Goal: Information Seeking & Learning: Compare options

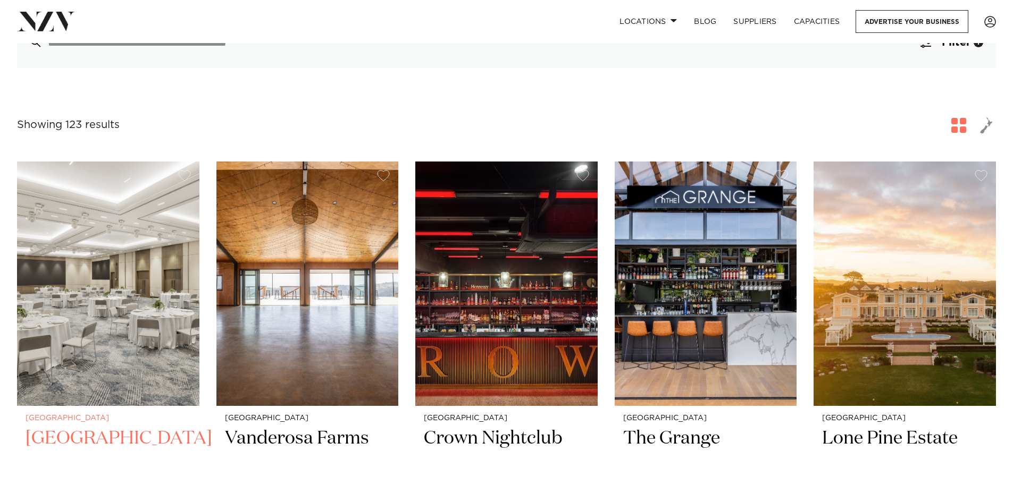
scroll to position [159, 0]
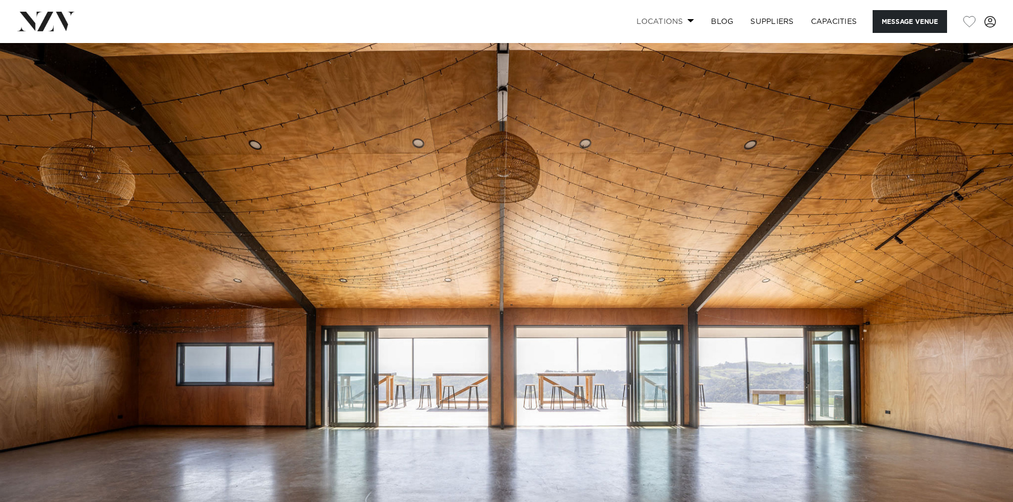
click at [678, 20] on link "Locations" at bounding box center [665, 21] width 74 height 23
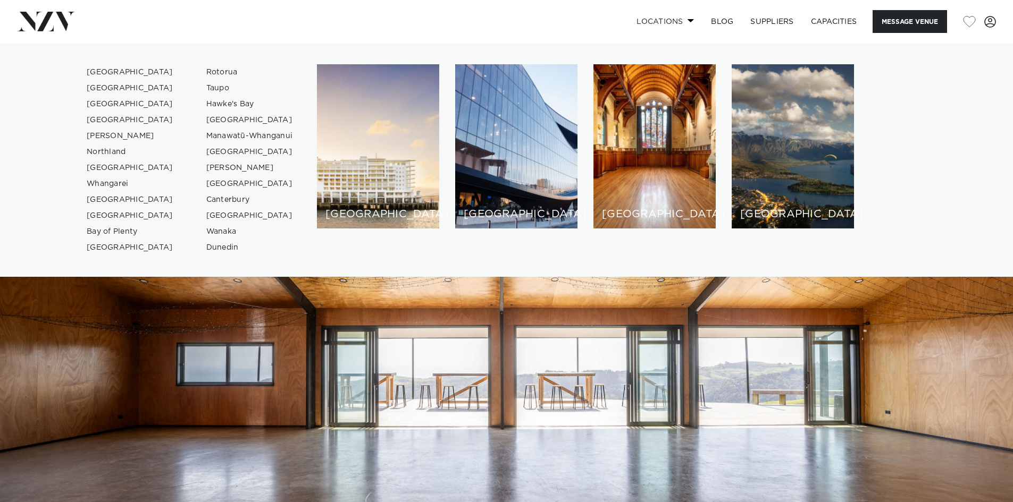
click at [678, 20] on link "Locations" at bounding box center [665, 21] width 74 height 23
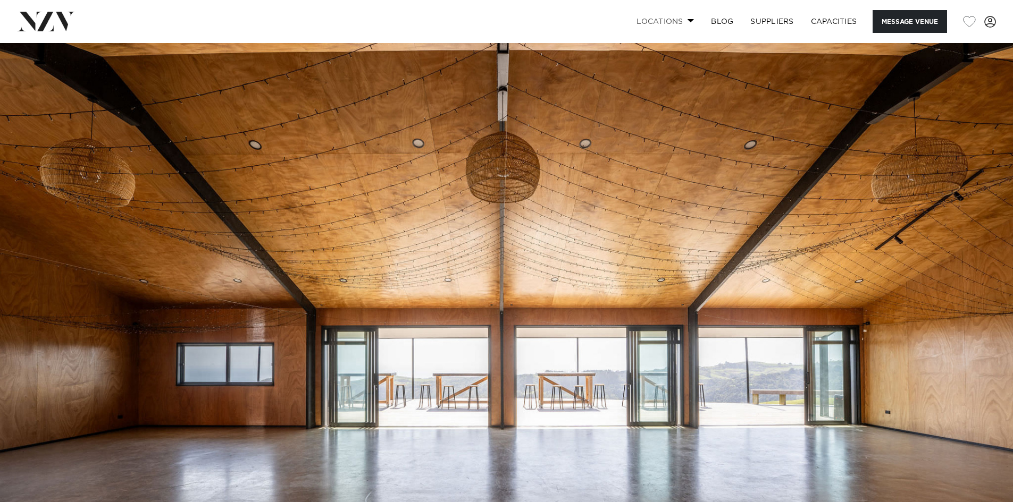
click at [679, 19] on link "Locations" at bounding box center [665, 21] width 74 height 23
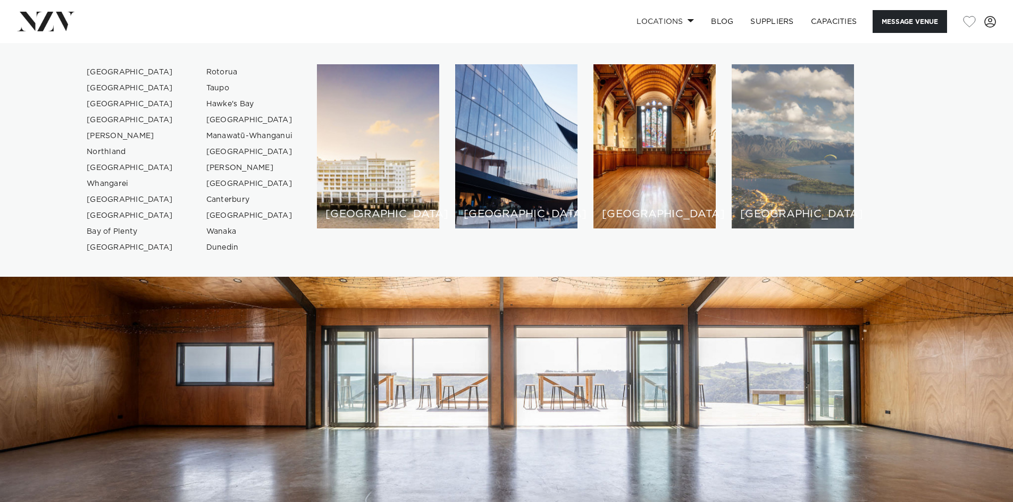
click at [753, 130] on div "[GEOGRAPHIC_DATA]" at bounding box center [792, 146] width 122 height 164
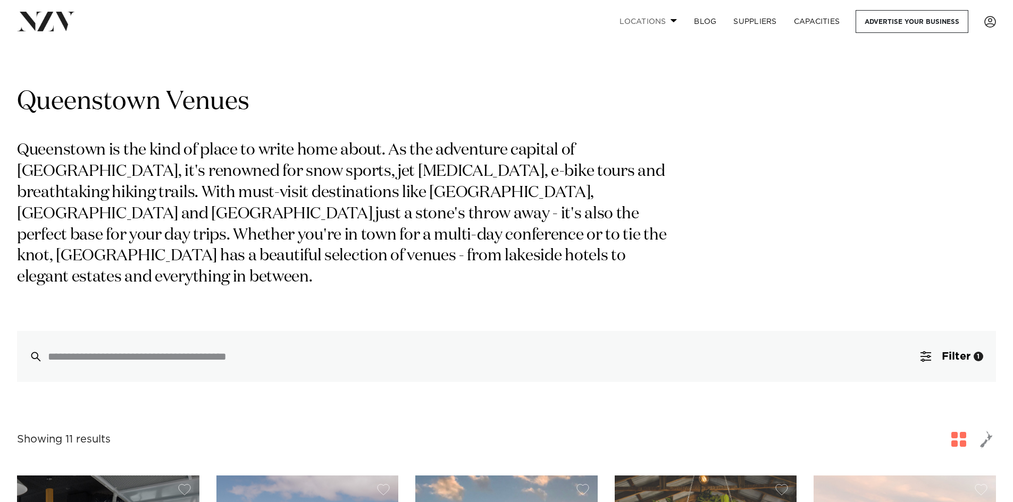
click at [669, 20] on link "Locations" at bounding box center [648, 21] width 74 height 23
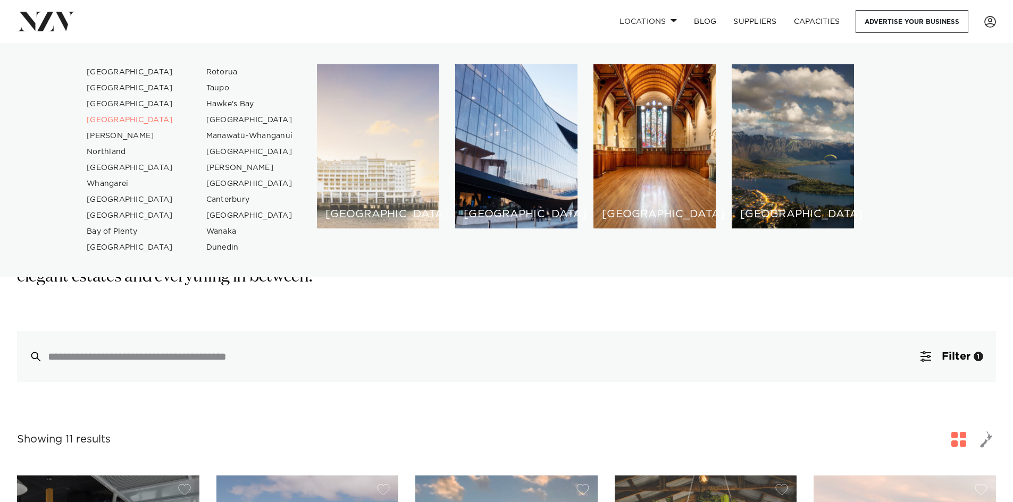
click at [400, 160] on div "[GEOGRAPHIC_DATA]" at bounding box center [378, 146] width 122 height 164
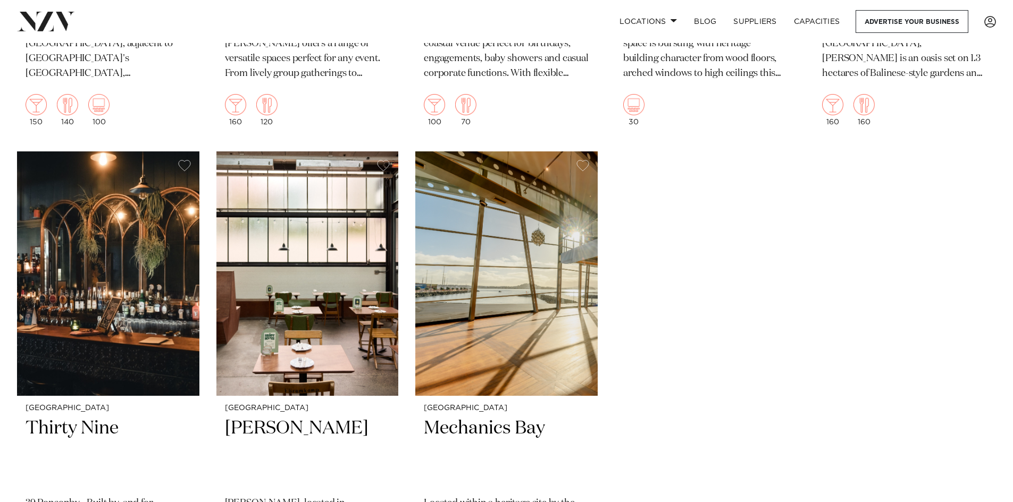
scroll to position [11799, 0]
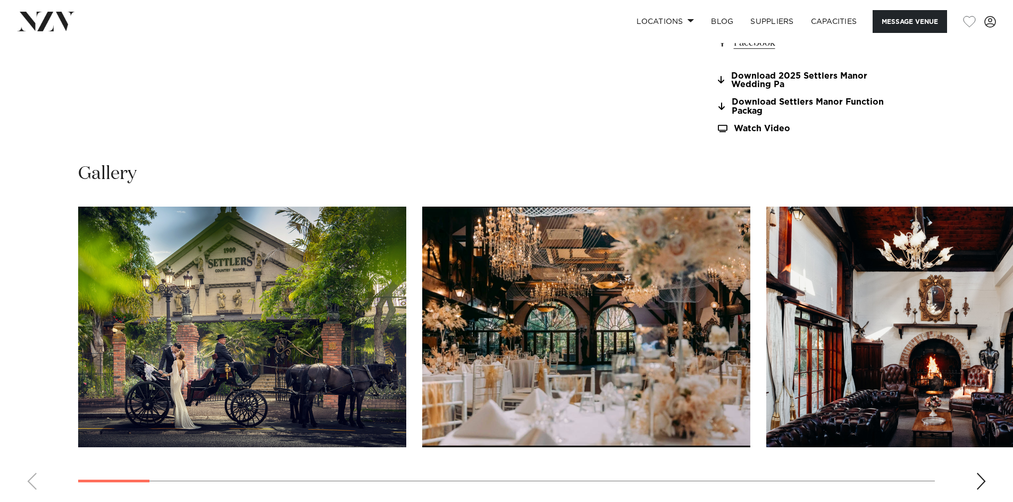
scroll to position [1010, 0]
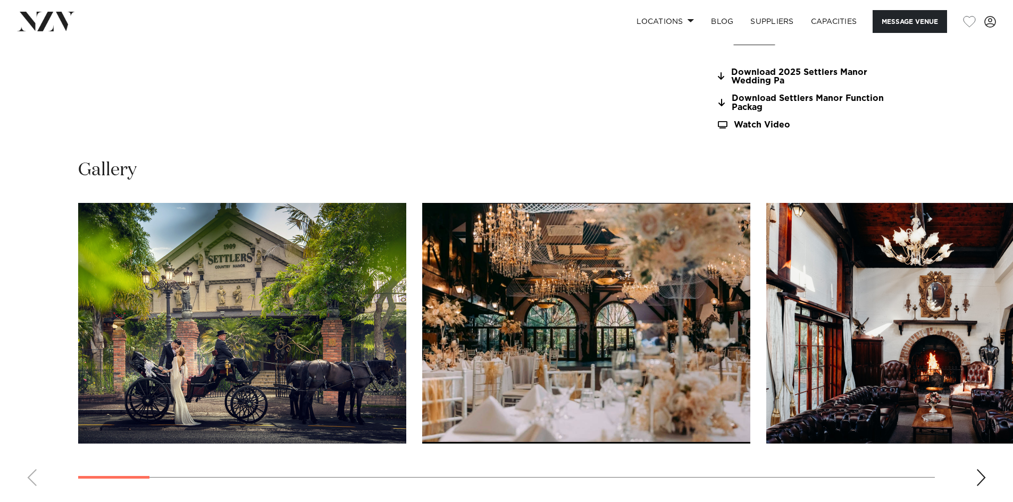
click at [242, 302] on img "1 / 30" at bounding box center [242, 323] width 328 height 241
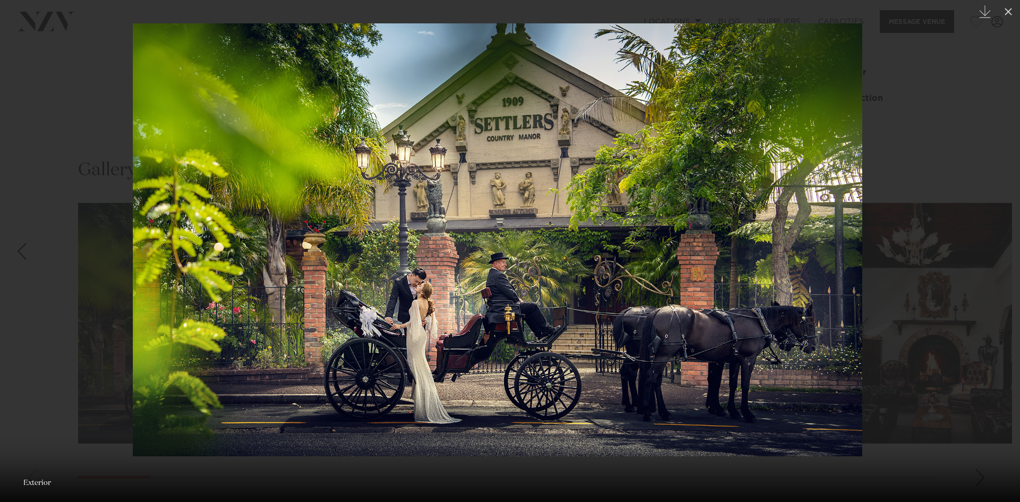
drag, startPoint x: 940, startPoint y: 227, endPoint x: 921, endPoint y: 227, distance: 19.7
click at [921, 227] on div at bounding box center [498, 251] width 1020 height 502
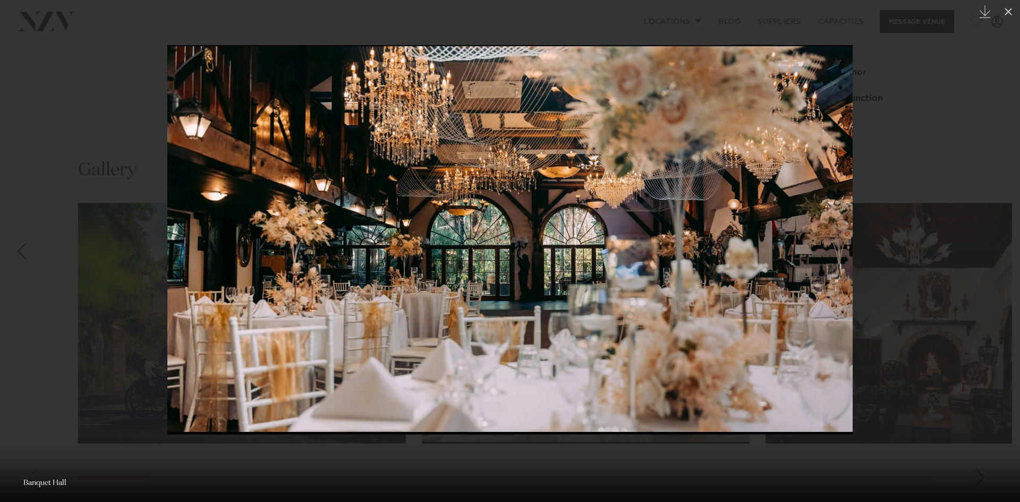
click at [910, 227] on div at bounding box center [510, 251] width 1020 height 502
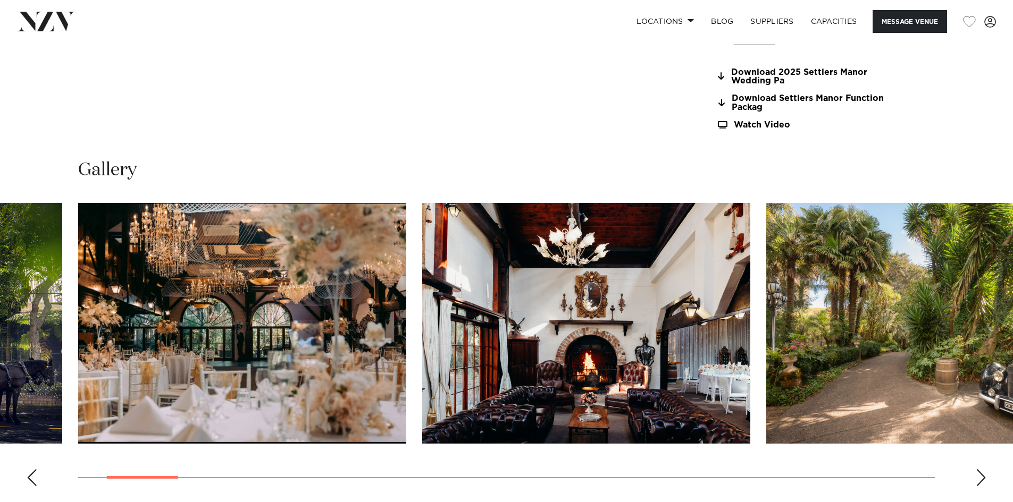
click at [659, 361] on img "3 / 30" at bounding box center [586, 323] width 328 height 241
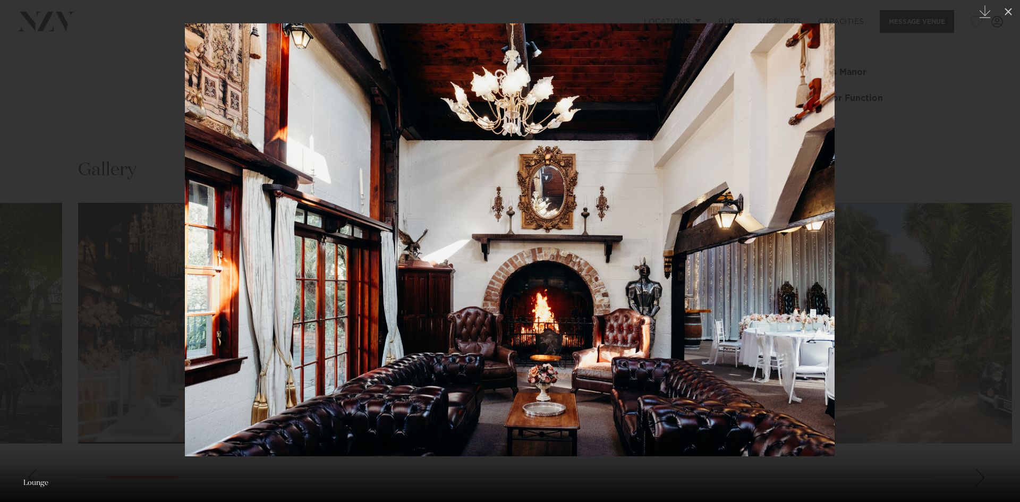
click at [990, 252] on link at bounding box center [1001, 251] width 37 height 53
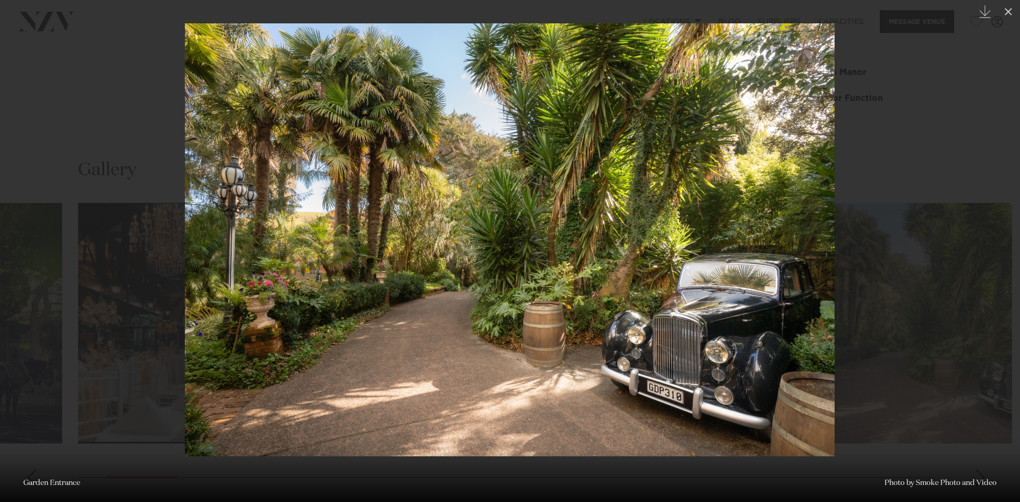
click at [997, 252] on div "Next slide" at bounding box center [999, 251] width 14 height 20
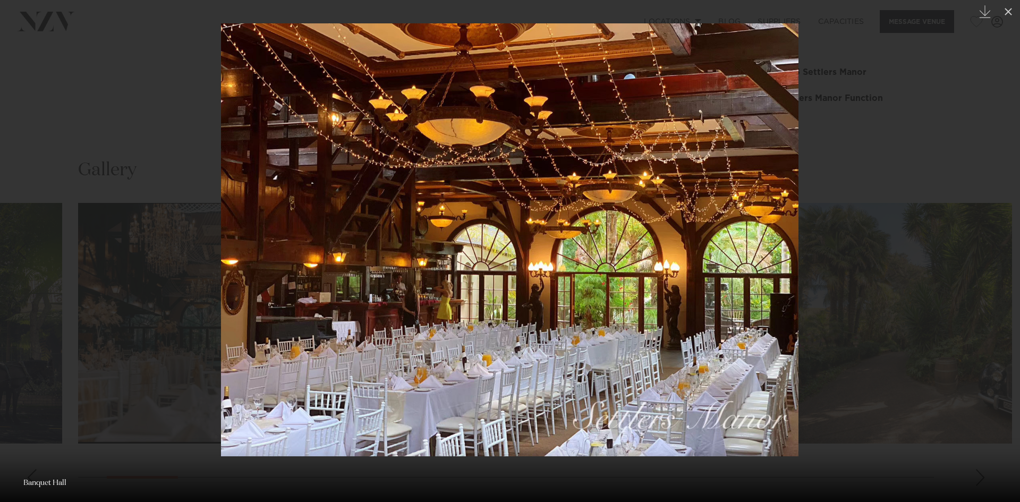
click at [997, 252] on div "Next slide" at bounding box center [999, 251] width 14 height 20
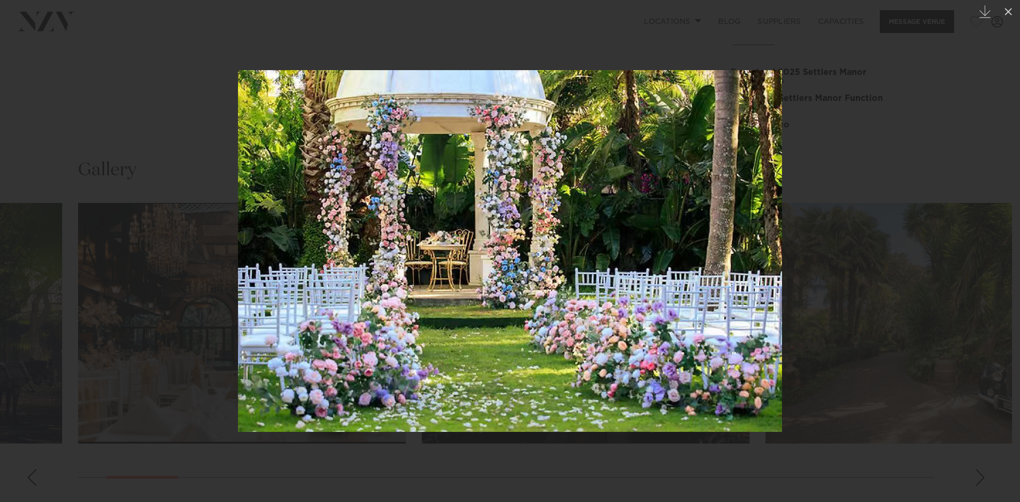
click at [997, 252] on div "Next slide" at bounding box center [999, 251] width 14 height 20
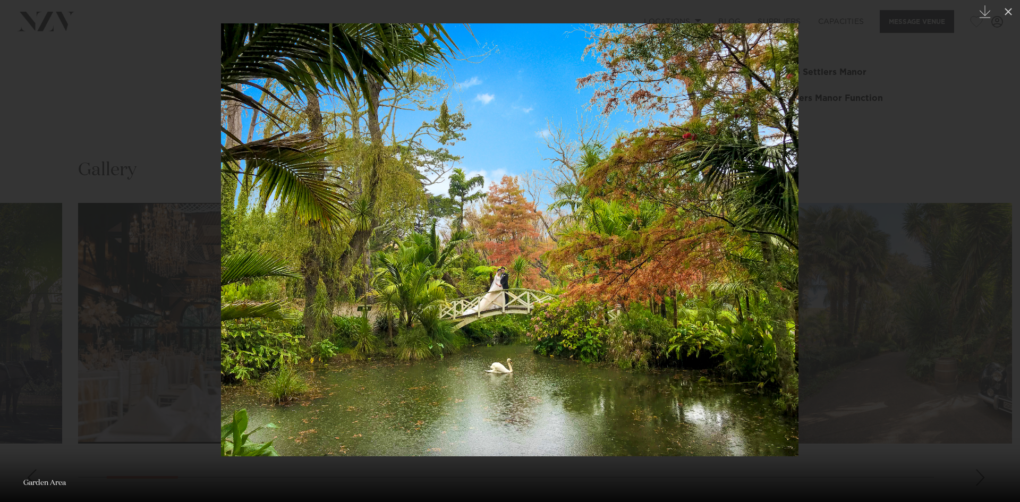
click at [997, 252] on div "Next slide" at bounding box center [999, 251] width 14 height 20
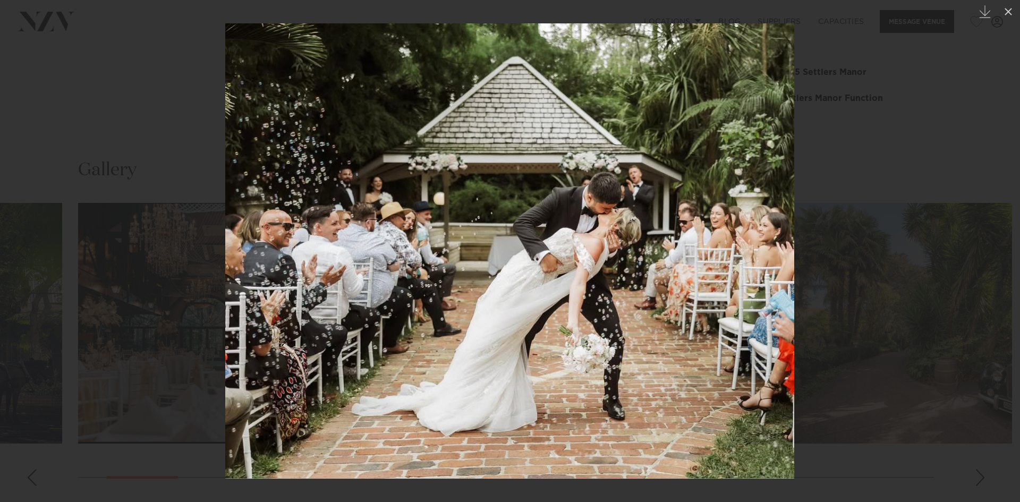
click at [997, 252] on div "8 / 30 Created with Sketch. Garden Area" at bounding box center [510, 251] width 1020 height 502
click at [997, 252] on div "Next slide" at bounding box center [999, 251] width 14 height 20
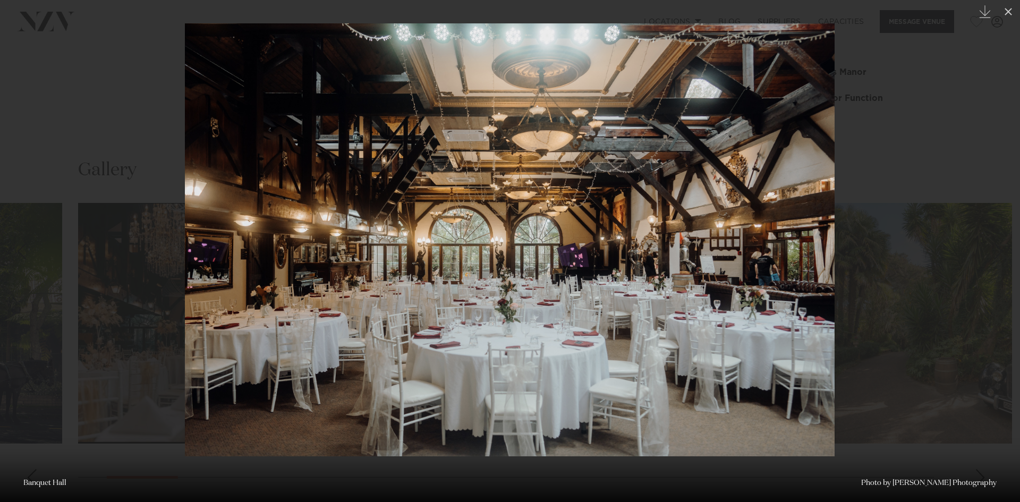
click at [997, 252] on div "Next slide" at bounding box center [999, 251] width 14 height 20
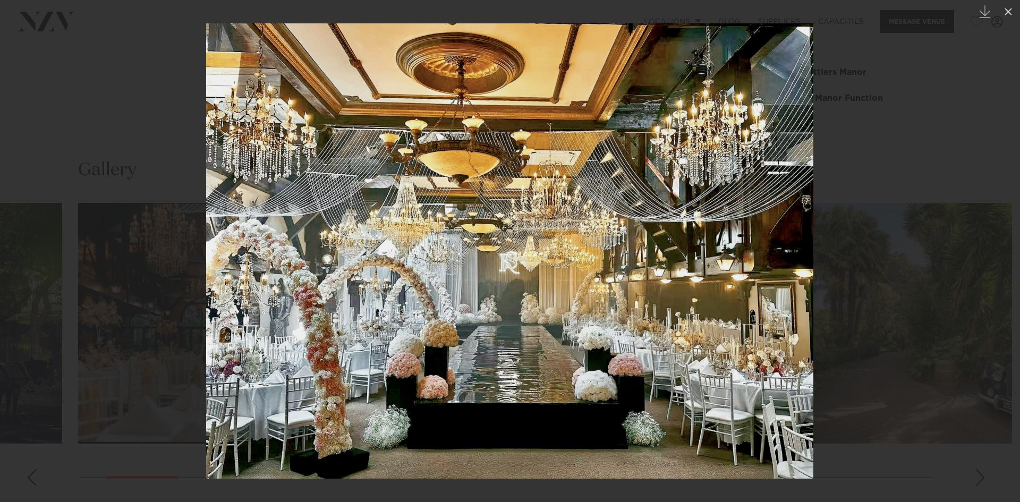
click at [997, 252] on div "Next slide" at bounding box center [999, 251] width 14 height 20
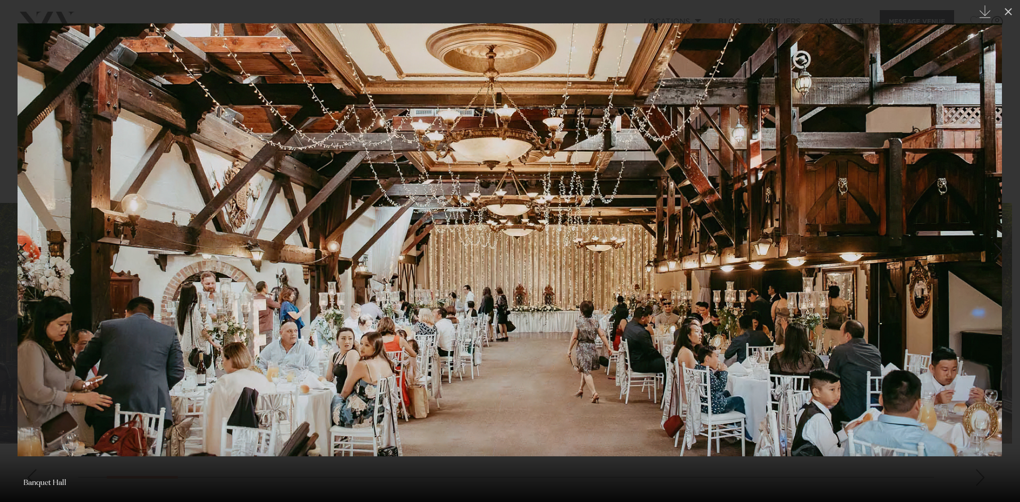
click at [997, 252] on div "Next slide" at bounding box center [999, 251] width 14 height 20
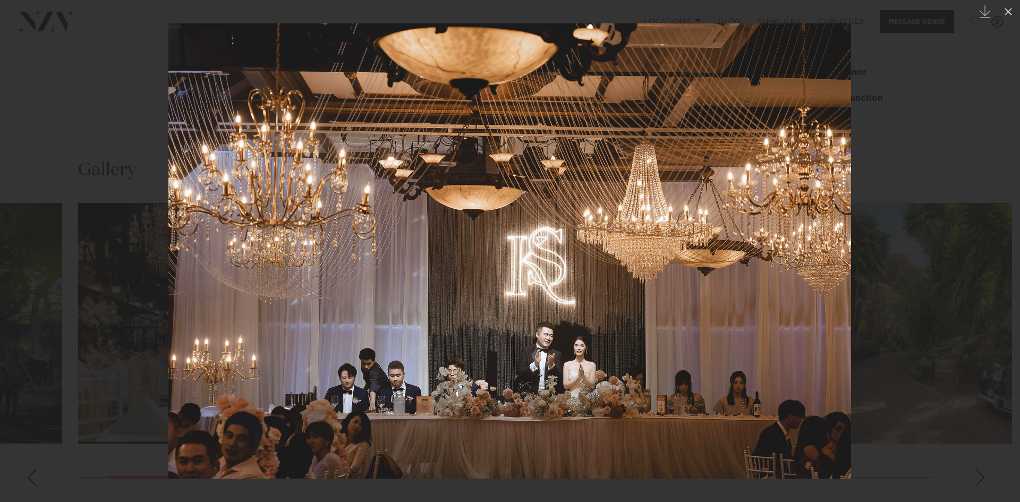
click at [997, 252] on div "Next slide" at bounding box center [999, 251] width 14 height 20
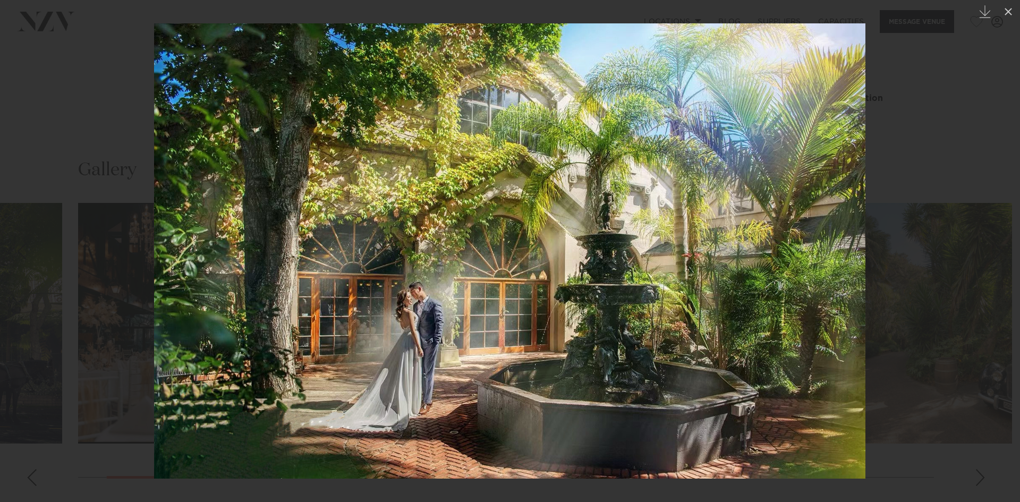
click at [997, 252] on div "Next slide" at bounding box center [999, 251] width 14 height 20
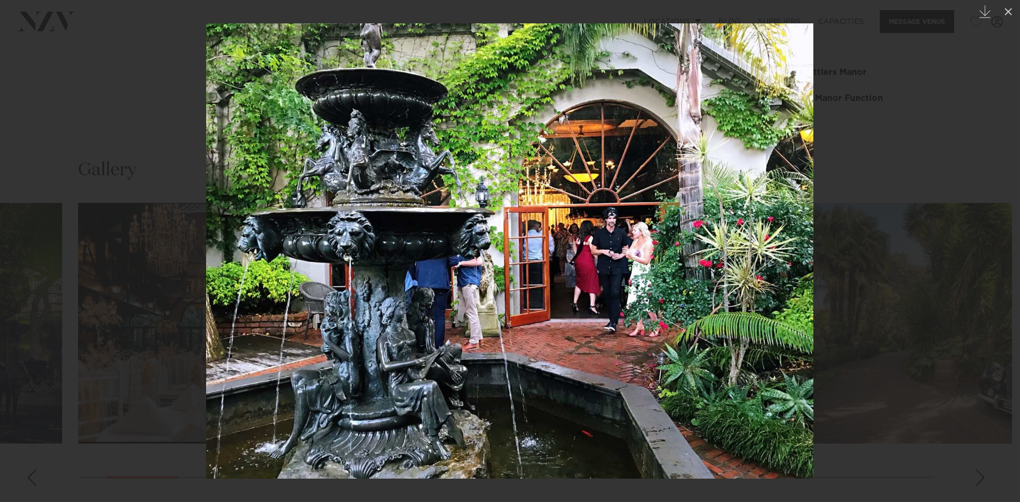
click at [997, 252] on div "Next slide" at bounding box center [999, 251] width 14 height 20
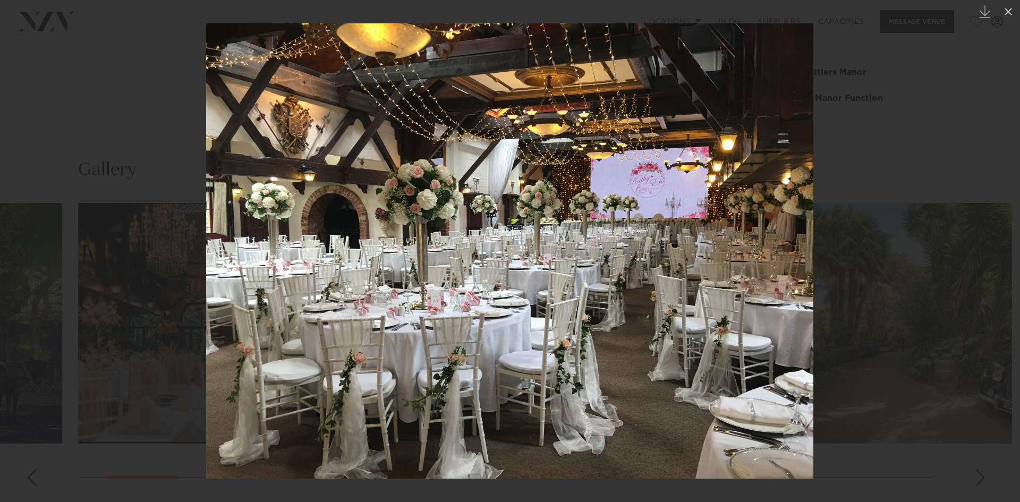
click at [997, 252] on div "Next slide" at bounding box center [999, 251] width 14 height 20
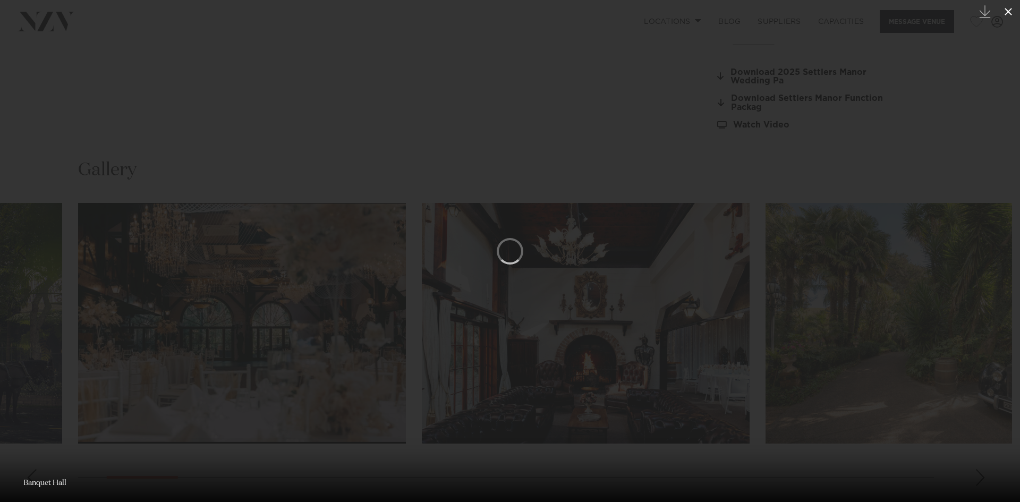
click at [1012, 13] on icon at bounding box center [1008, 11] width 13 height 13
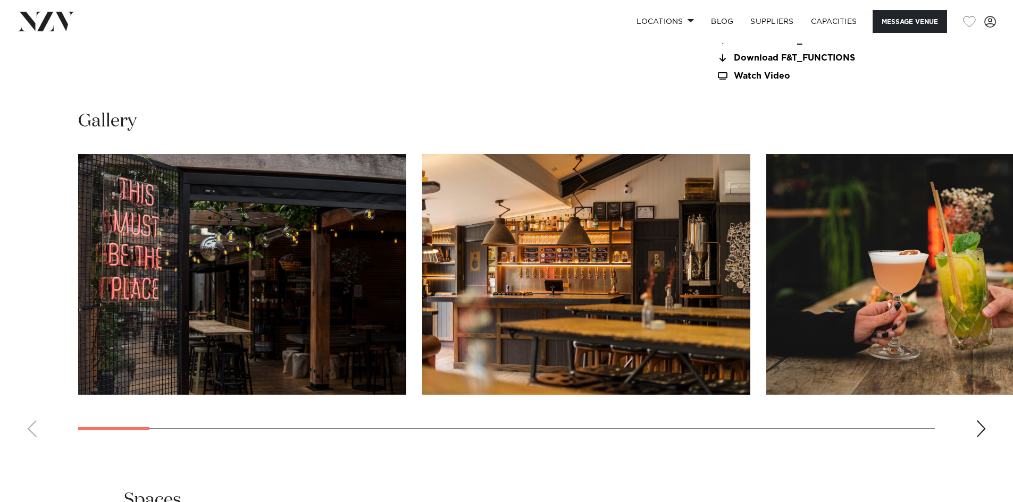
scroll to position [1116, 0]
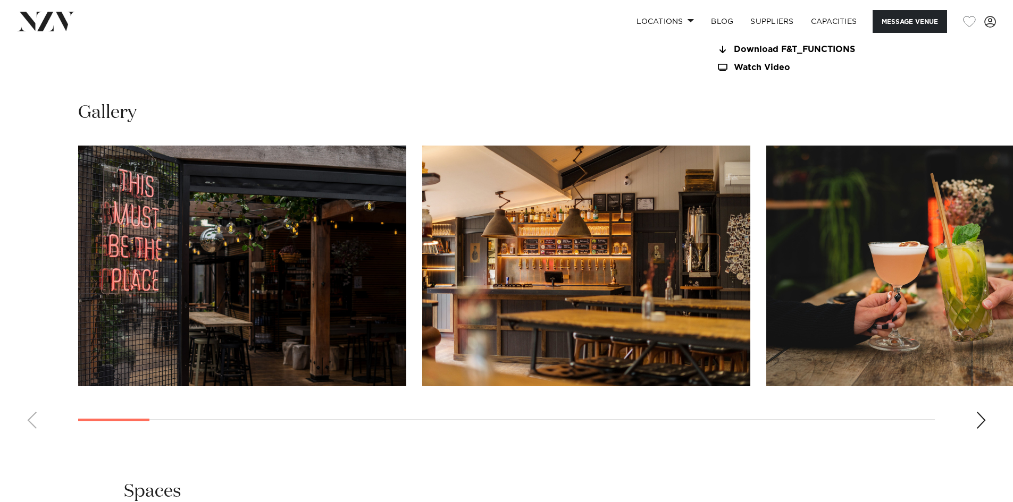
click at [314, 284] on img "1 / 30" at bounding box center [242, 266] width 328 height 241
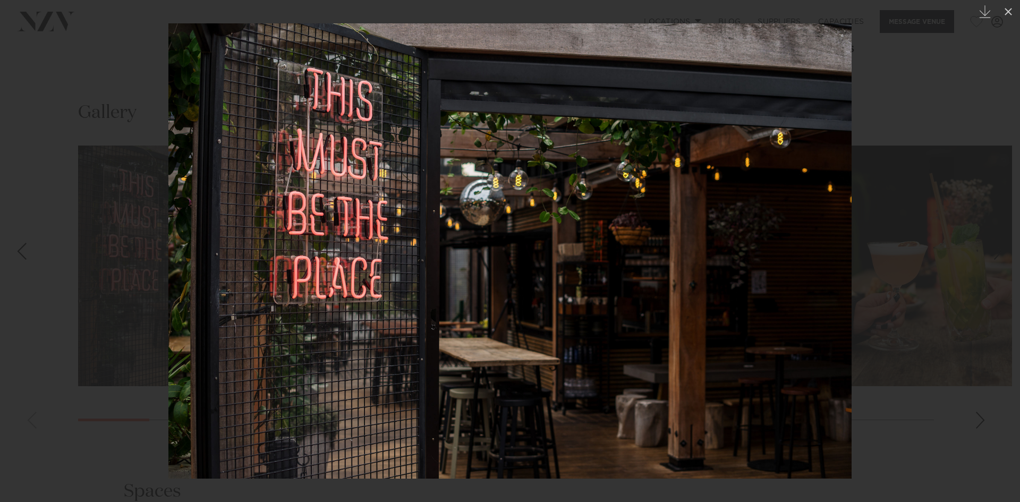
click at [977, 252] on div at bounding box center [510, 251] width 1020 height 502
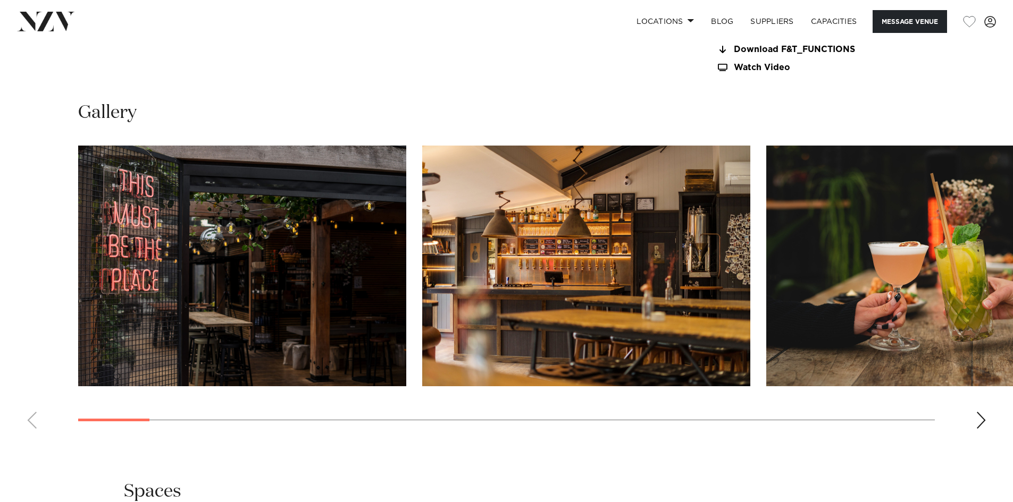
click at [516, 256] on img "2 / 30" at bounding box center [586, 266] width 328 height 241
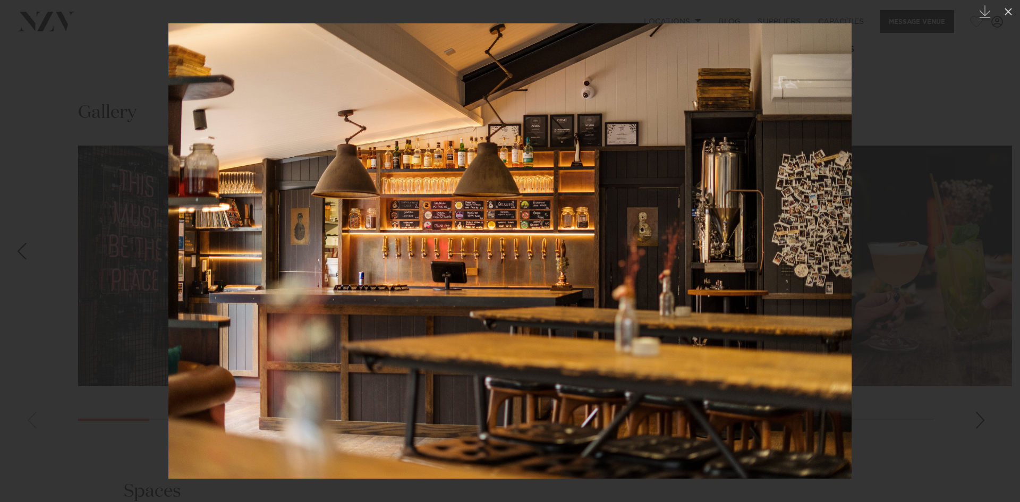
click at [1000, 241] on div "Next slide" at bounding box center [999, 251] width 14 height 20
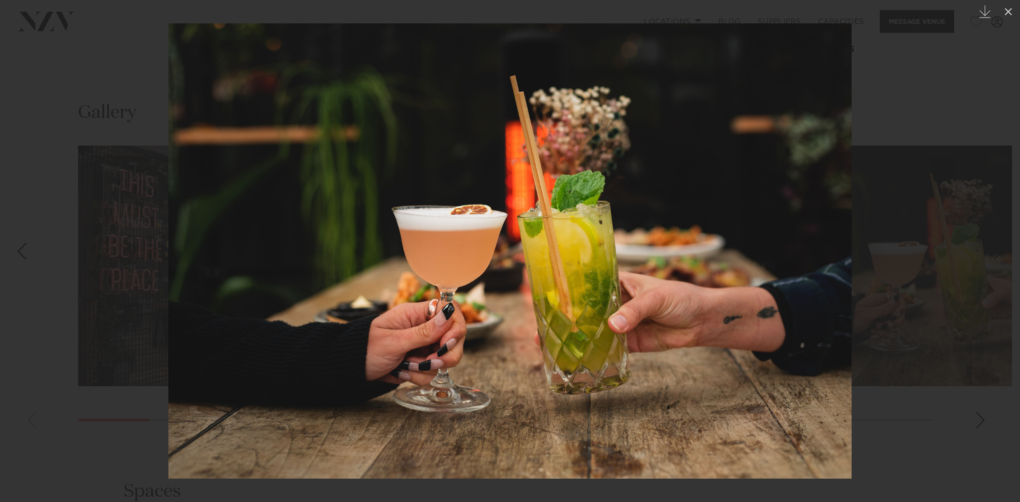
click at [1000, 241] on div "Next slide" at bounding box center [999, 251] width 14 height 20
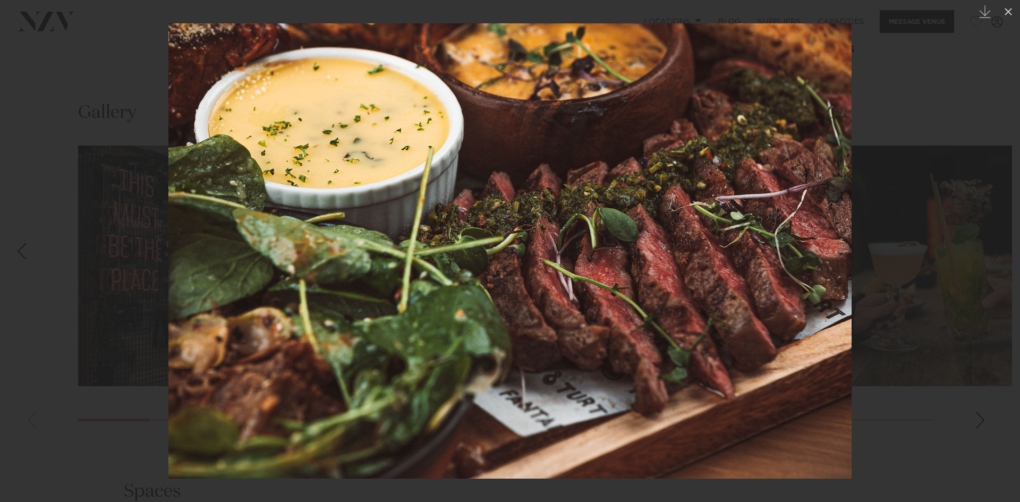
click at [1000, 241] on div "Next slide" at bounding box center [999, 251] width 14 height 20
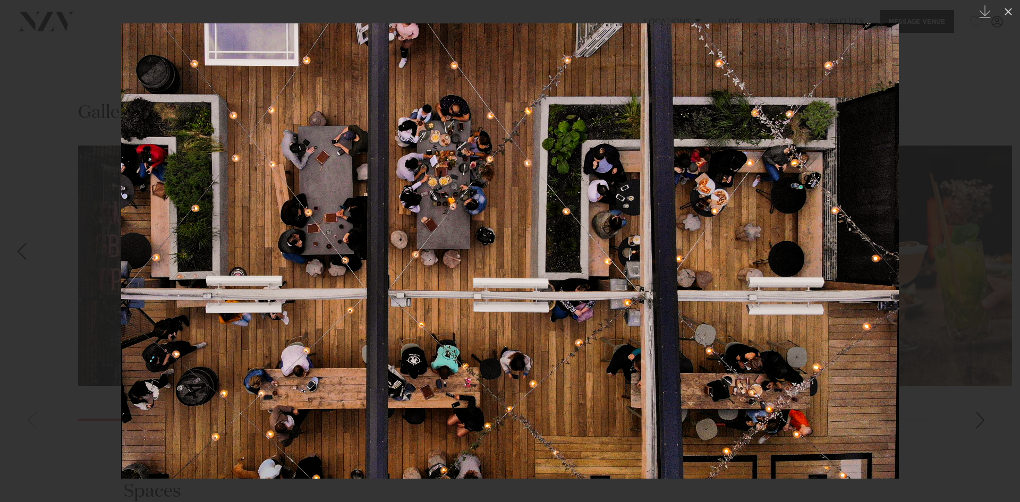
click at [1000, 241] on div "Next slide" at bounding box center [999, 251] width 14 height 20
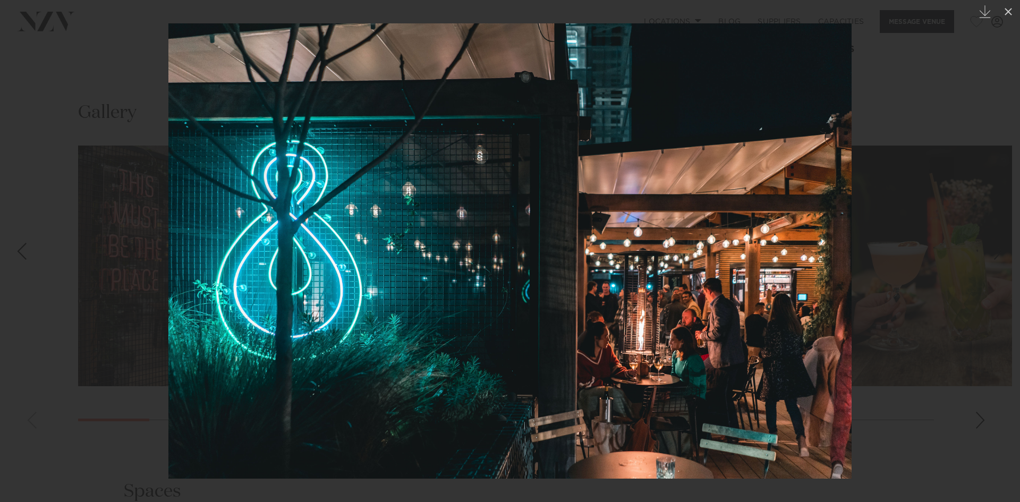
click at [1000, 241] on div "Next slide" at bounding box center [999, 251] width 14 height 20
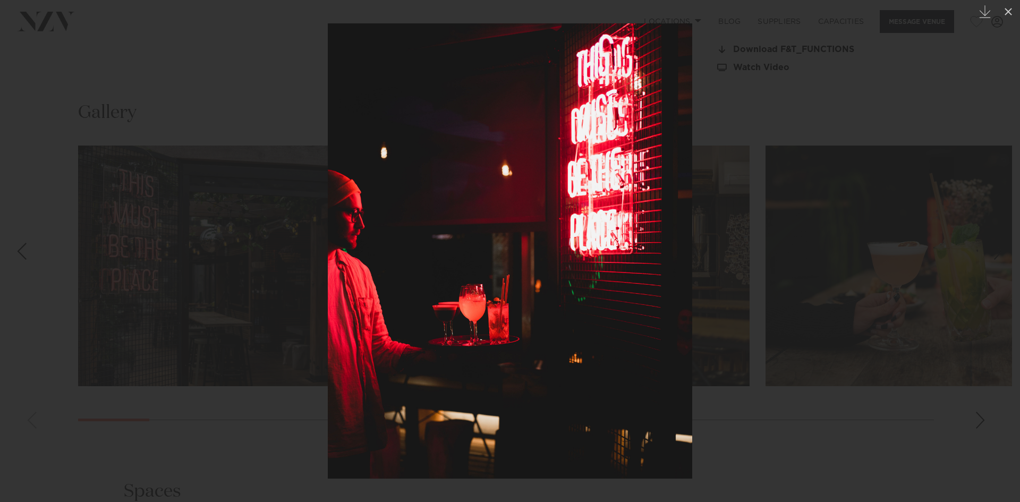
click at [1000, 241] on div "Next slide" at bounding box center [999, 251] width 14 height 20
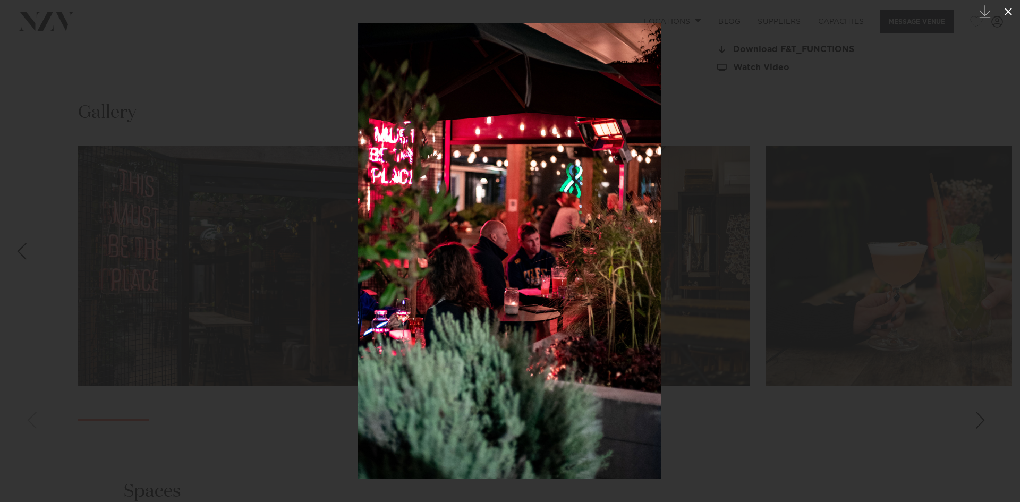
click at [1010, 5] on button at bounding box center [1008, 11] width 23 height 23
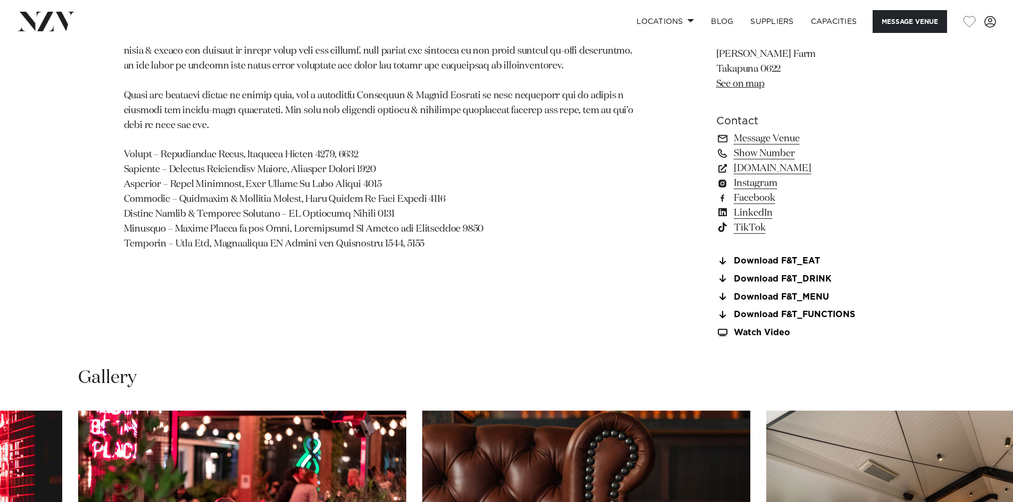
scroll to position [797, 0]
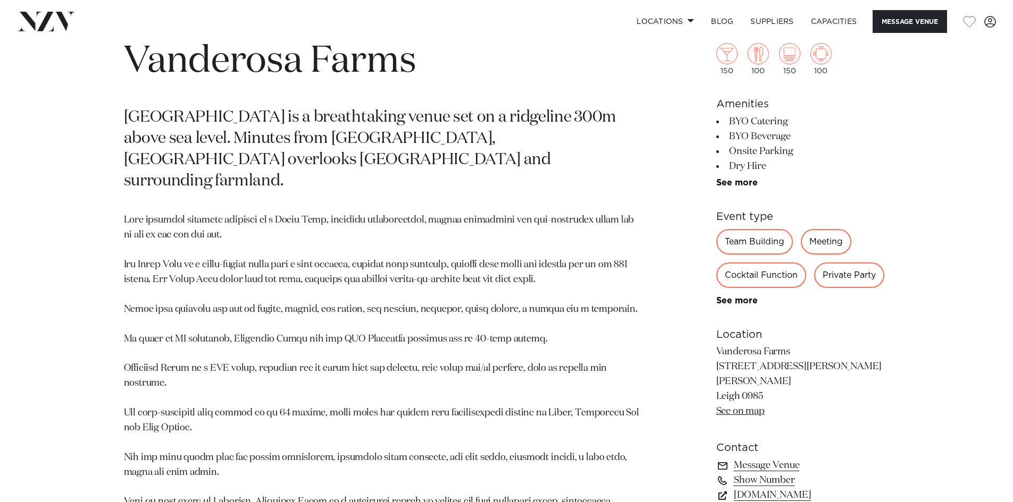
scroll to position [585, 0]
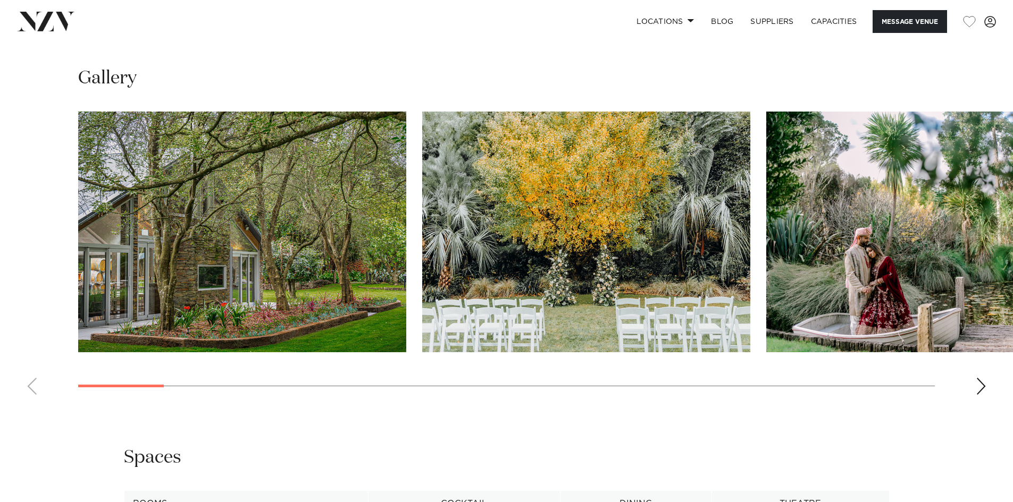
scroll to position [1169, 0]
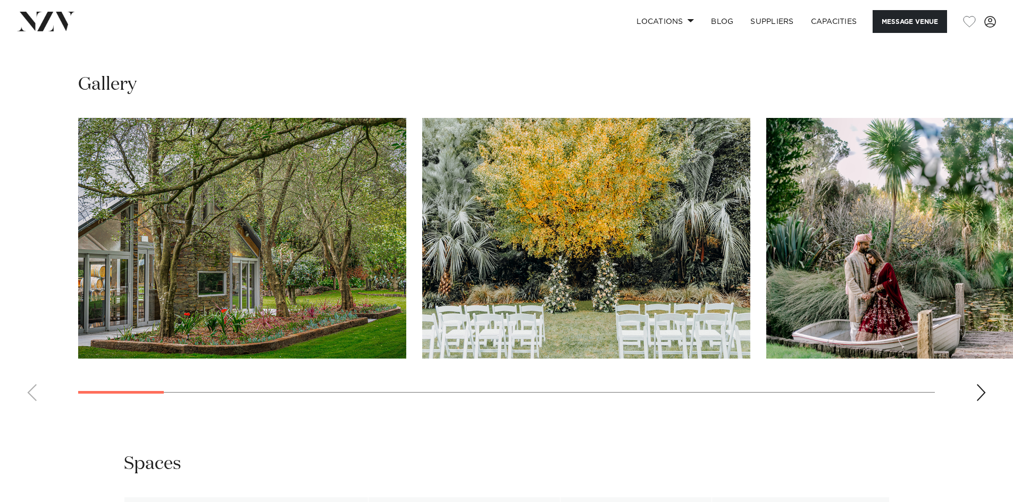
click at [986, 381] on swiper-container at bounding box center [506, 264] width 1013 height 292
click at [984, 384] on div "Next slide" at bounding box center [980, 392] width 11 height 17
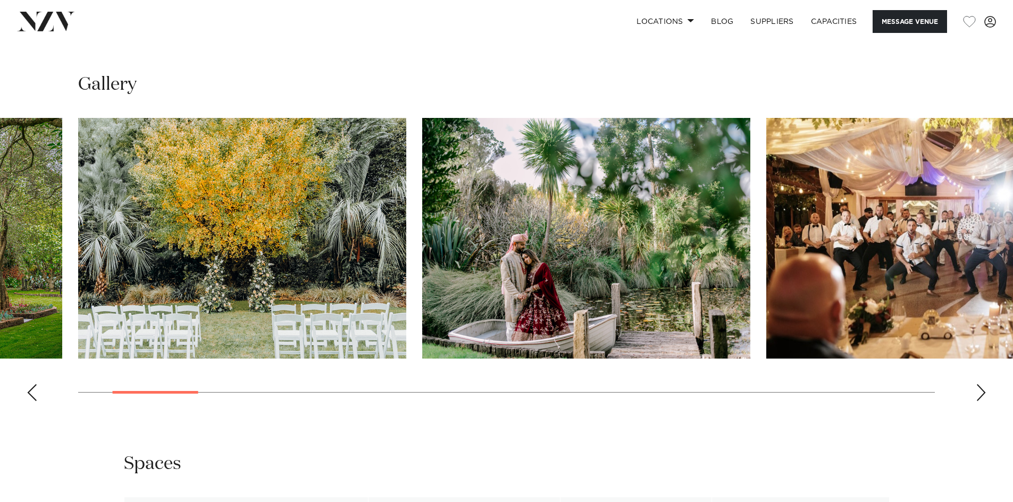
click at [984, 384] on div "Next slide" at bounding box center [980, 392] width 11 height 17
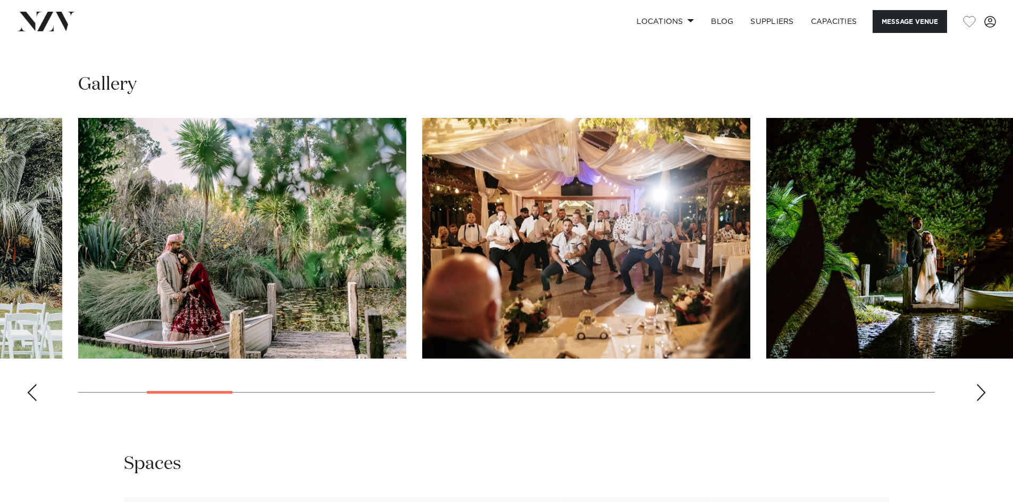
click at [984, 384] on div "Next slide" at bounding box center [980, 392] width 11 height 17
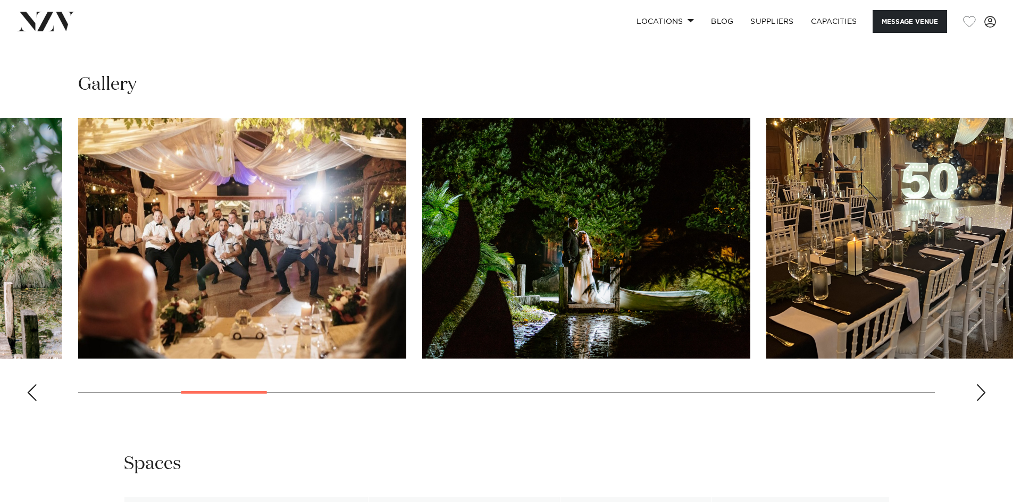
click at [984, 384] on div "Next slide" at bounding box center [980, 392] width 11 height 17
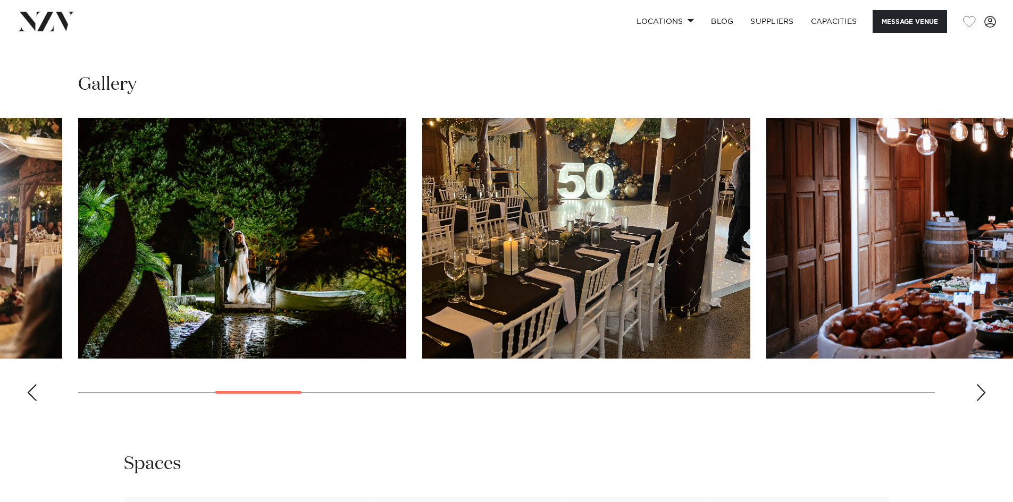
click at [984, 384] on div "Next slide" at bounding box center [980, 392] width 11 height 17
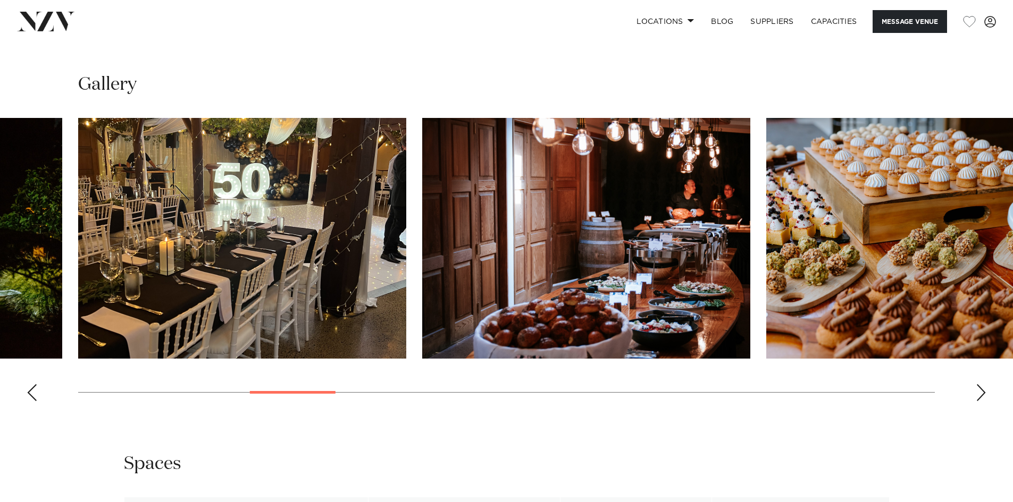
click at [984, 384] on div "Next slide" at bounding box center [980, 392] width 11 height 17
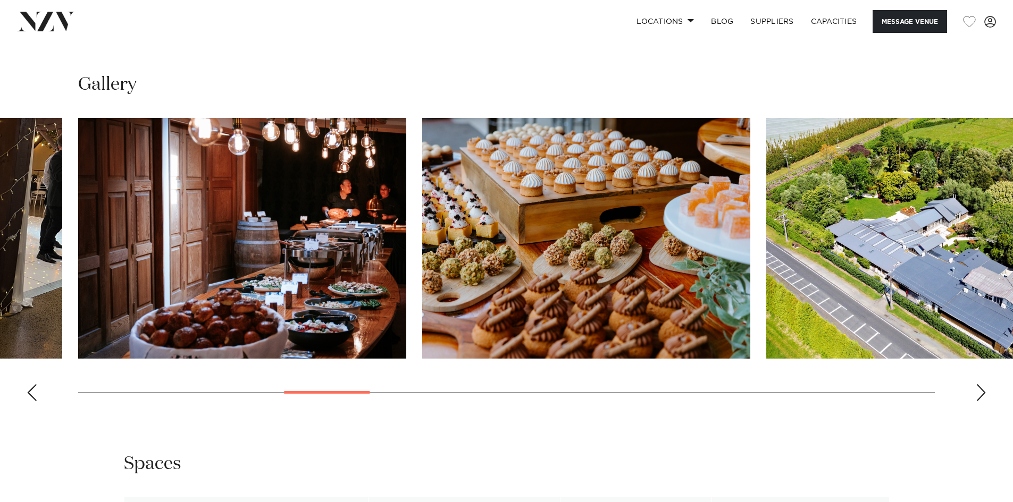
click at [984, 384] on div "Next slide" at bounding box center [980, 392] width 11 height 17
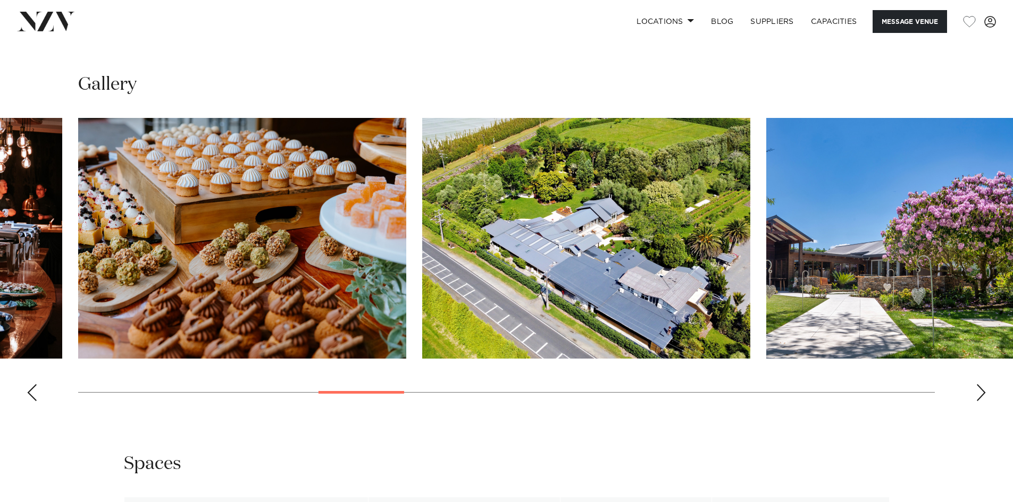
click at [984, 384] on div "Next slide" at bounding box center [980, 392] width 11 height 17
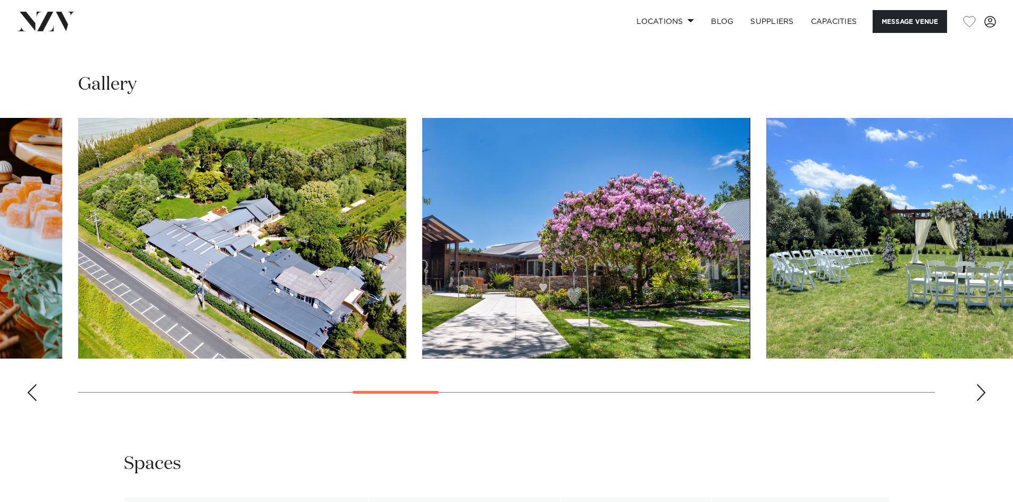
click at [984, 384] on div "Next slide" at bounding box center [980, 392] width 11 height 17
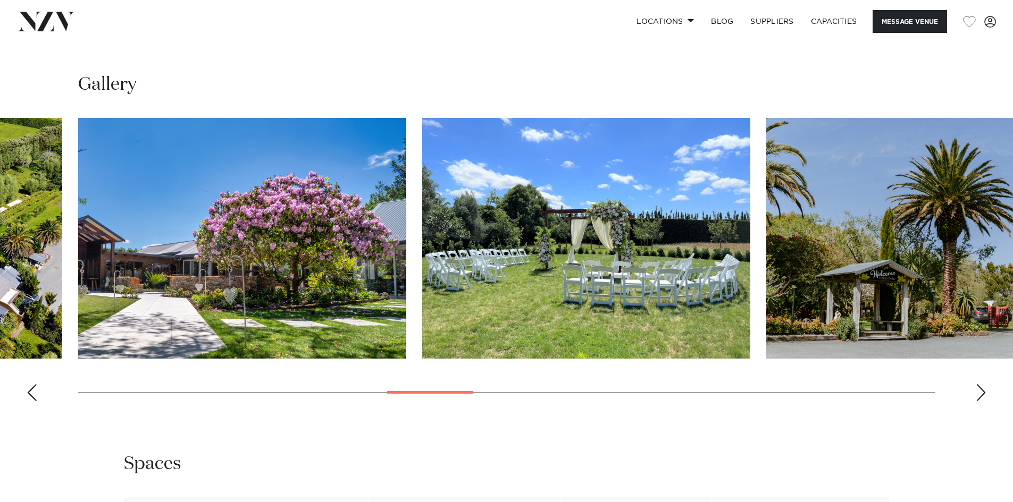
click at [984, 384] on div "Next slide" at bounding box center [980, 392] width 11 height 17
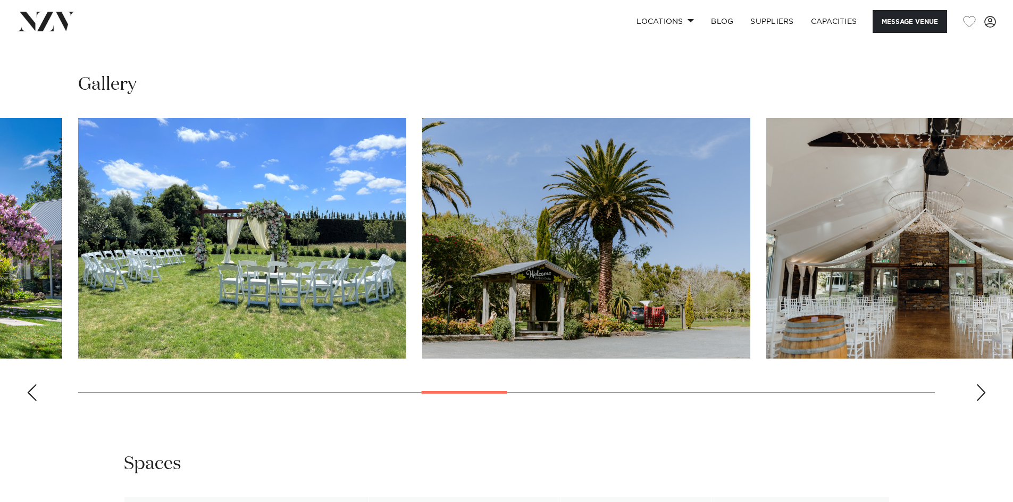
click at [984, 384] on div "Next slide" at bounding box center [980, 392] width 11 height 17
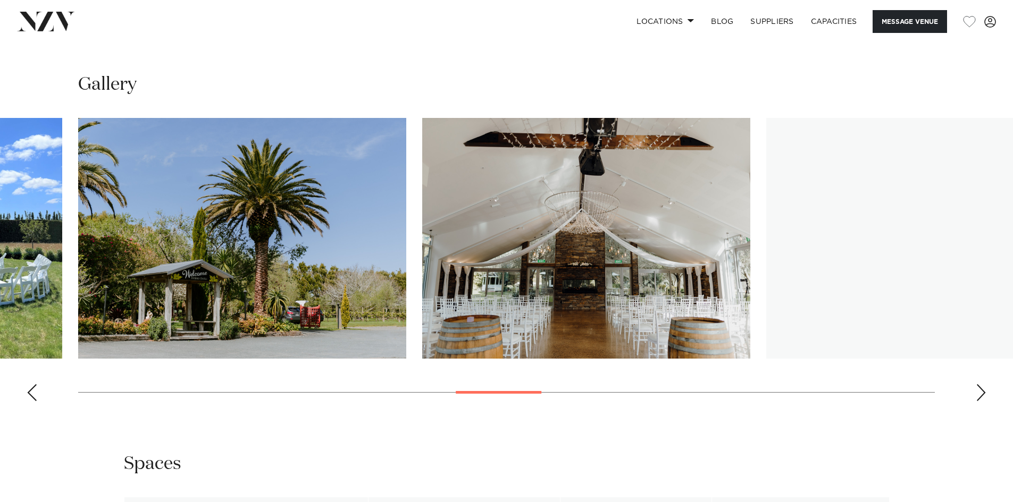
click at [984, 384] on div "Next slide" at bounding box center [980, 392] width 11 height 17
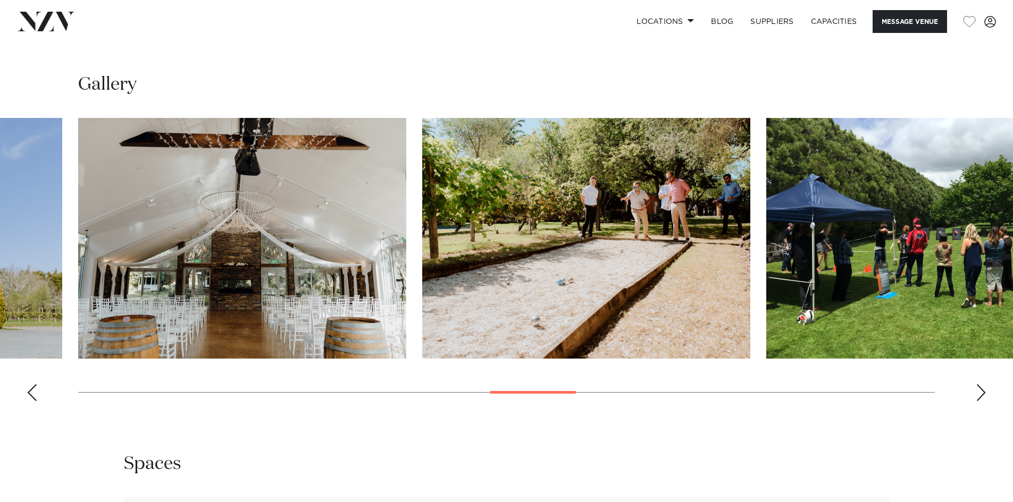
click at [984, 384] on div "Next slide" at bounding box center [980, 392] width 11 height 17
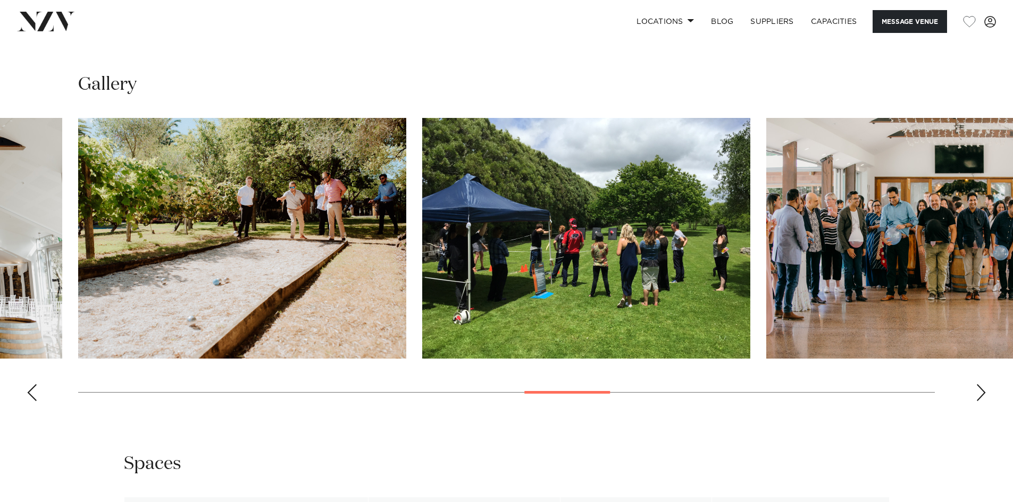
click at [984, 384] on div "Next slide" at bounding box center [980, 392] width 11 height 17
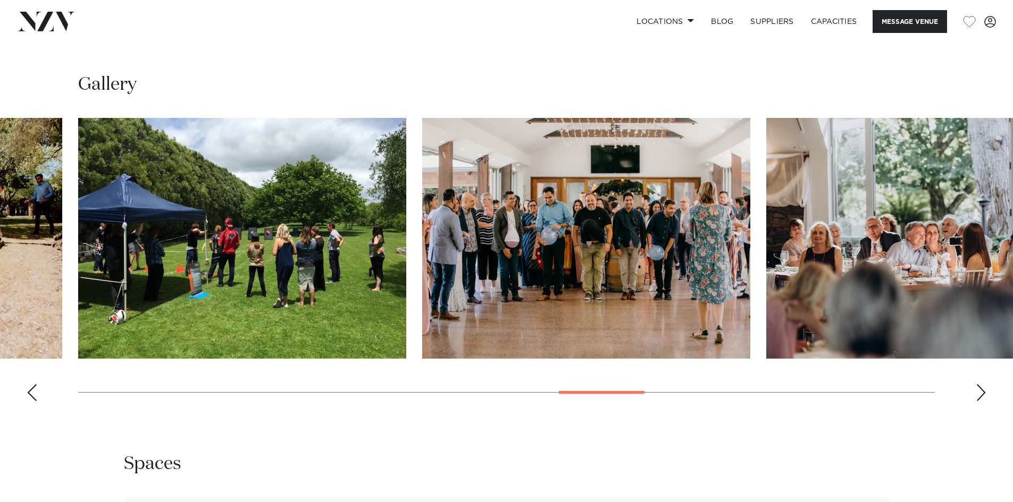
click at [984, 384] on div "Next slide" at bounding box center [980, 392] width 11 height 17
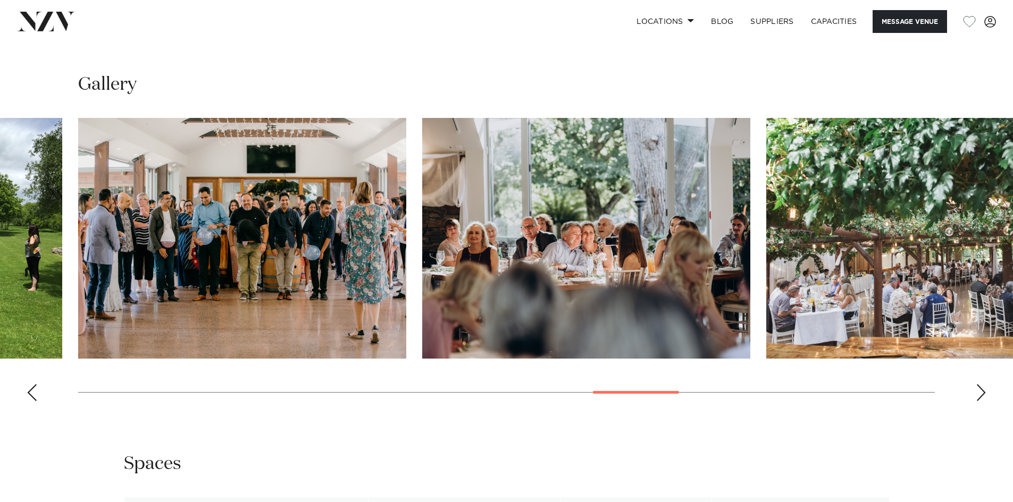
click at [984, 384] on div "Next slide" at bounding box center [980, 392] width 11 height 17
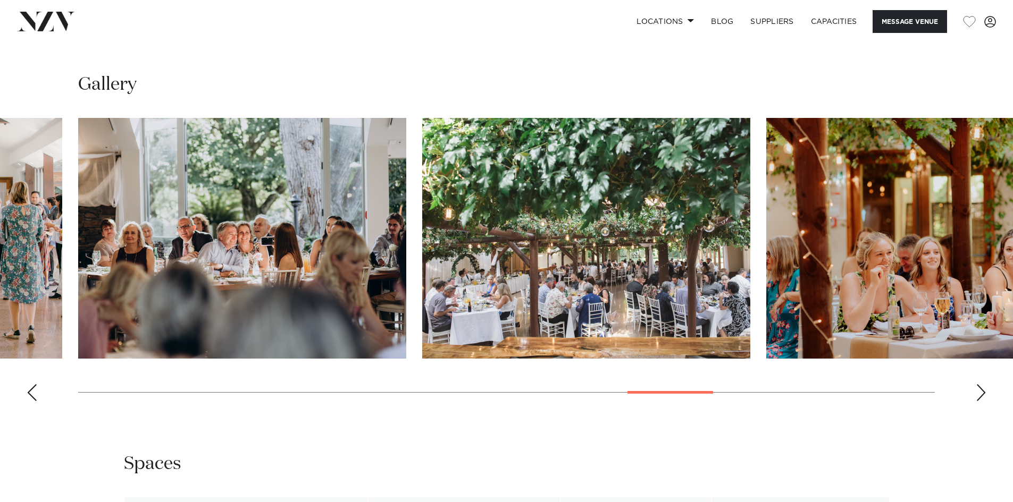
click at [984, 384] on div "Next slide" at bounding box center [980, 392] width 11 height 17
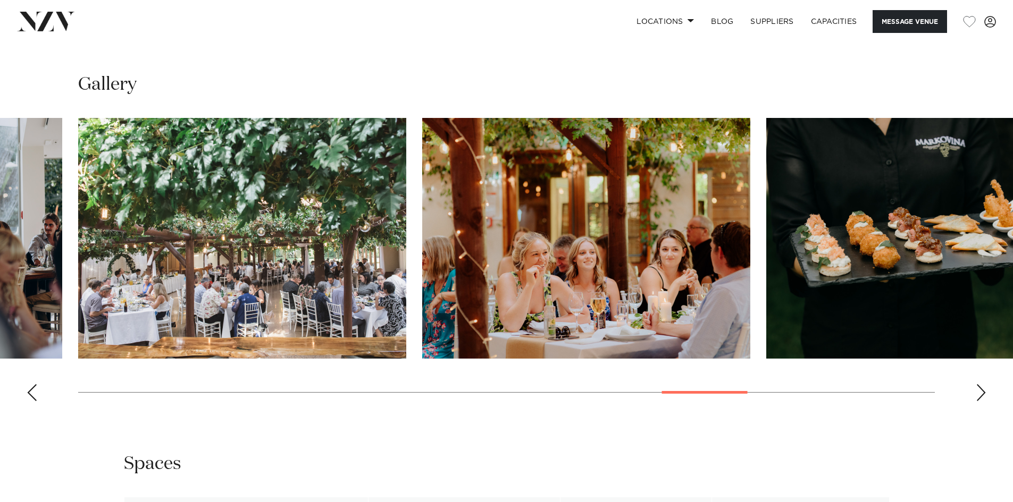
click at [984, 384] on div "Next slide" at bounding box center [980, 392] width 11 height 17
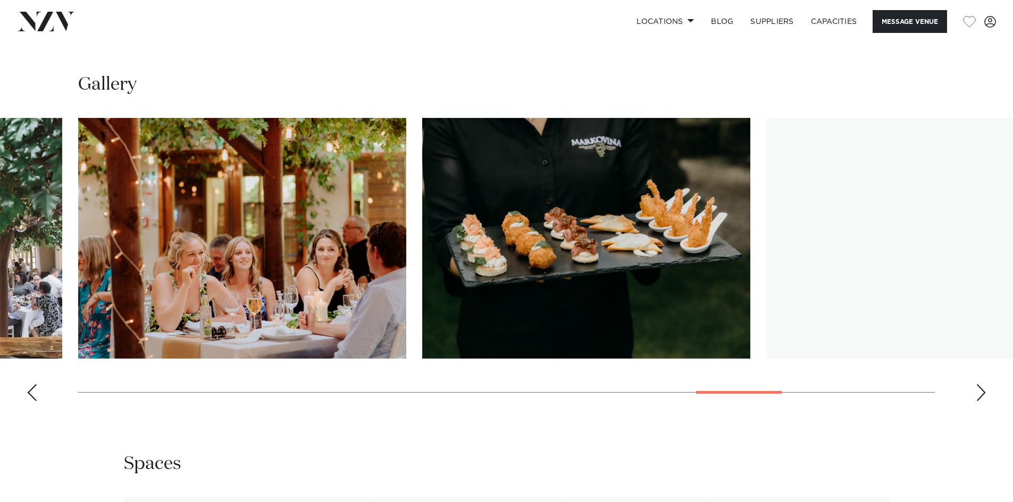
click at [984, 384] on div "Next slide" at bounding box center [980, 392] width 11 height 17
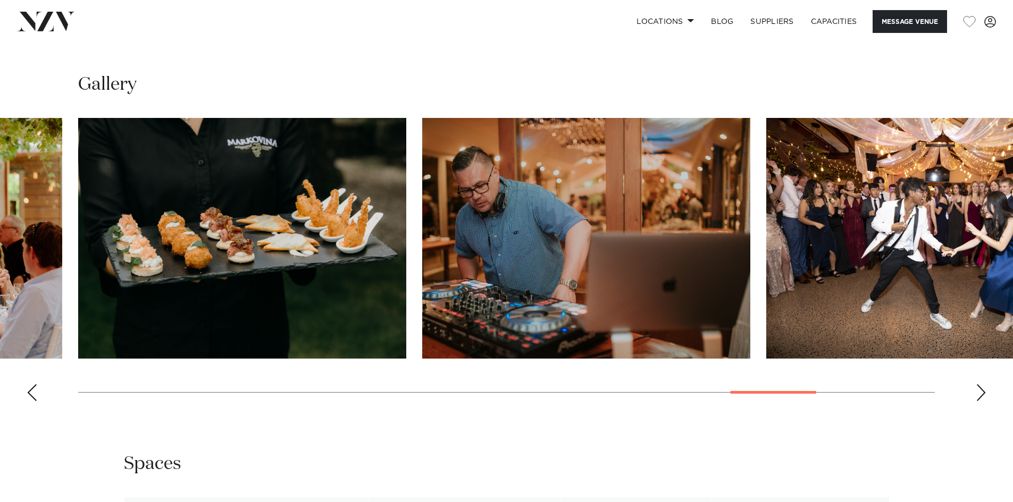
click at [984, 384] on div "Next slide" at bounding box center [980, 392] width 11 height 17
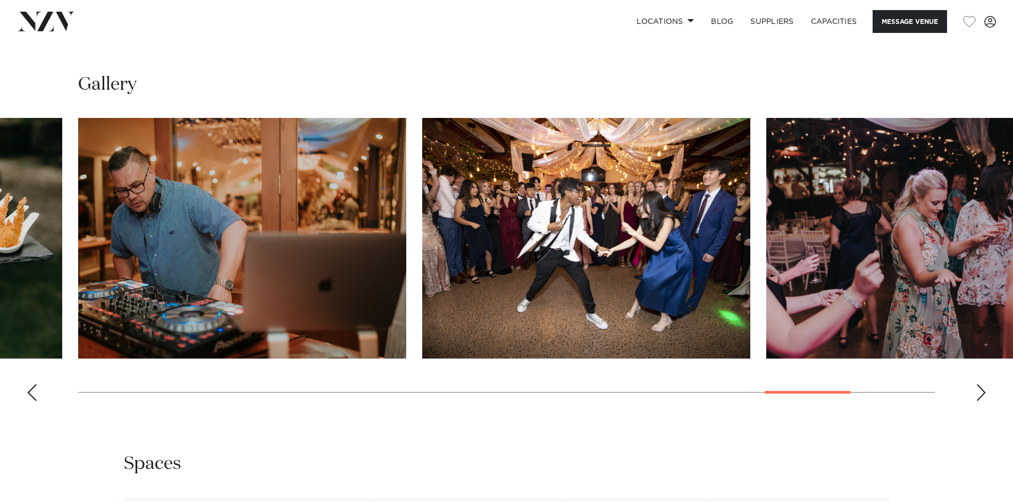
click at [984, 384] on div "Next slide" at bounding box center [980, 392] width 11 height 17
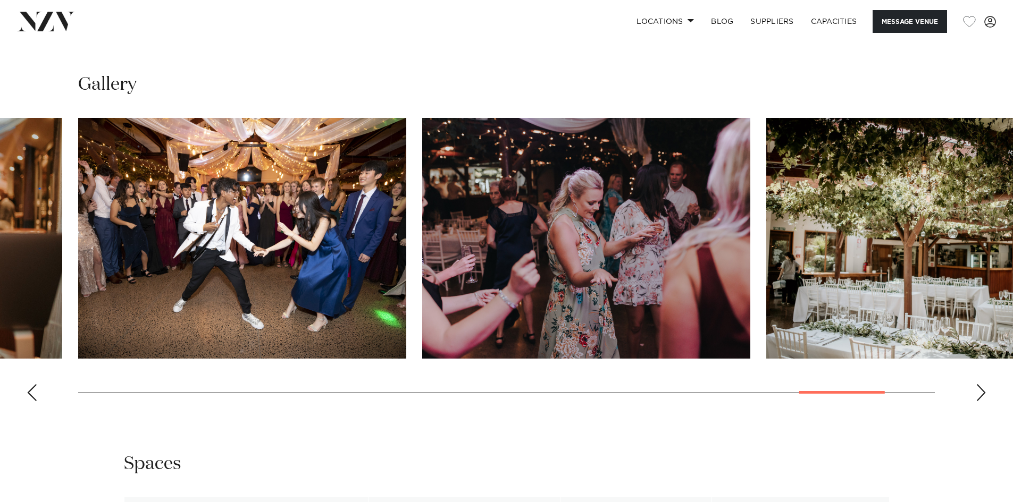
click at [984, 384] on div "Next slide" at bounding box center [980, 392] width 11 height 17
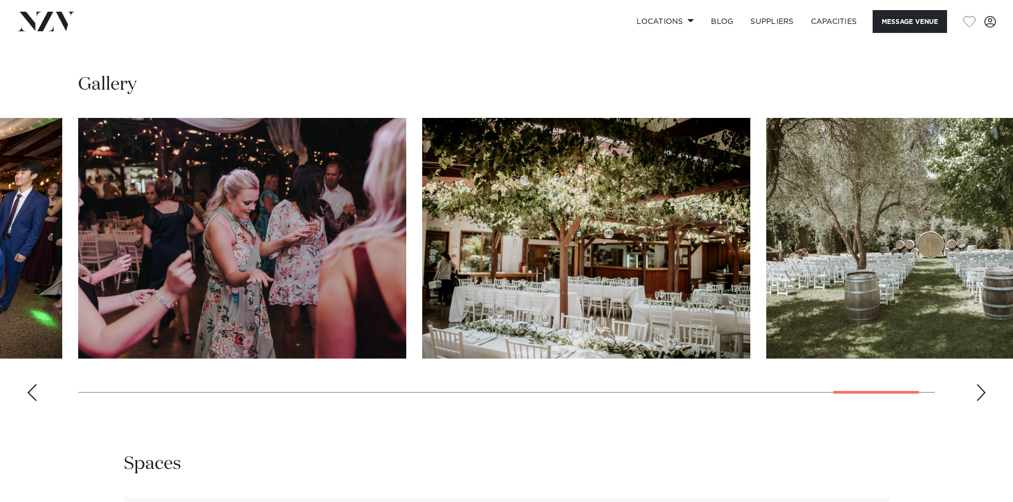
click at [984, 384] on div "Next slide" at bounding box center [980, 392] width 11 height 17
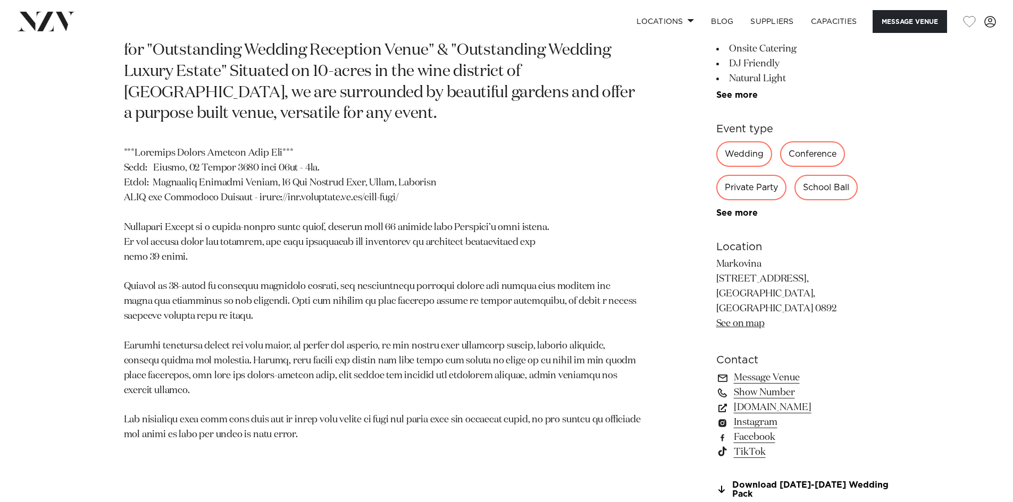
scroll to position [585, 0]
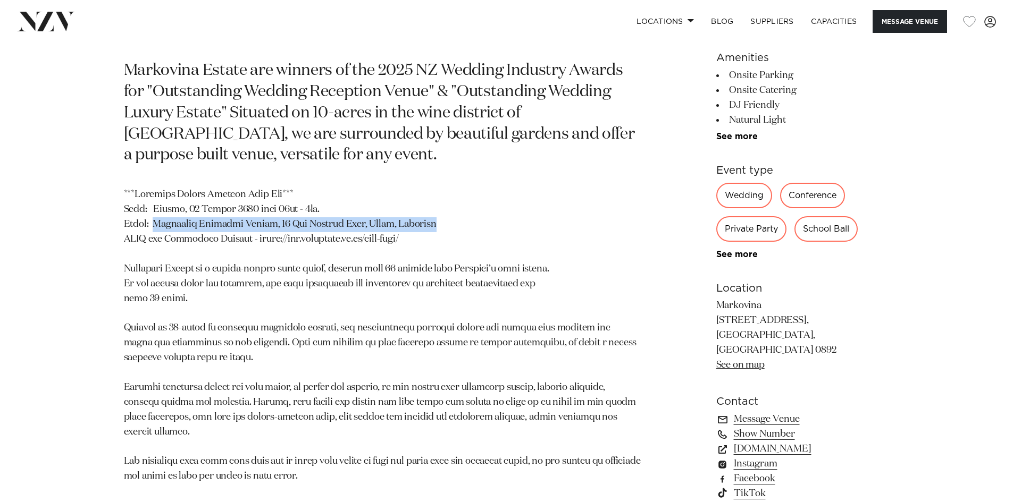
drag, startPoint x: 157, startPoint y: 220, endPoint x: 439, endPoint y: 224, distance: 282.3
click at [439, 224] on p at bounding box center [382, 336] width 517 height 297
copy p "Markovina Vineyard Estate, 84 Old Railway Road, Kumeū, Auckland"
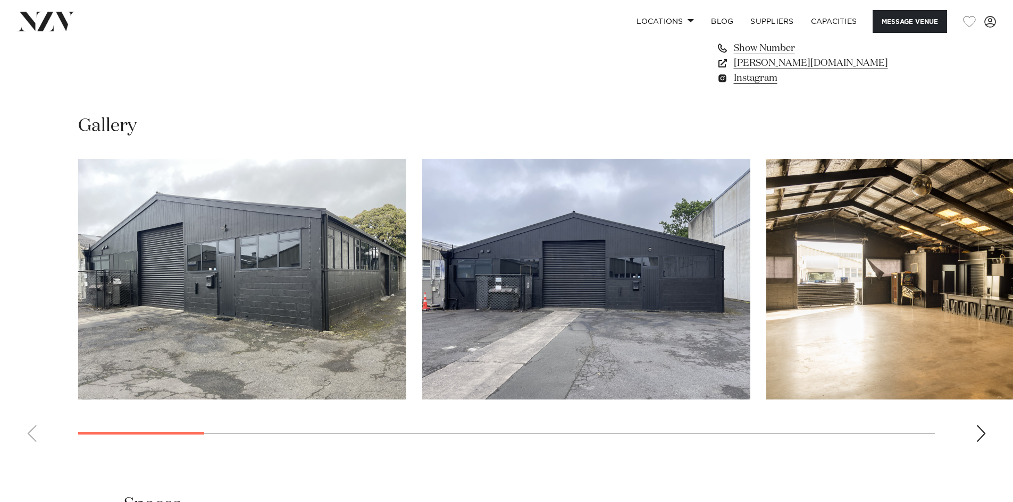
scroll to position [957, 0]
click at [976, 431] on div "Next slide" at bounding box center [980, 433] width 11 height 17
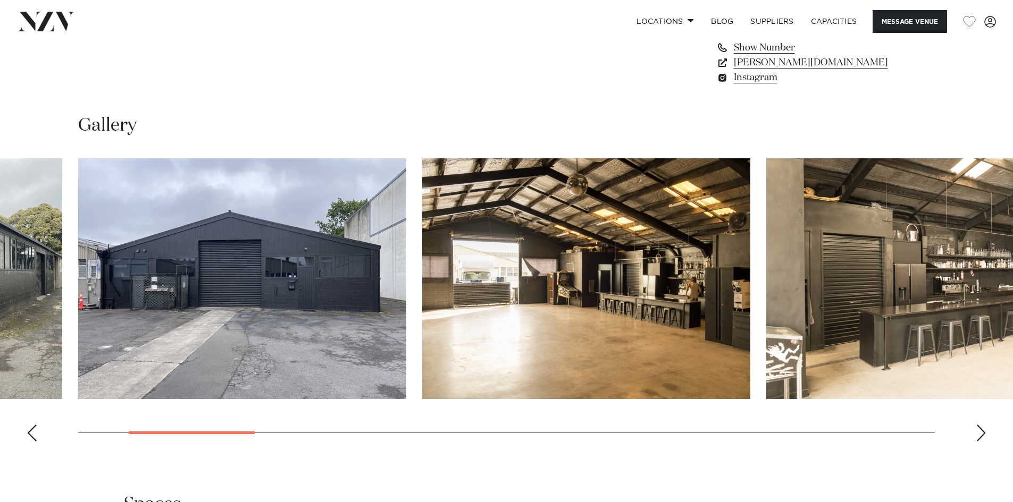
click at [976, 432] on div "Next slide" at bounding box center [980, 433] width 11 height 17
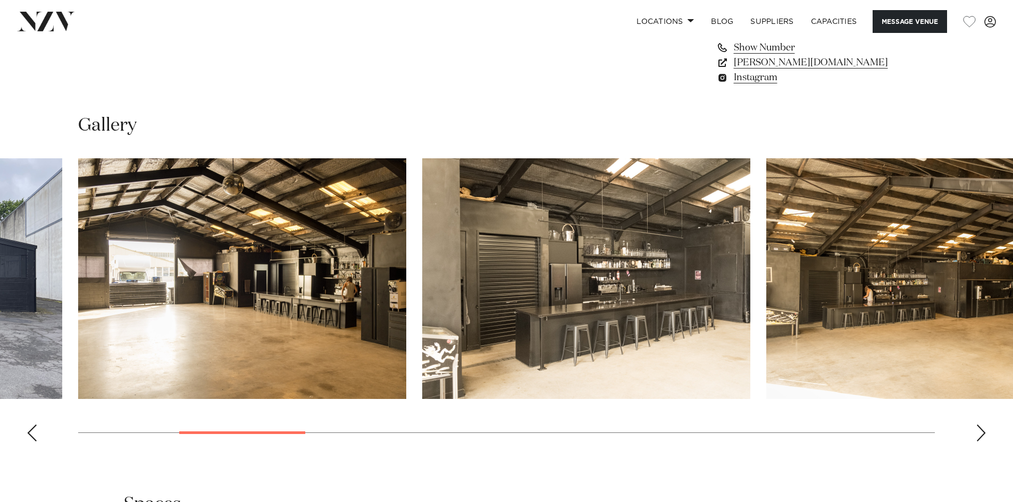
click at [976, 432] on div "Next slide" at bounding box center [980, 433] width 11 height 17
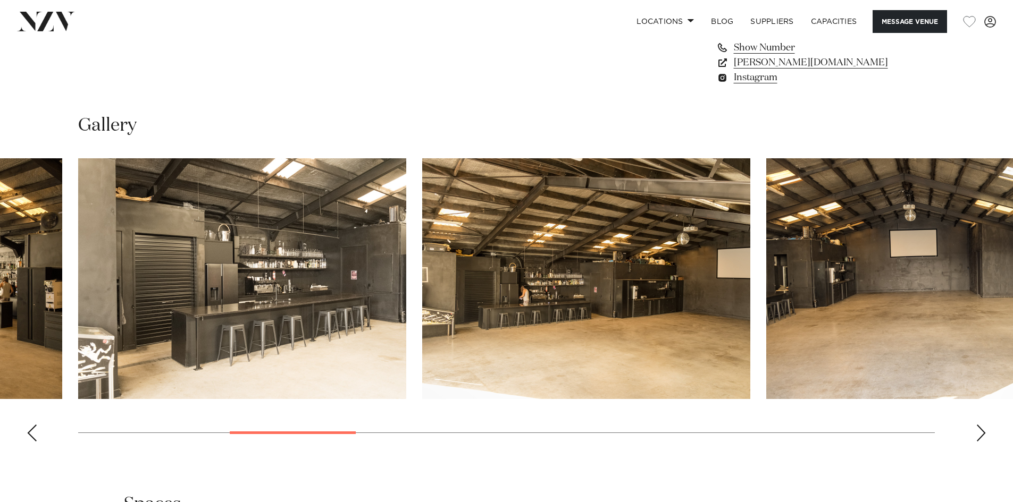
click at [976, 432] on div "Next slide" at bounding box center [980, 433] width 11 height 17
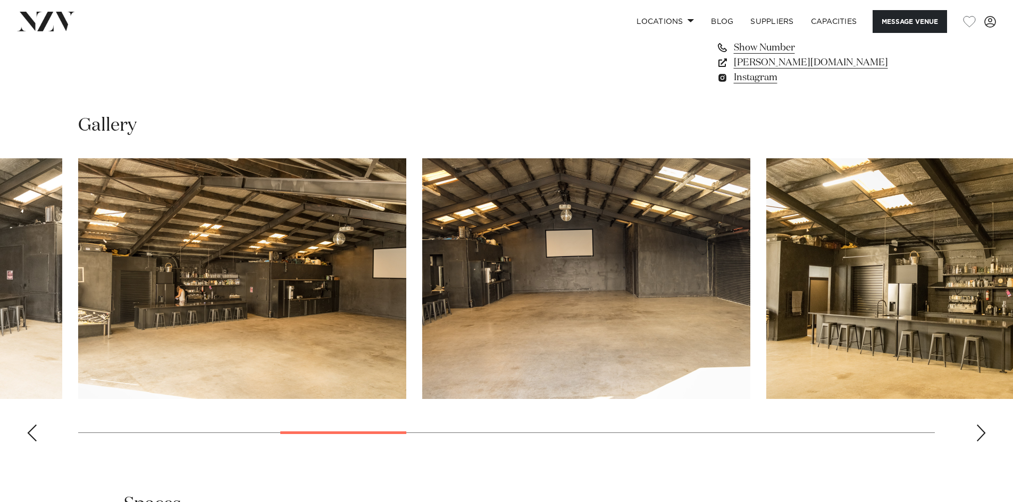
click at [976, 432] on div "Next slide" at bounding box center [980, 433] width 11 height 17
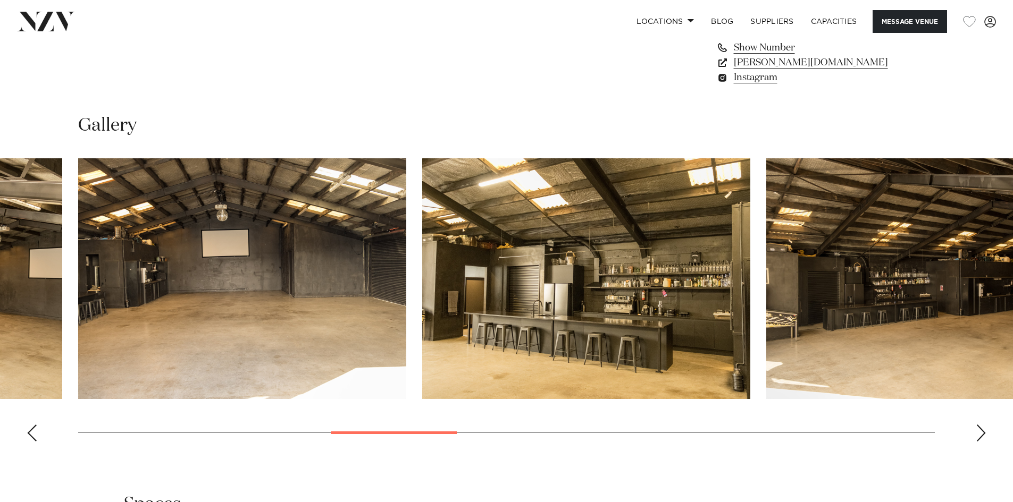
click at [976, 432] on div "Next slide" at bounding box center [980, 433] width 11 height 17
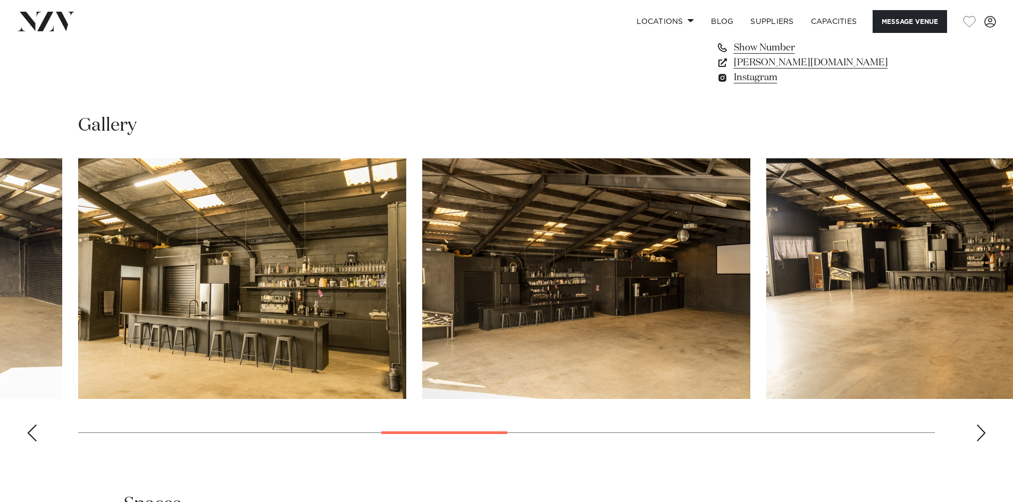
click at [976, 432] on div "Next slide" at bounding box center [980, 433] width 11 height 17
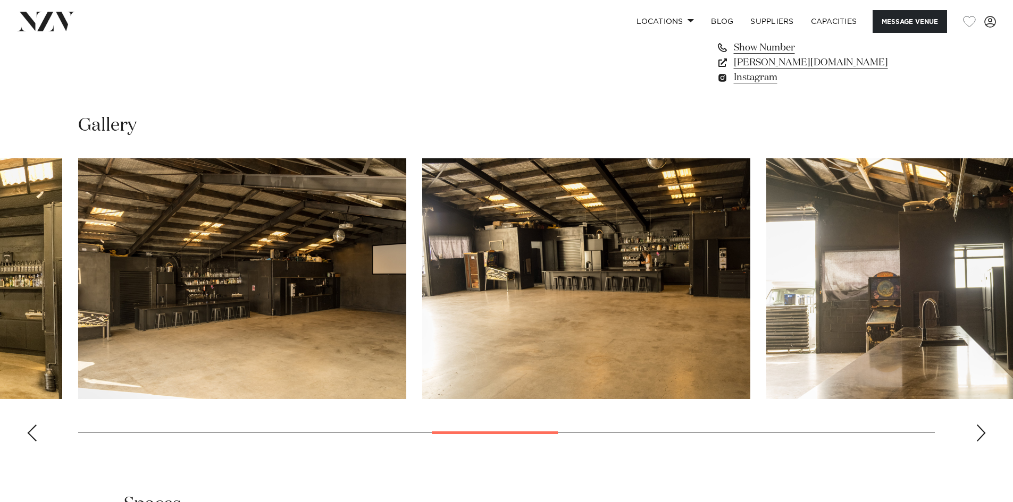
click at [976, 432] on div "Next slide" at bounding box center [980, 433] width 11 height 17
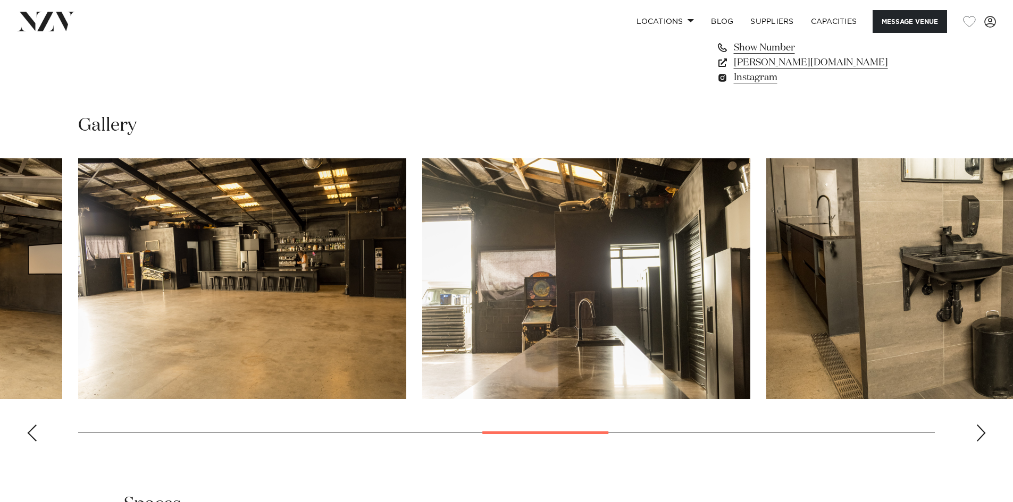
click at [976, 432] on div "Next slide" at bounding box center [980, 433] width 11 height 17
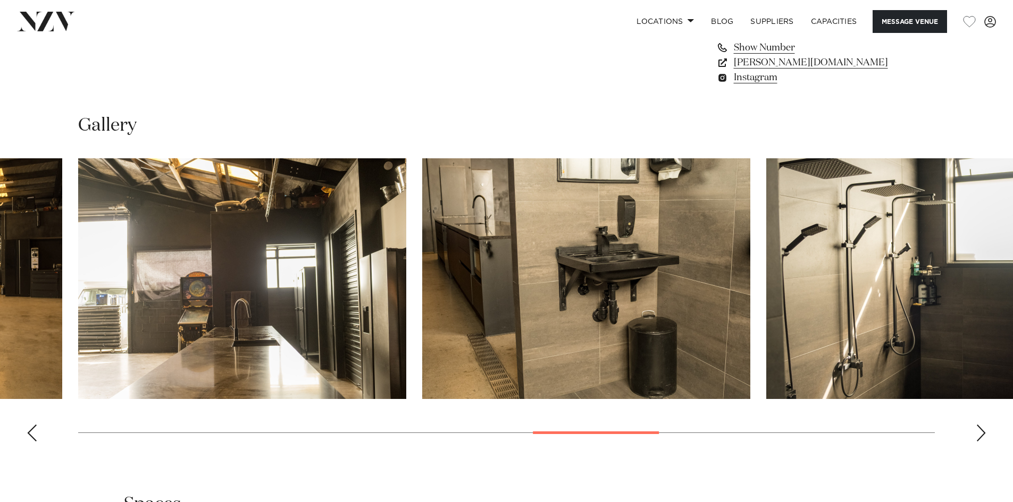
click at [976, 432] on div "Next slide" at bounding box center [980, 433] width 11 height 17
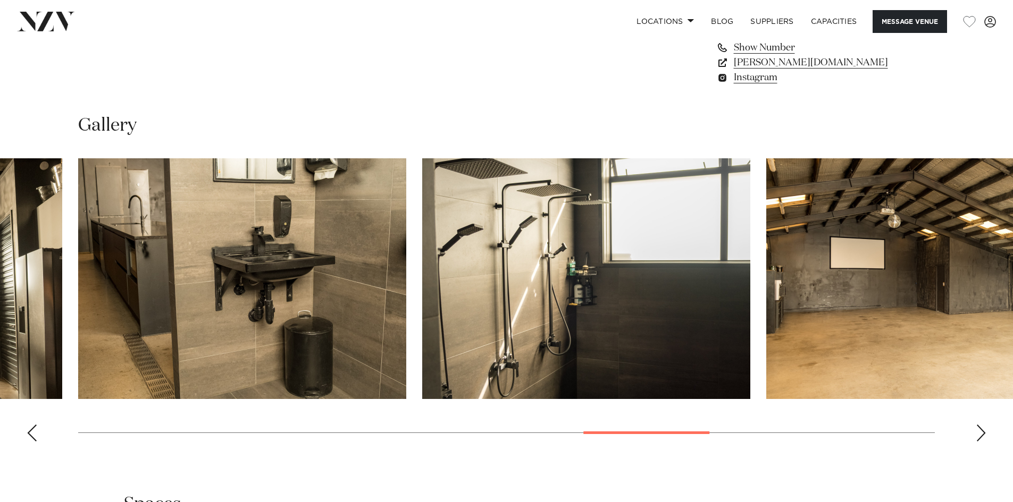
click at [976, 432] on div "Next slide" at bounding box center [980, 433] width 11 height 17
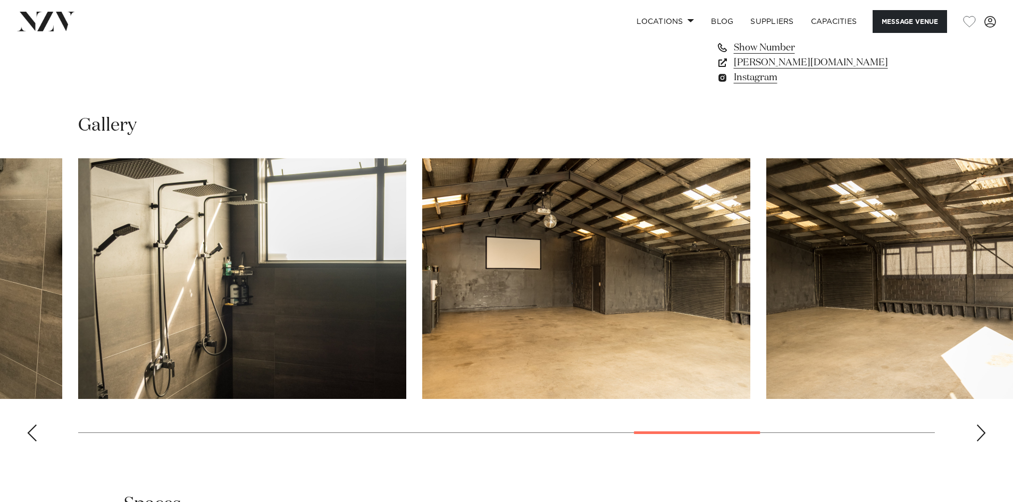
click at [977, 432] on div "Next slide" at bounding box center [980, 433] width 11 height 17
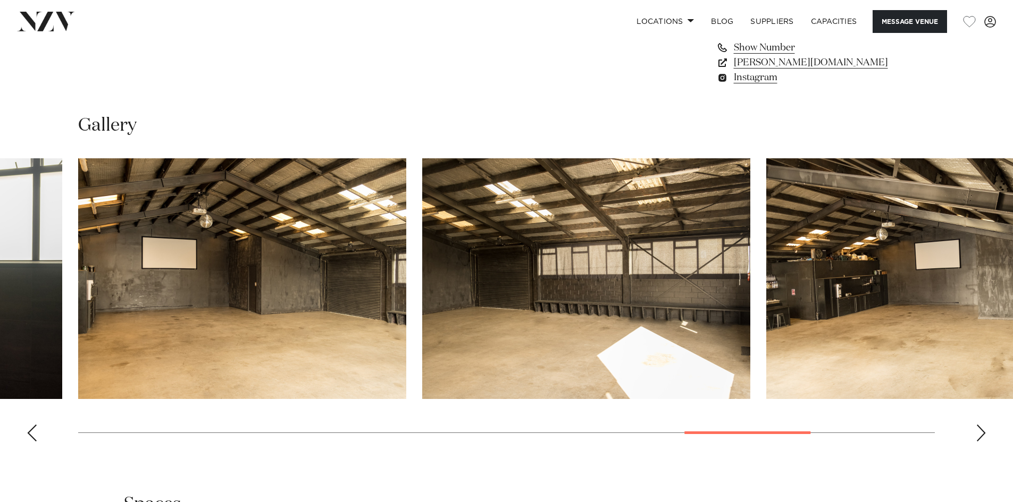
click at [977, 432] on div "Next slide" at bounding box center [980, 433] width 11 height 17
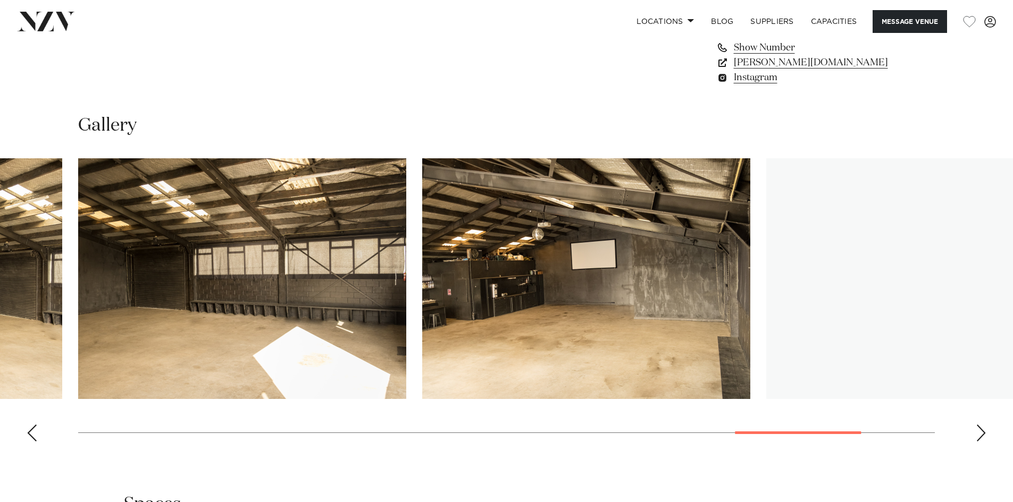
click at [977, 432] on div "Next slide" at bounding box center [980, 433] width 11 height 17
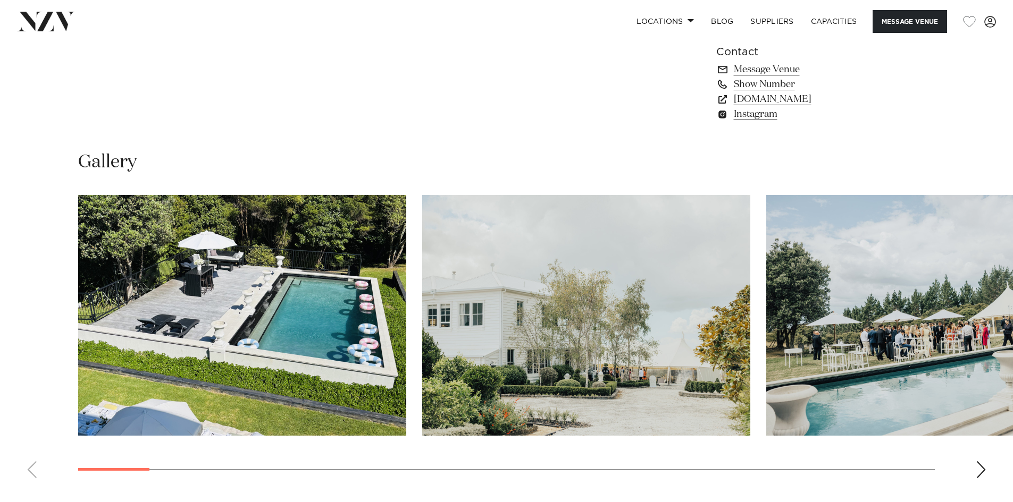
scroll to position [957, 0]
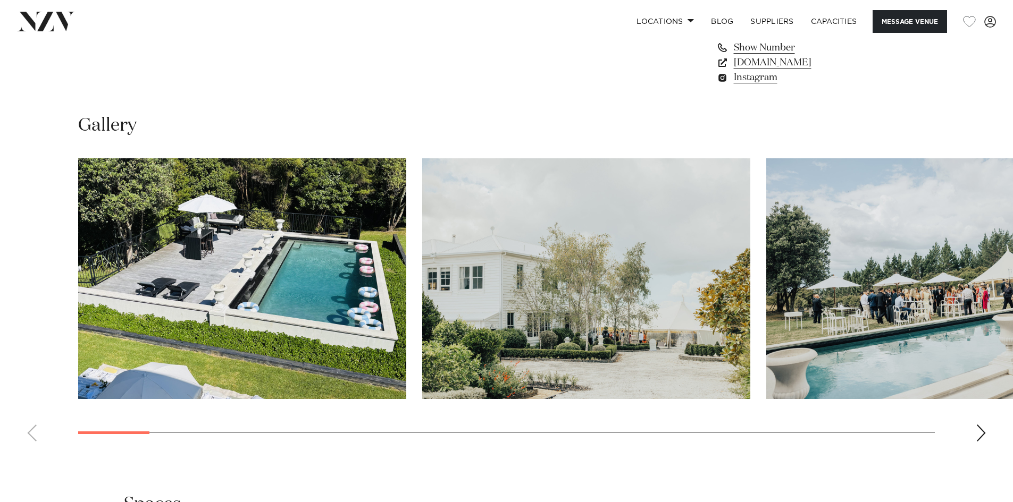
click at [974, 425] on swiper-container at bounding box center [506, 304] width 1013 height 292
click at [309, 258] on img "1 / 30" at bounding box center [242, 278] width 328 height 241
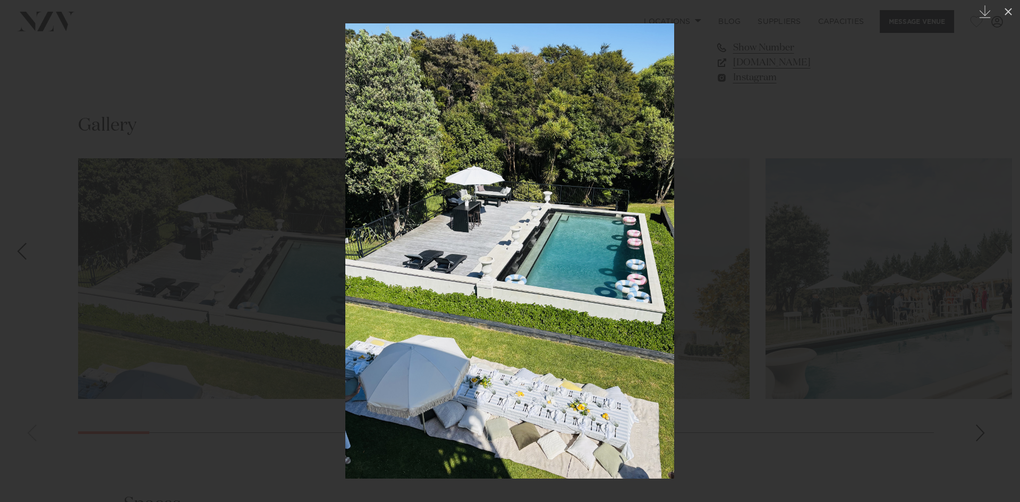
click at [995, 248] on div "Next slide" at bounding box center [999, 251] width 14 height 20
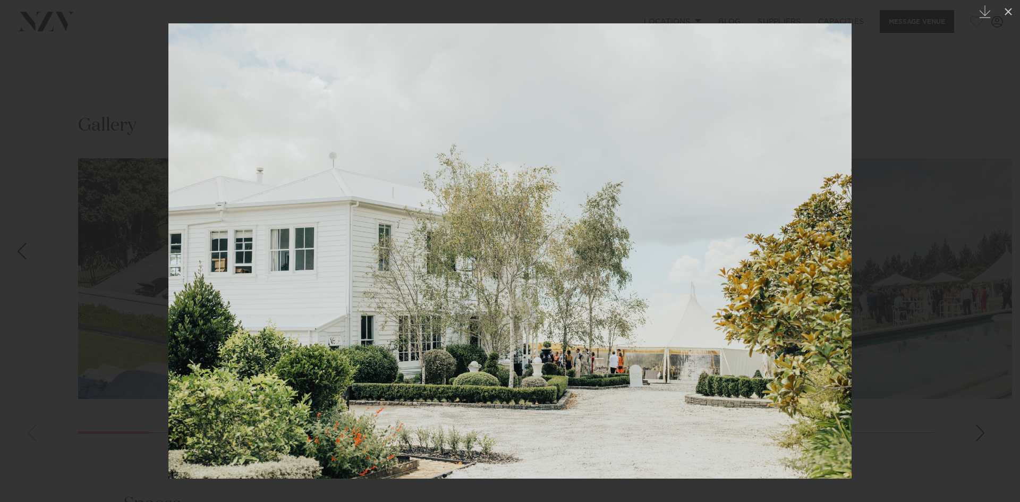
click at [1003, 237] on link at bounding box center [1001, 251] width 37 height 53
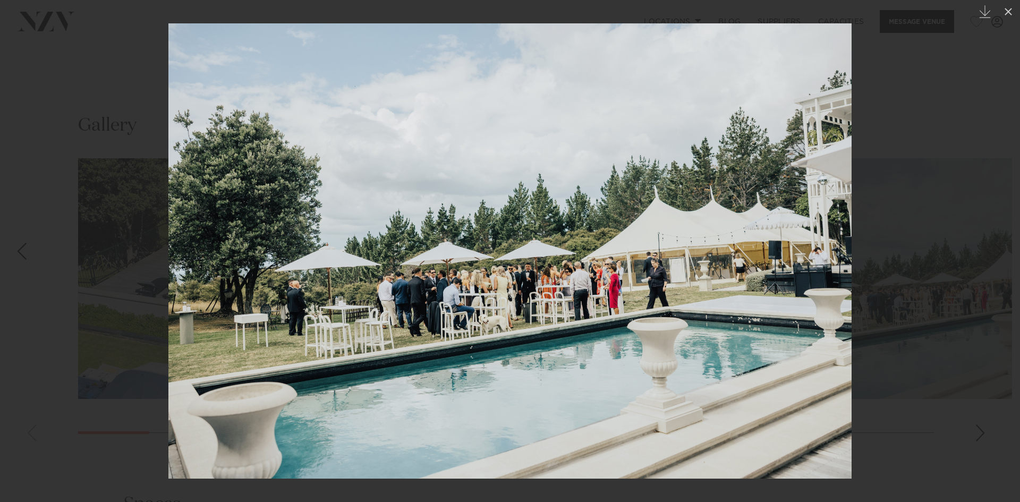
click at [1003, 237] on link at bounding box center [1001, 251] width 37 height 53
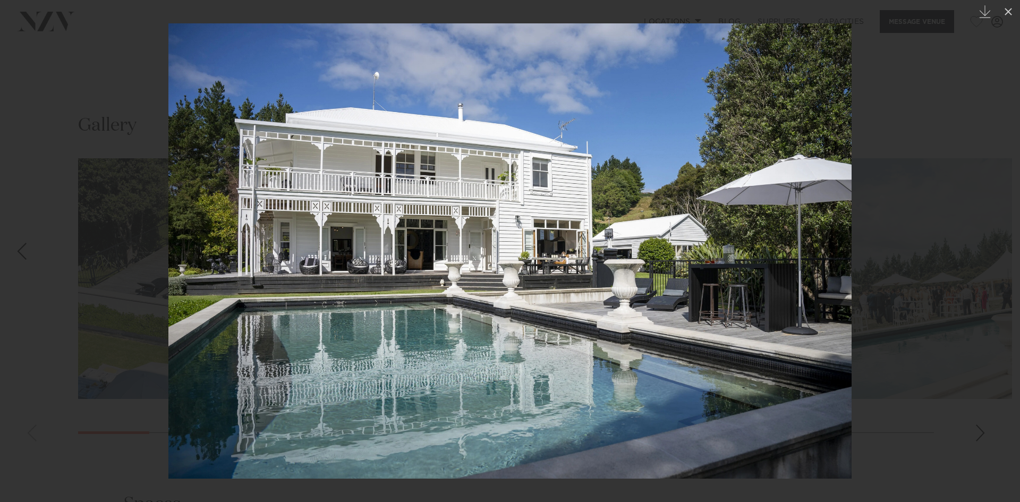
click at [1003, 237] on link at bounding box center [1001, 251] width 37 height 53
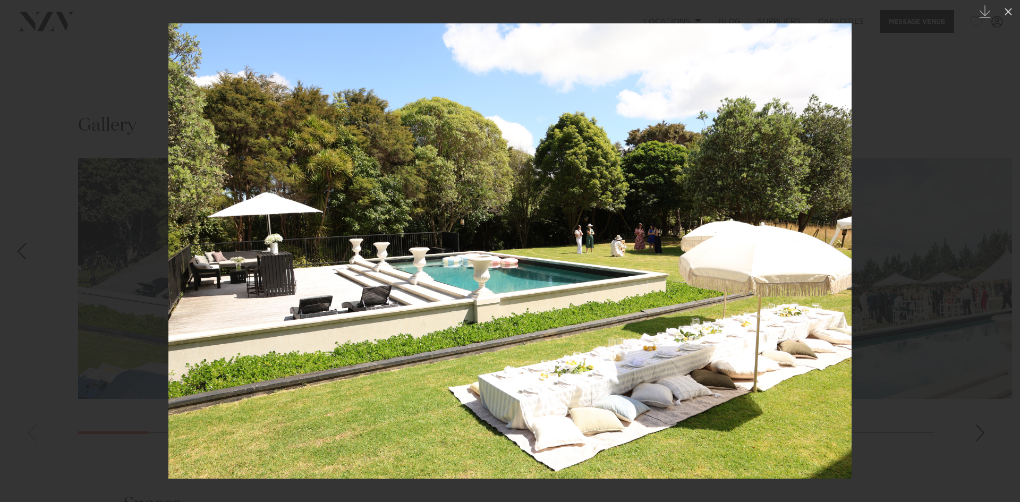
click at [1003, 237] on link at bounding box center [1001, 251] width 37 height 53
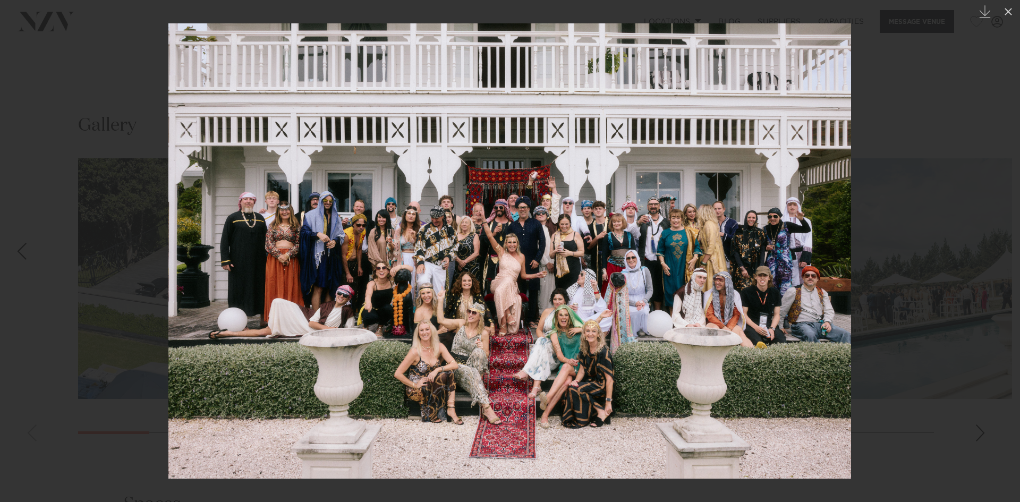
click at [1003, 237] on div "7 / 30 Created with Sketch." at bounding box center [510, 251] width 1020 height 502
click at [998, 239] on link at bounding box center [1001, 251] width 37 height 53
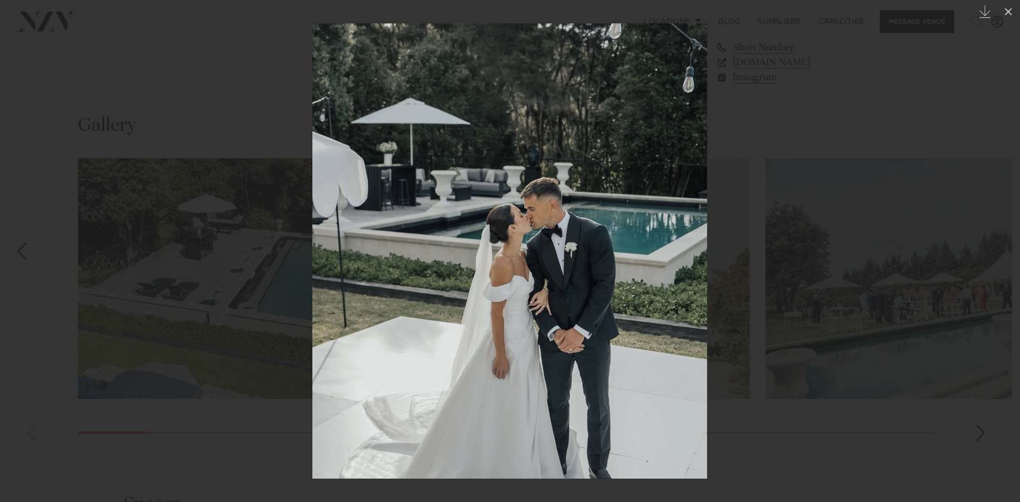
click at [998, 239] on link at bounding box center [1001, 251] width 37 height 53
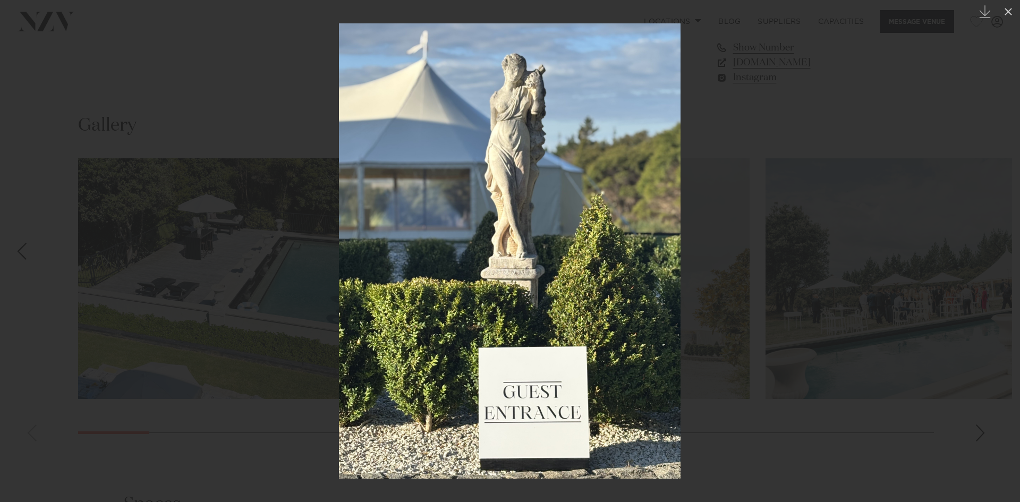
click at [998, 239] on link at bounding box center [1001, 251] width 37 height 53
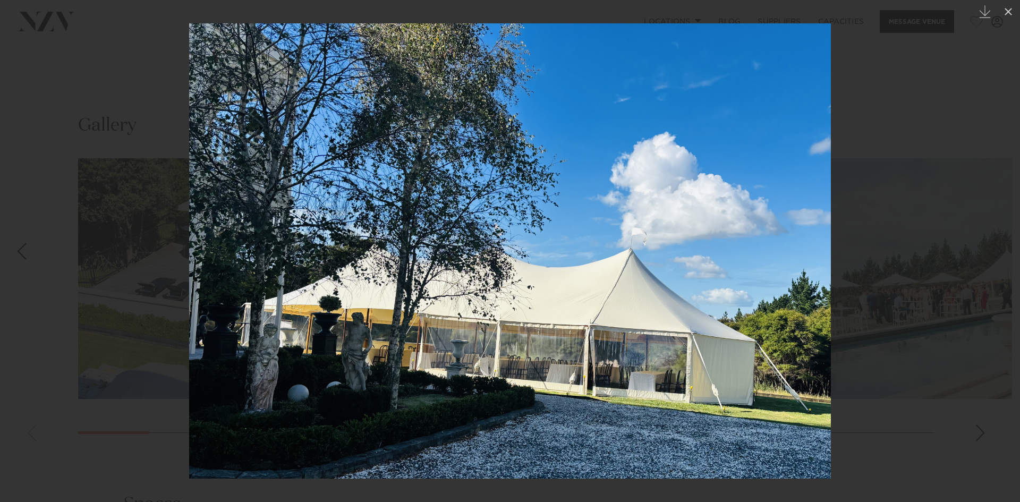
click at [998, 239] on link at bounding box center [1001, 251] width 37 height 53
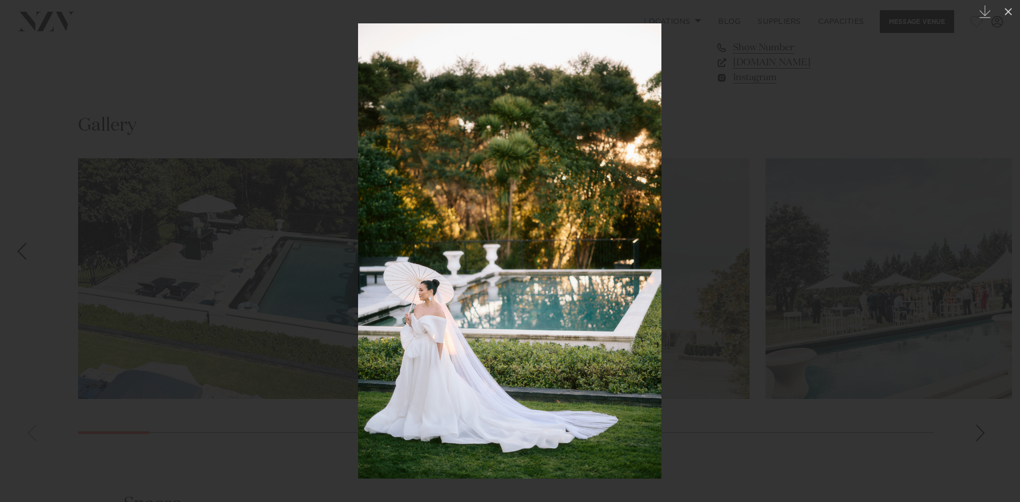
click at [998, 239] on link at bounding box center [1001, 251] width 37 height 53
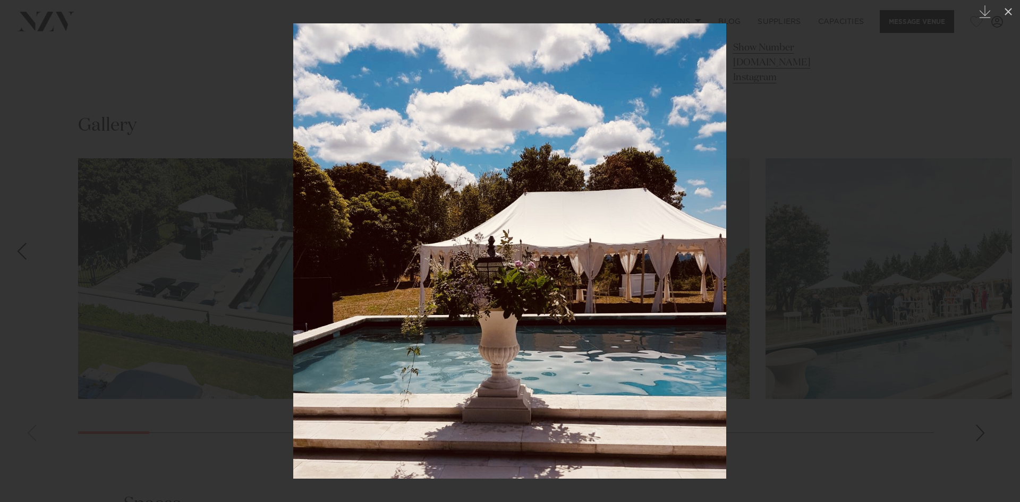
click at [998, 239] on link at bounding box center [1001, 251] width 37 height 53
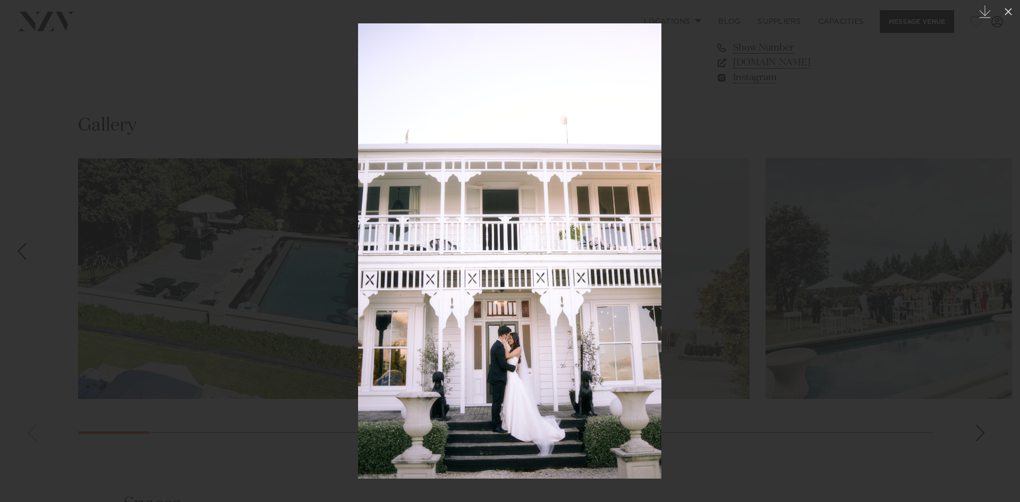
click at [998, 239] on link at bounding box center [1001, 251] width 37 height 53
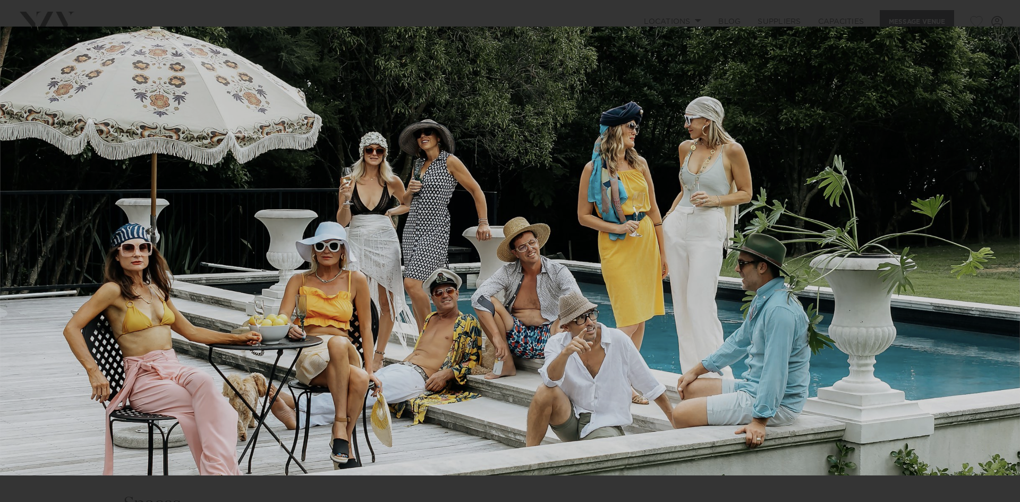
click at [998, 239] on div "14 / 30 Created with Sketch." at bounding box center [510, 251] width 1020 height 502
click at [1006, 252] on link at bounding box center [1001, 251] width 37 height 53
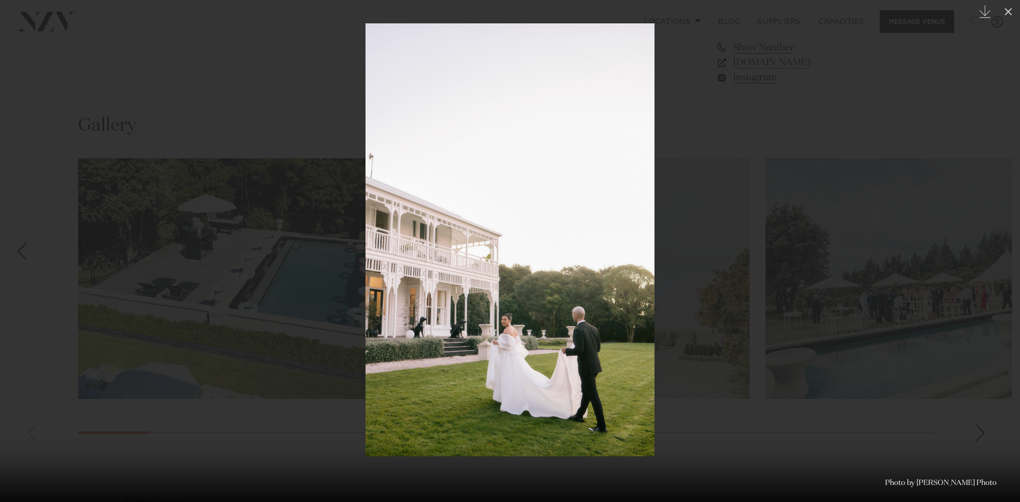
click at [1002, 252] on div "Next slide" at bounding box center [999, 251] width 14 height 20
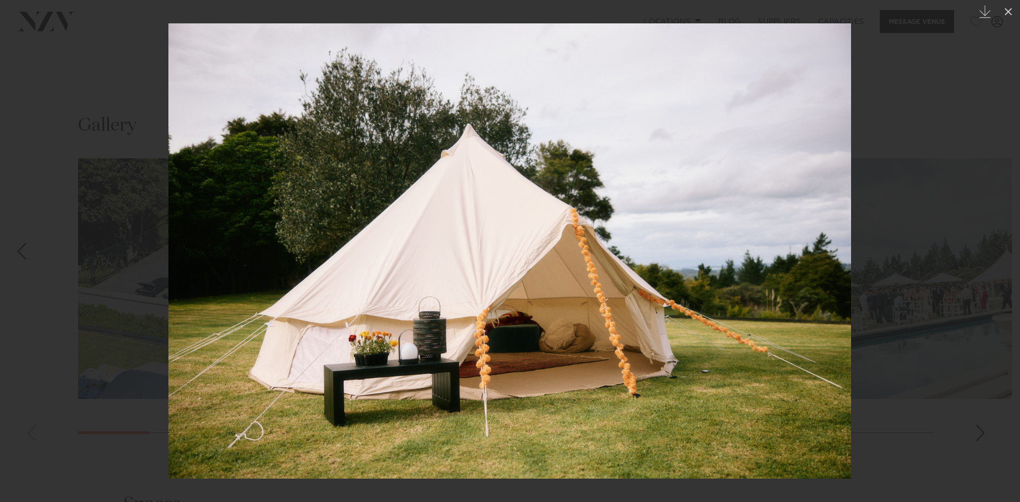
click at [1002, 252] on div "Next slide" at bounding box center [999, 251] width 14 height 20
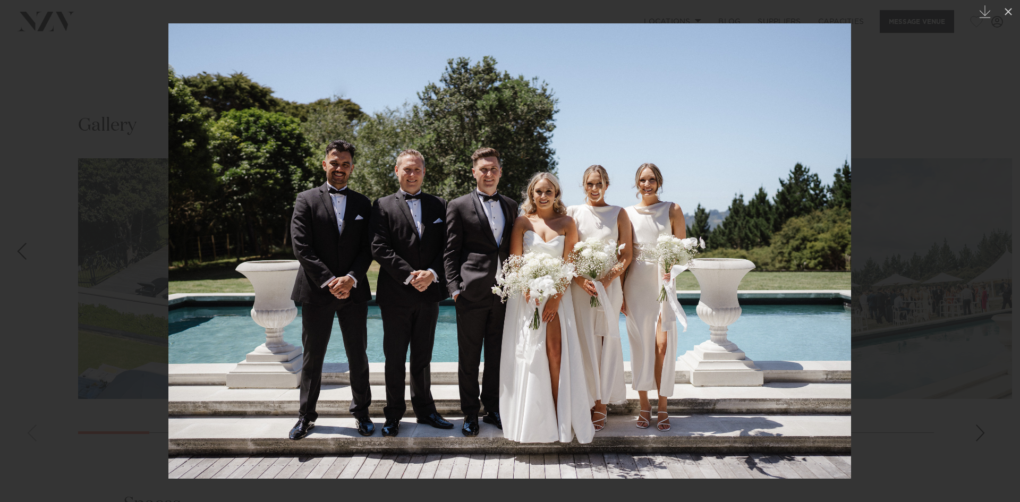
click at [1002, 252] on div "Next slide" at bounding box center [999, 251] width 14 height 20
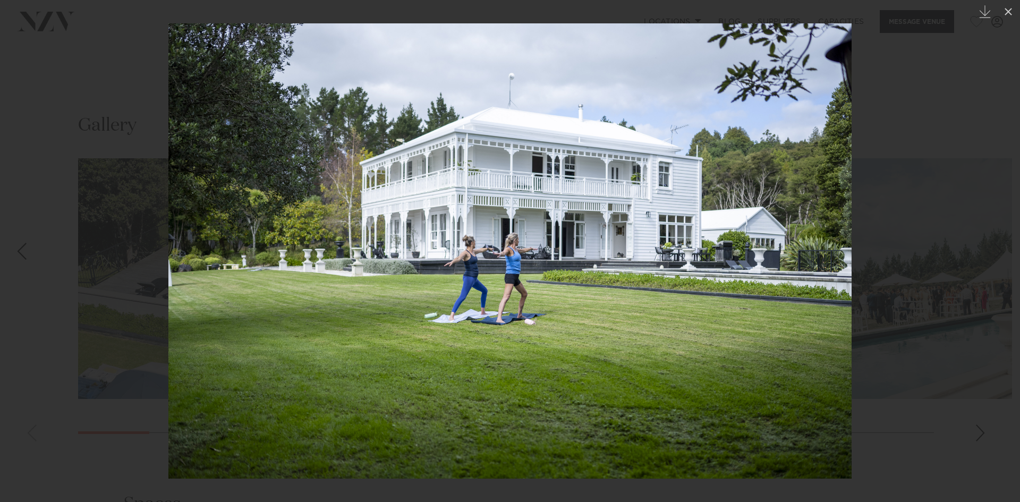
click at [1002, 252] on div "Next slide" at bounding box center [999, 251] width 14 height 20
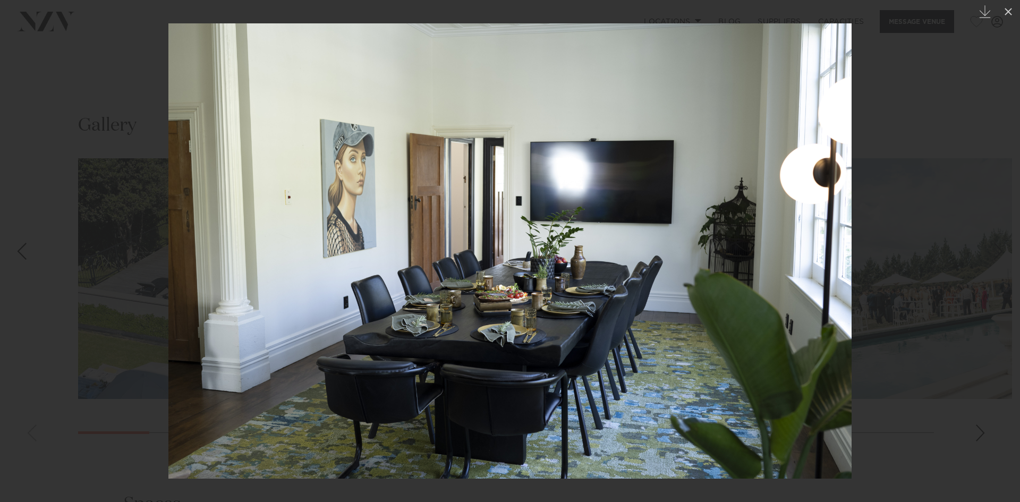
click at [1002, 252] on div "Next slide" at bounding box center [999, 251] width 14 height 20
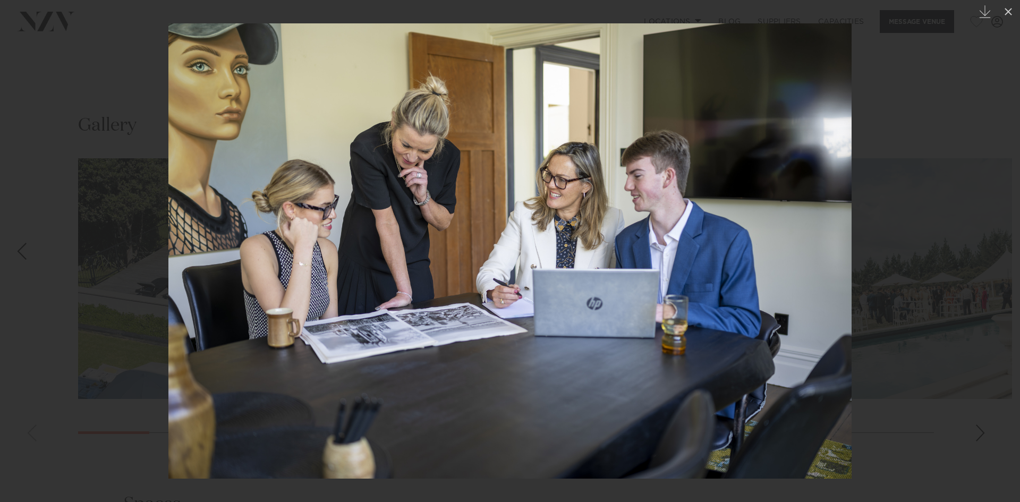
click at [1002, 252] on div "Next slide" at bounding box center [999, 251] width 14 height 20
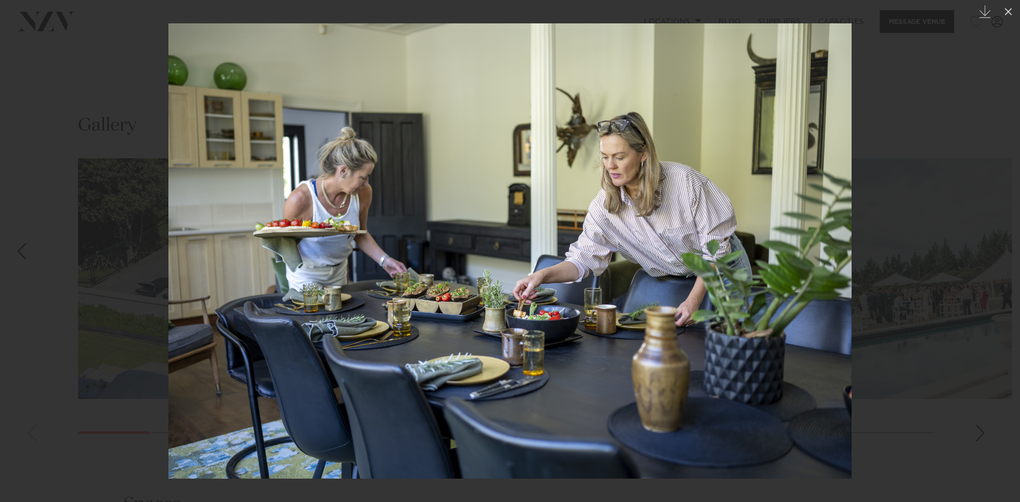
click at [1002, 252] on div "Next slide" at bounding box center [999, 251] width 14 height 20
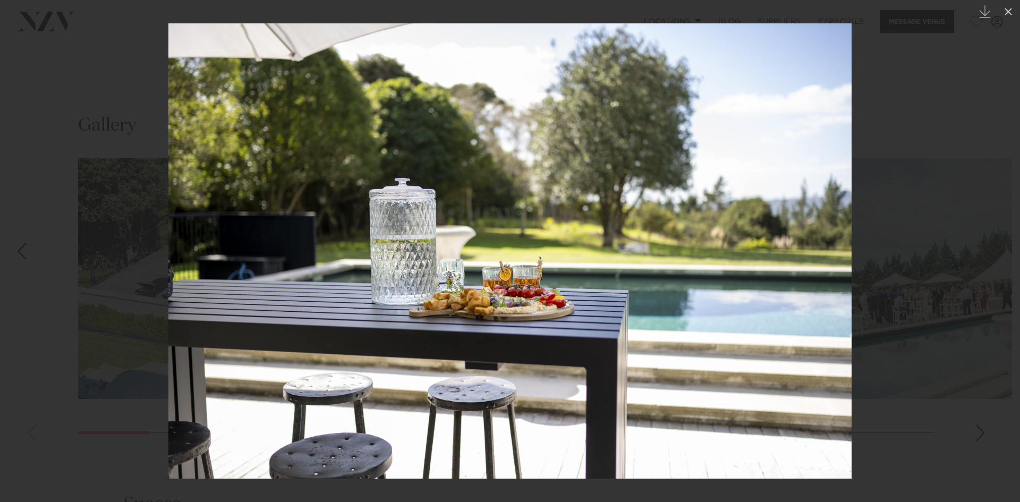
click at [1002, 252] on div "Next slide" at bounding box center [999, 251] width 14 height 20
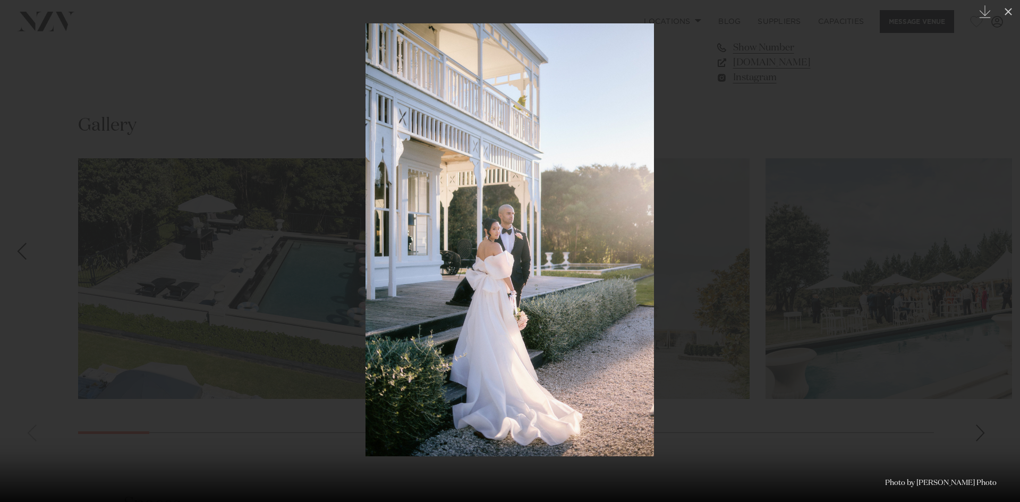
click at [1002, 252] on div "Next slide" at bounding box center [999, 251] width 14 height 20
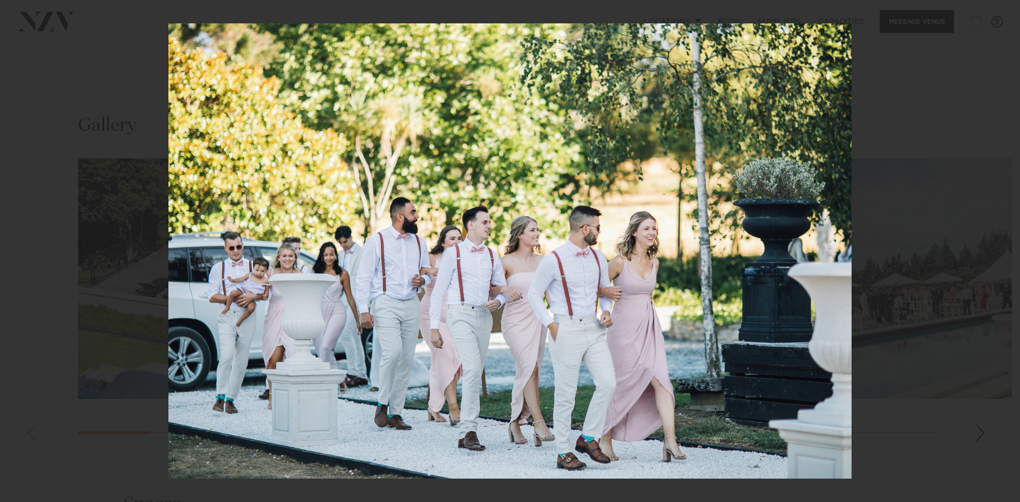
click at [1002, 252] on div "24 / 30 Created with Sketch. Photo by Johnny Scott Photo" at bounding box center [510, 251] width 1020 height 502
click at [1002, 252] on div "Next slide" at bounding box center [999, 251] width 14 height 20
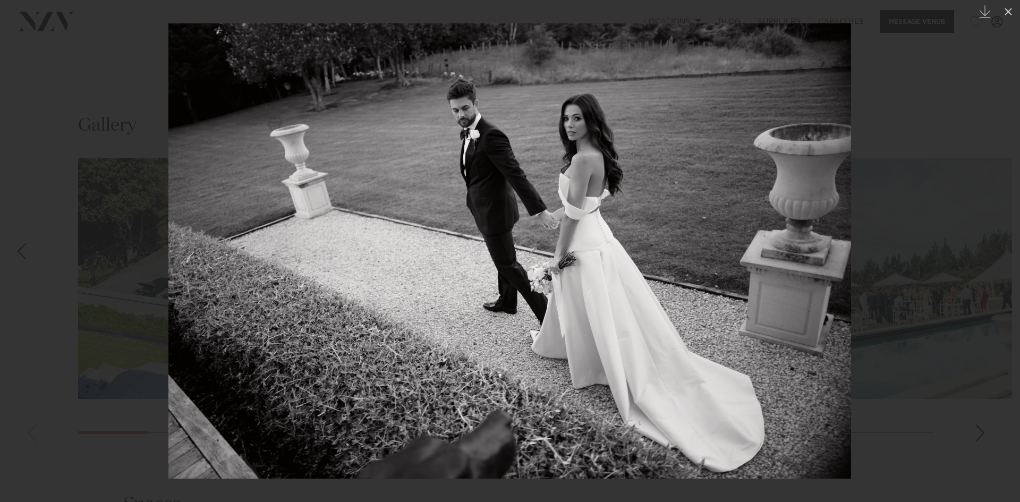
click at [1002, 252] on div "Next slide" at bounding box center [999, 251] width 14 height 20
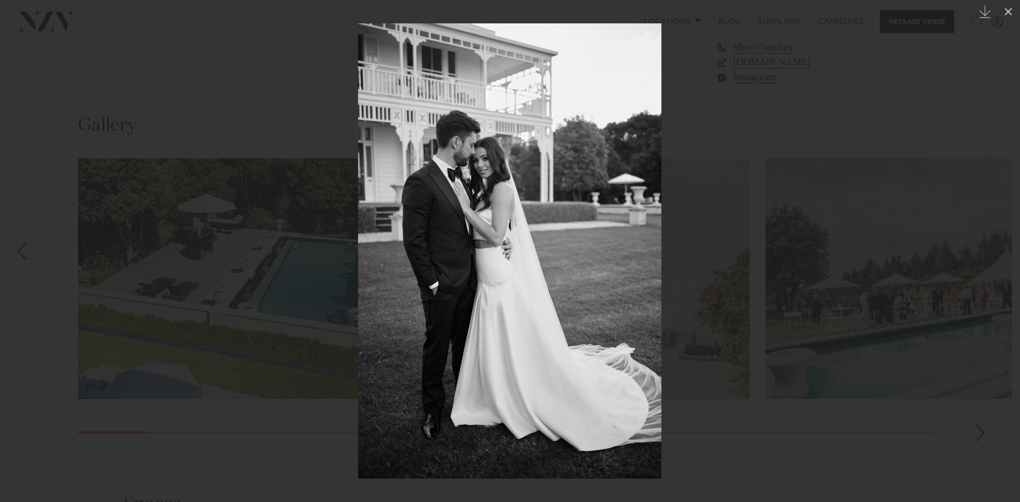
click at [1002, 252] on div "Next slide" at bounding box center [999, 251] width 14 height 20
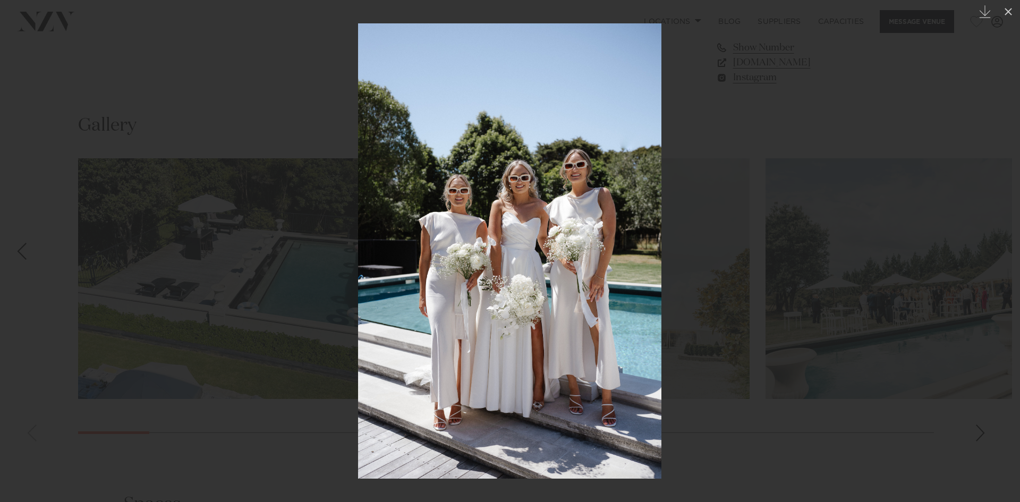
click at [1001, 252] on div "Next slide" at bounding box center [999, 251] width 14 height 20
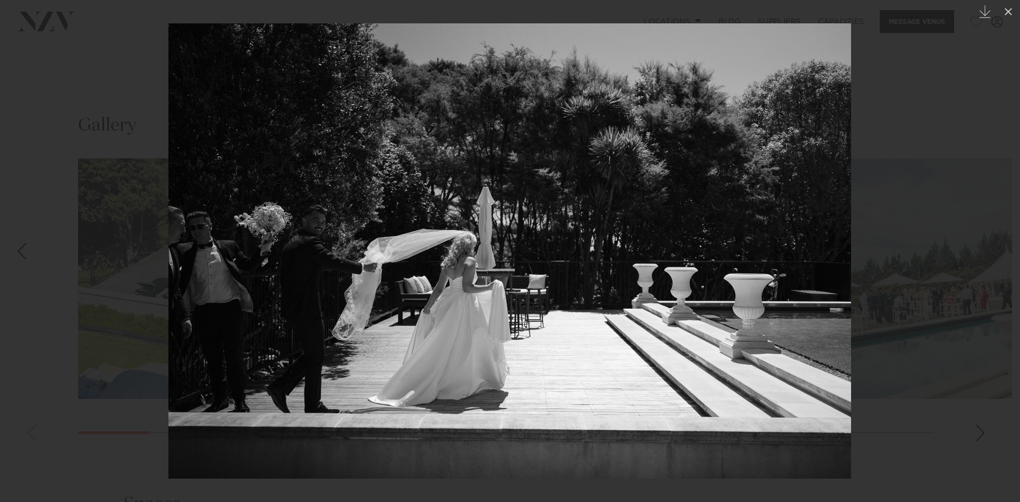
click at [1001, 252] on div "Next slide" at bounding box center [999, 251] width 14 height 20
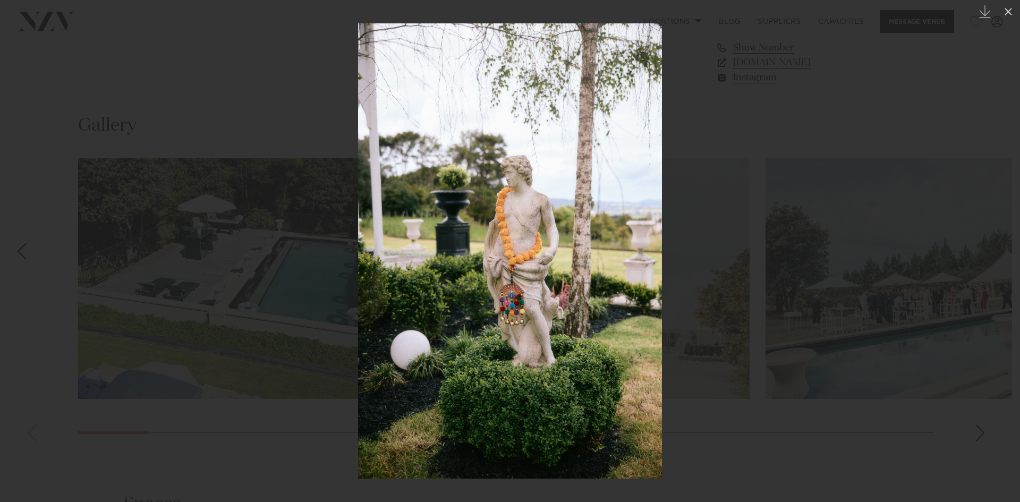
click at [1001, 252] on div "Next slide" at bounding box center [999, 251] width 14 height 20
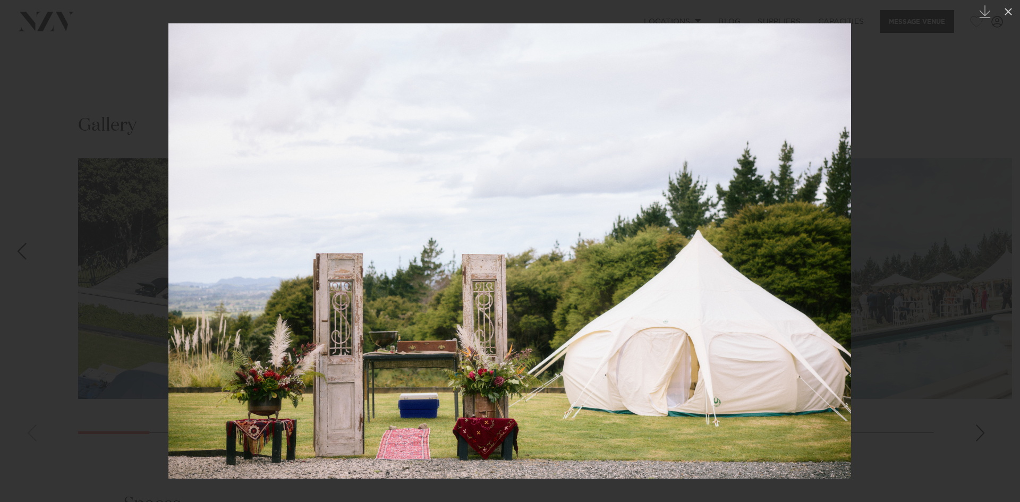
click at [1001, 252] on div "Next slide" at bounding box center [999, 251] width 14 height 20
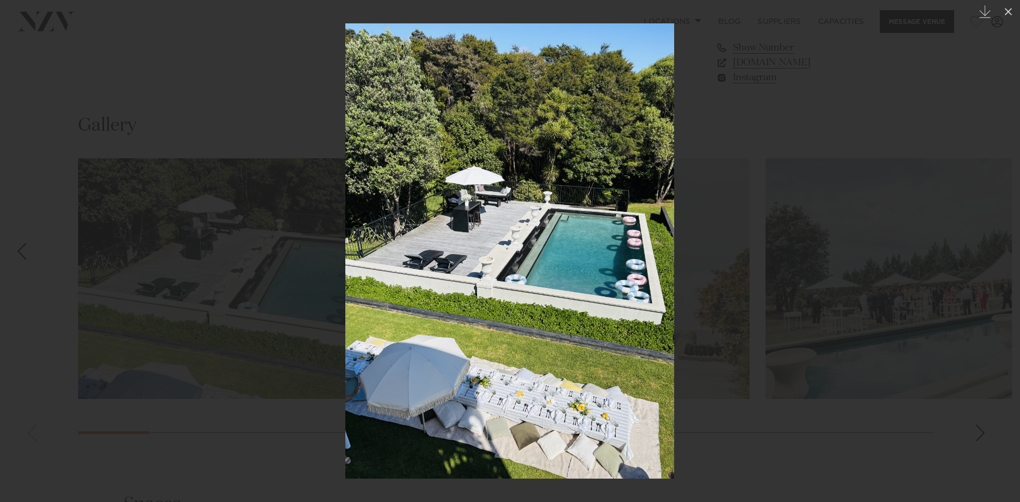
click at [1001, 252] on div "Next slide" at bounding box center [999, 251] width 14 height 20
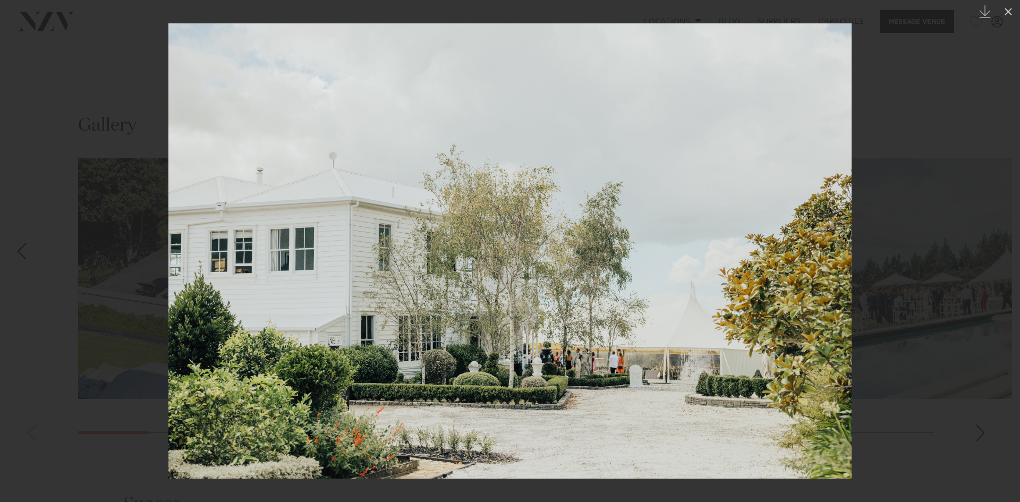
click at [1001, 252] on div "Next slide" at bounding box center [999, 251] width 14 height 20
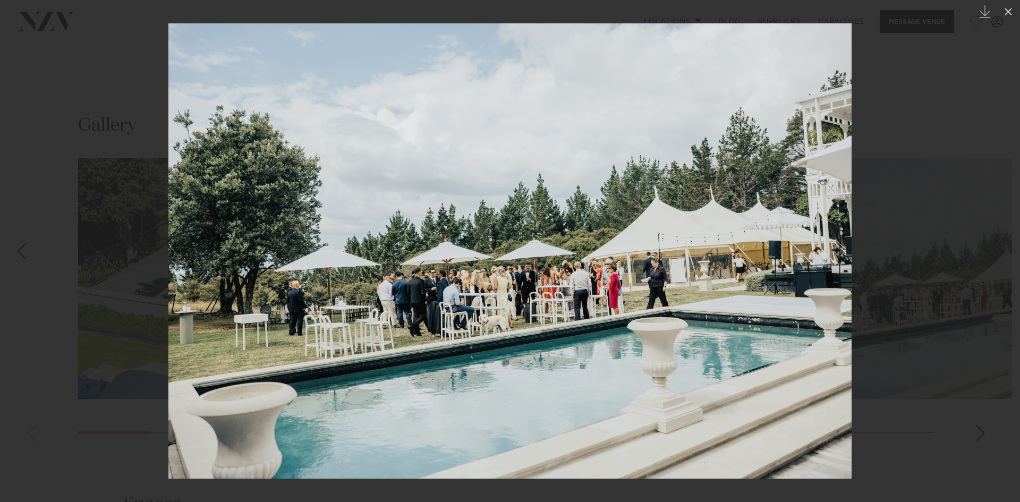
click at [1001, 252] on div "Next slide" at bounding box center [999, 251] width 14 height 20
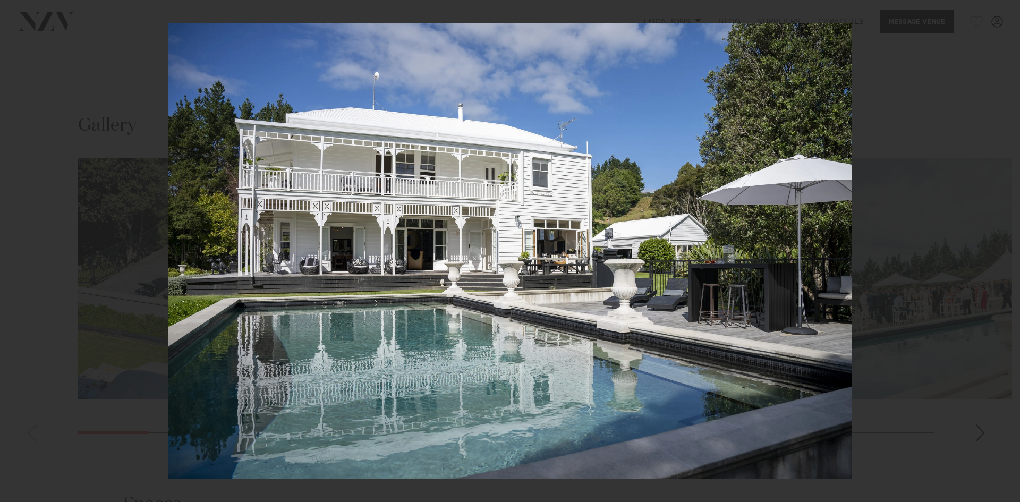
click at [1001, 252] on div "Next slide" at bounding box center [999, 251] width 14 height 20
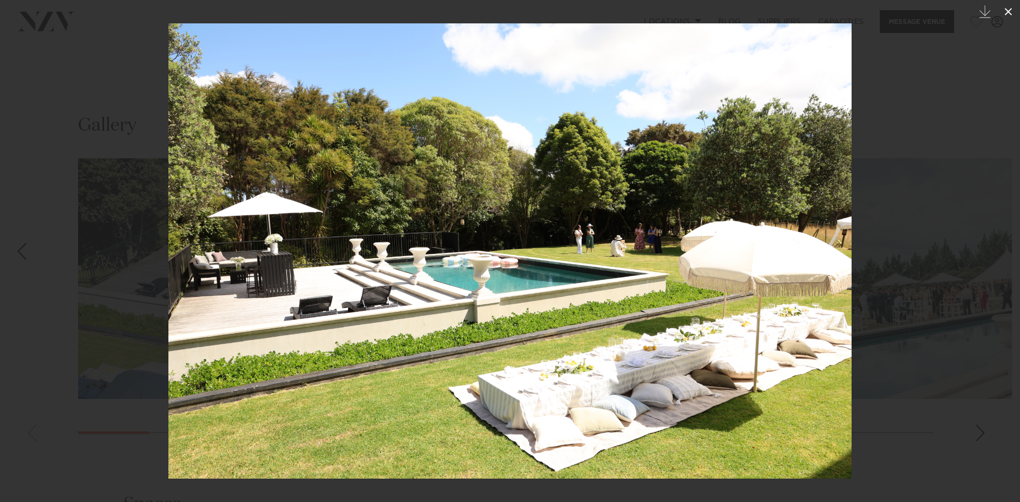
click at [1006, 7] on icon at bounding box center [1008, 11] width 13 height 13
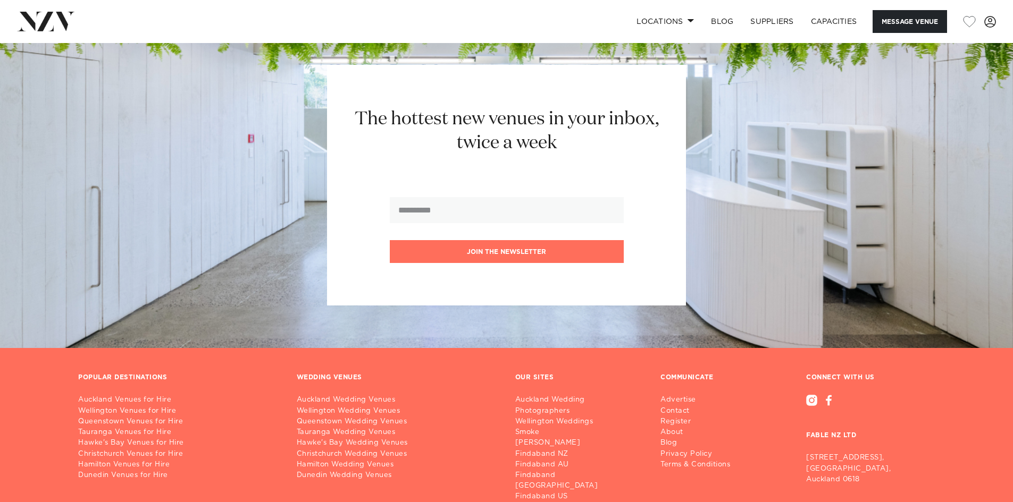
scroll to position [2133, 0]
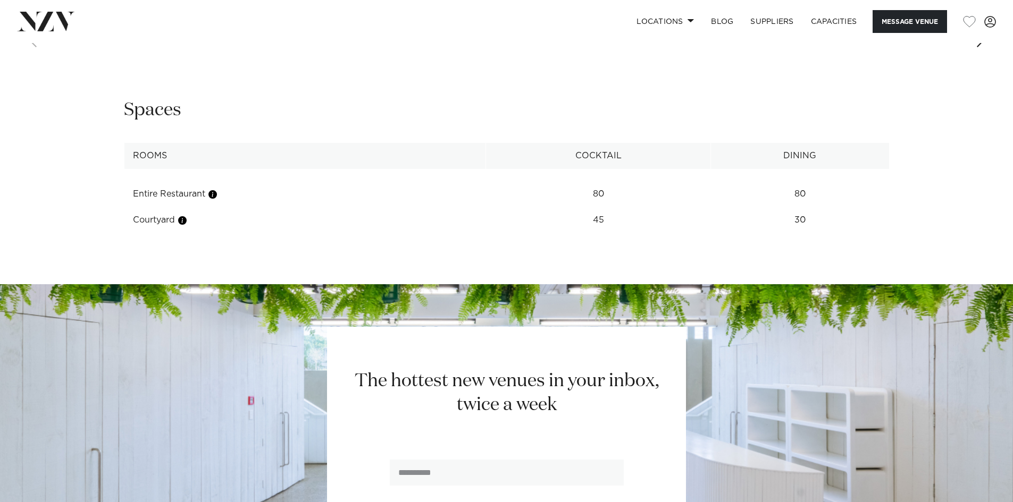
scroll to position [1116, 0]
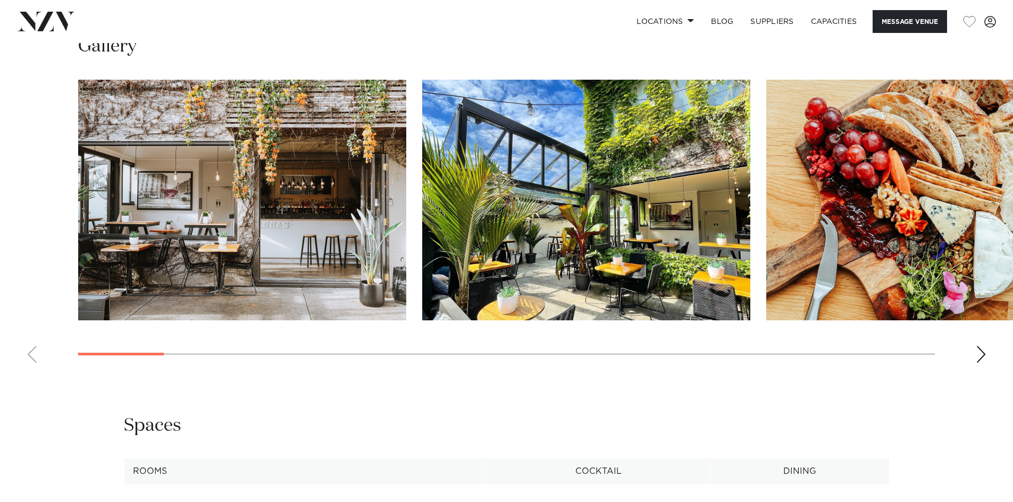
click at [345, 285] on img "1 / 25" at bounding box center [242, 200] width 328 height 241
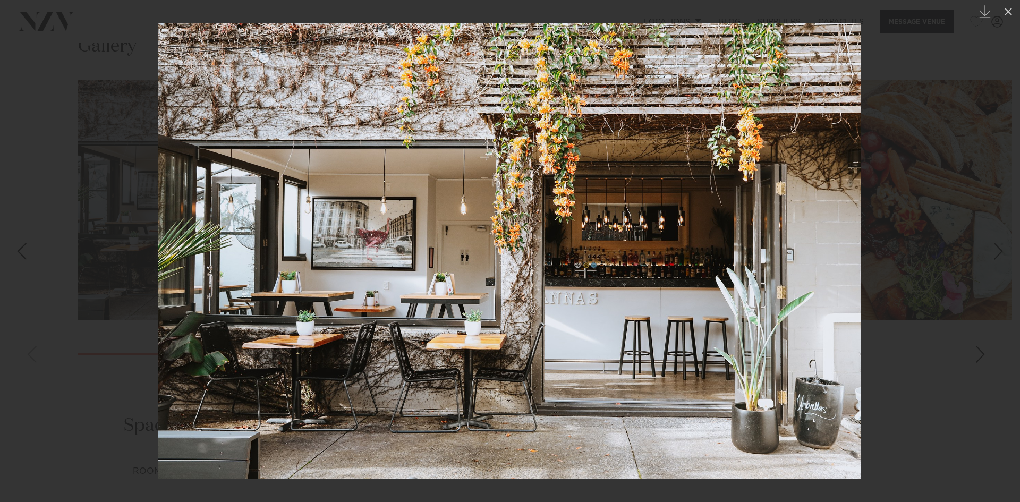
click at [998, 245] on div "Next slide" at bounding box center [999, 251] width 14 height 20
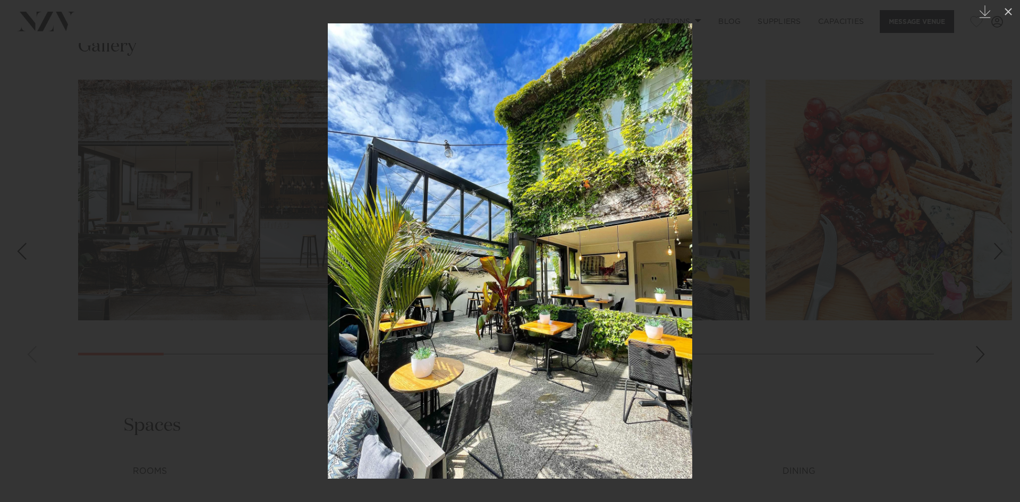
click at [998, 245] on div "Next slide" at bounding box center [999, 251] width 14 height 20
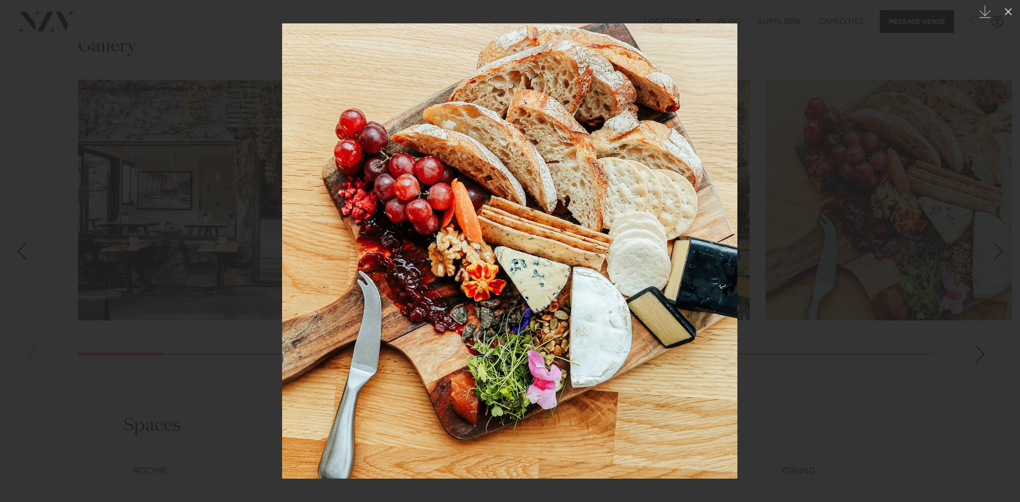
click at [998, 245] on div "Next slide" at bounding box center [999, 251] width 14 height 20
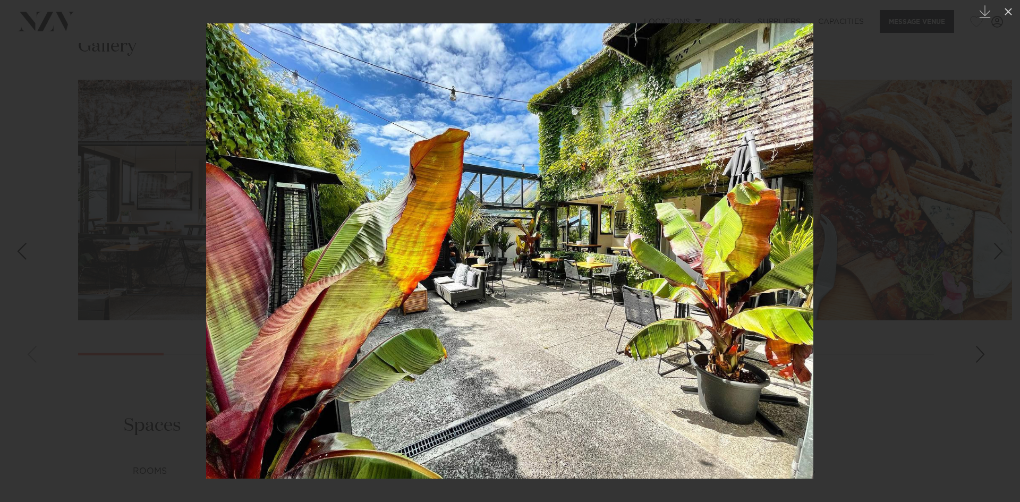
click at [998, 245] on div "Next slide" at bounding box center [999, 251] width 14 height 20
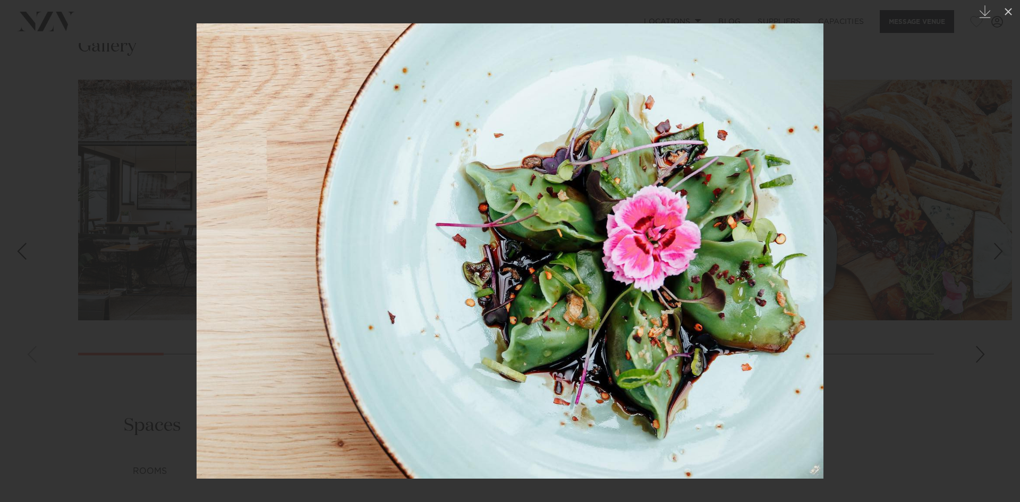
click at [998, 245] on div "Next slide" at bounding box center [999, 251] width 14 height 20
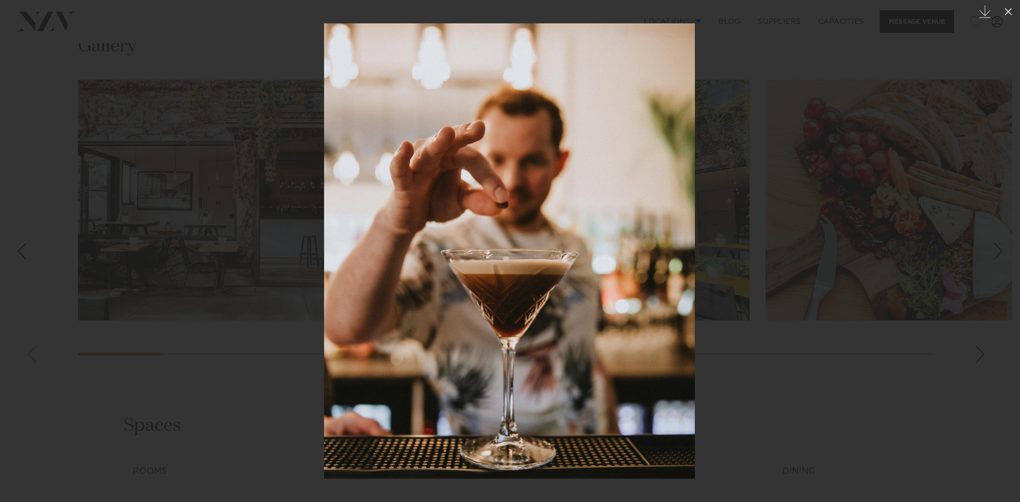
click at [998, 245] on div "Next slide" at bounding box center [999, 251] width 14 height 20
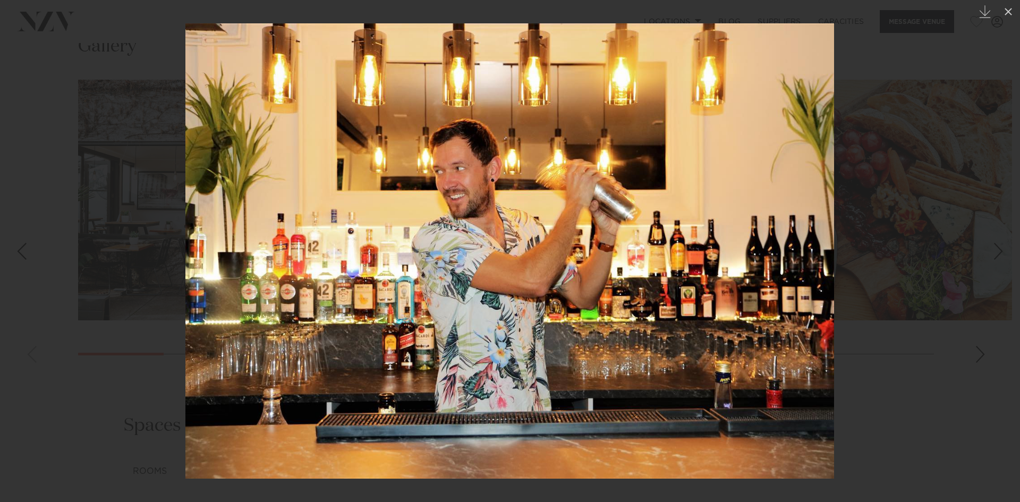
click at [998, 245] on div "Next slide" at bounding box center [999, 251] width 14 height 20
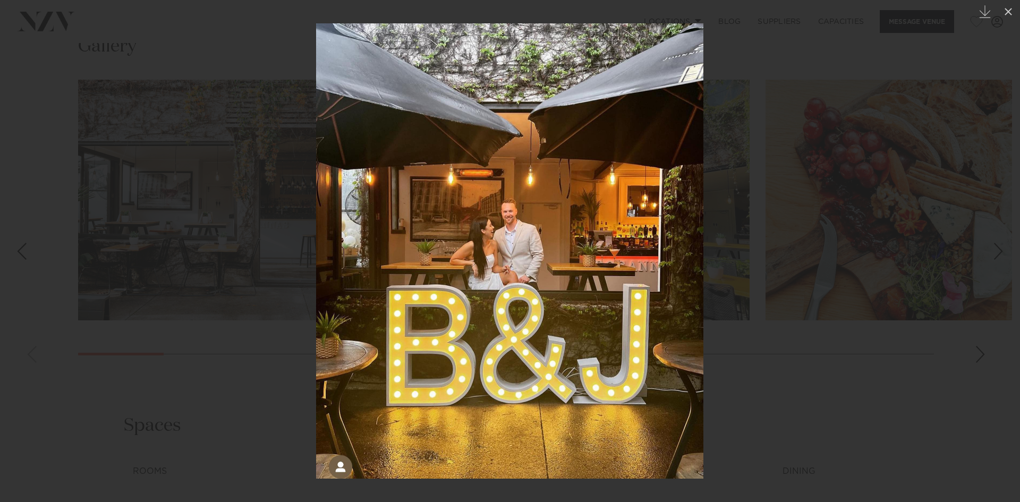
click at [998, 245] on div "Next slide" at bounding box center [999, 251] width 14 height 20
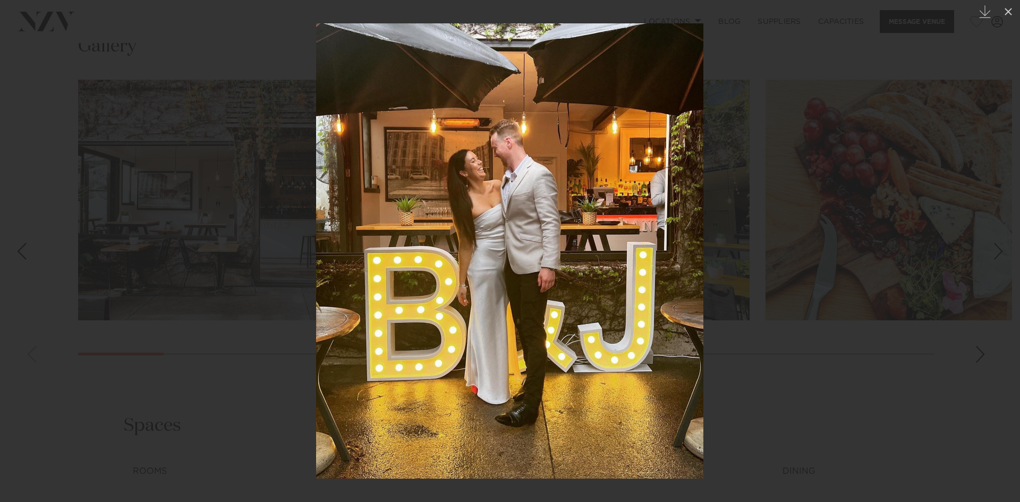
click at [998, 245] on div "Next slide" at bounding box center [999, 251] width 14 height 20
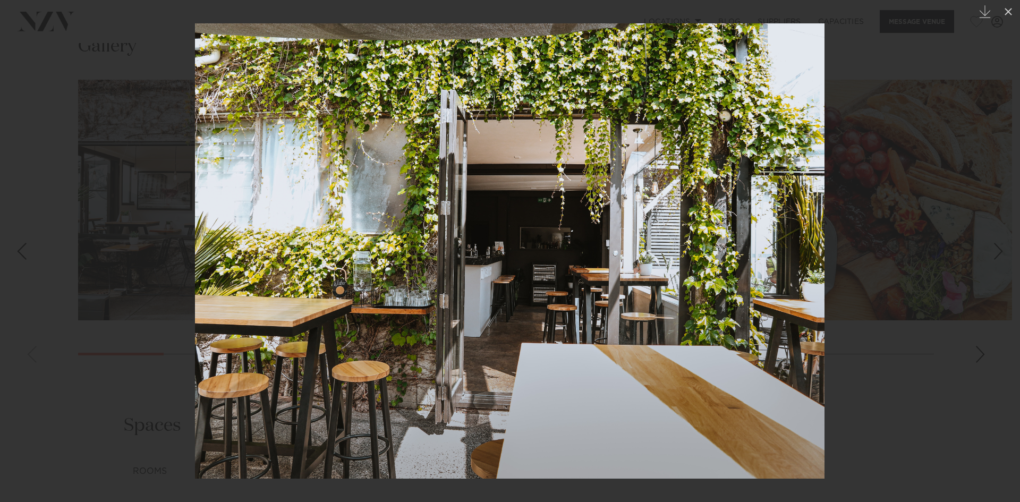
click at [998, 245] on div "Next slide" at bounding box center [999, 251] width 14 height 20
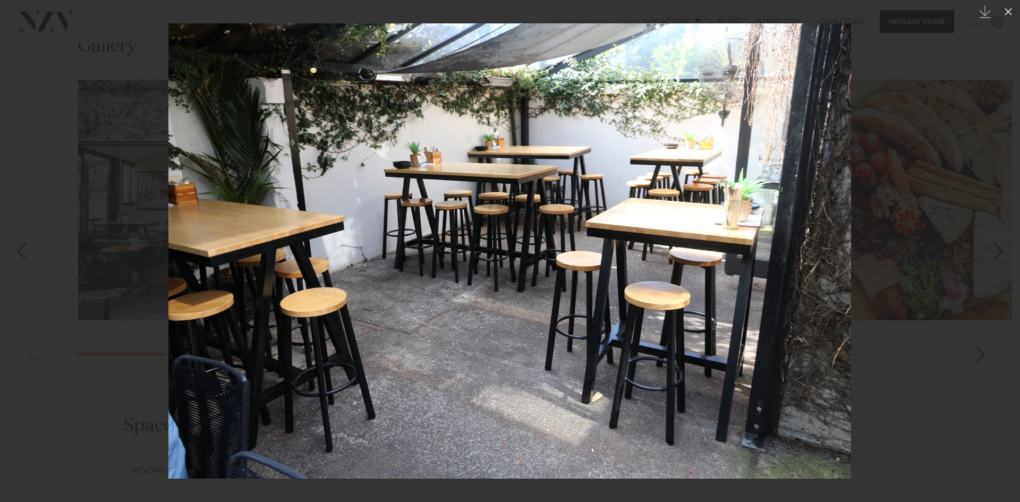
click at [998, 245] on div "Next slide" at bounding box center [999, 251] width 14 height 20
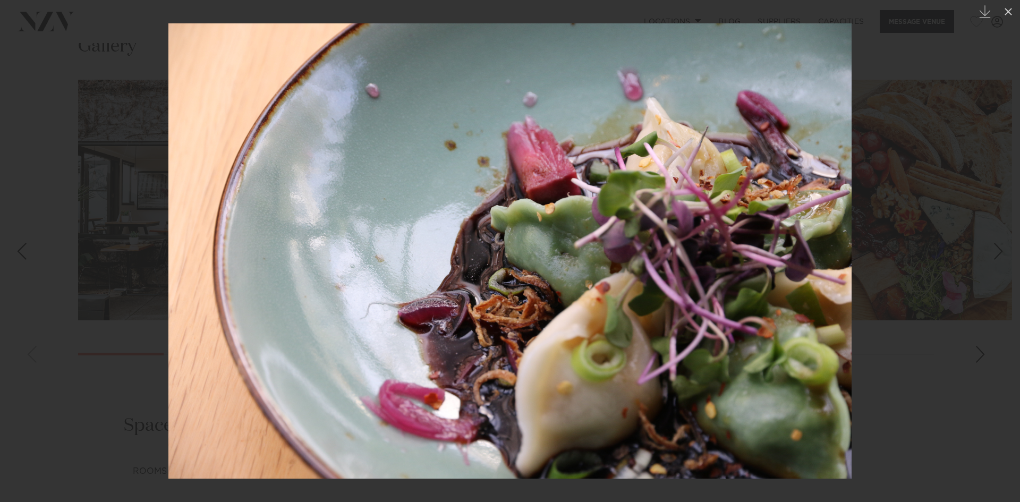
click at [998, 245] on div "Next slide" at bounding box center [999, 251] width 14 height 20
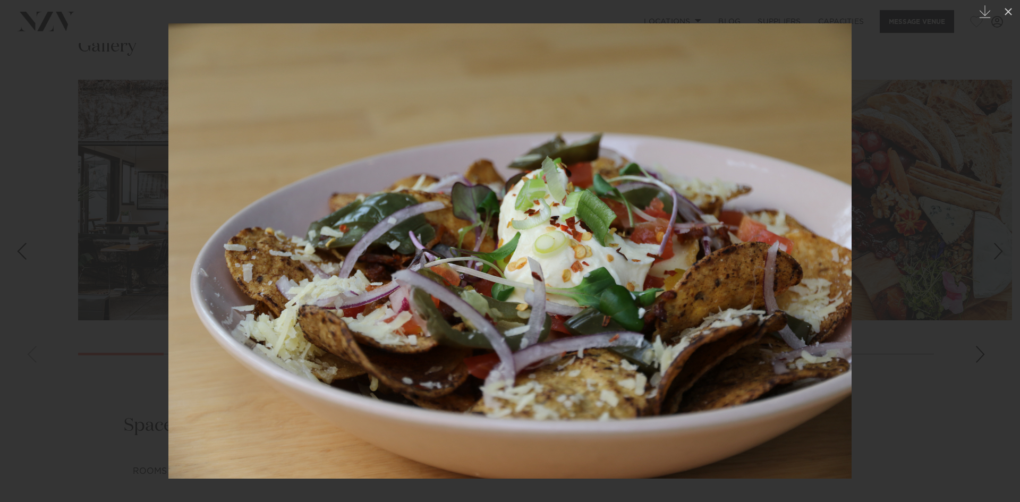
click at [998, 245] on div "Next slide" at bounding box center [999, 251] width 14 height 20
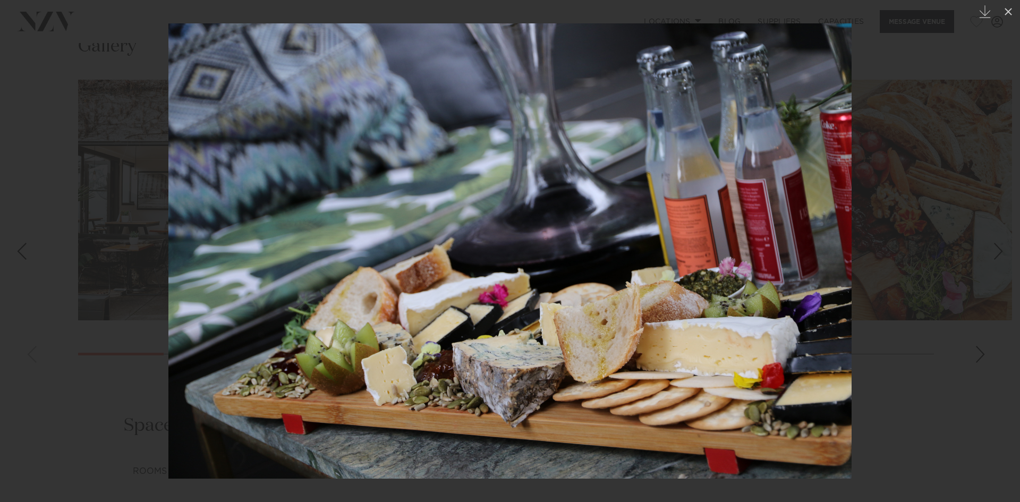
click at [998, 245] on div "Next slide" at bounding box center [999, 251] width 14 height 20
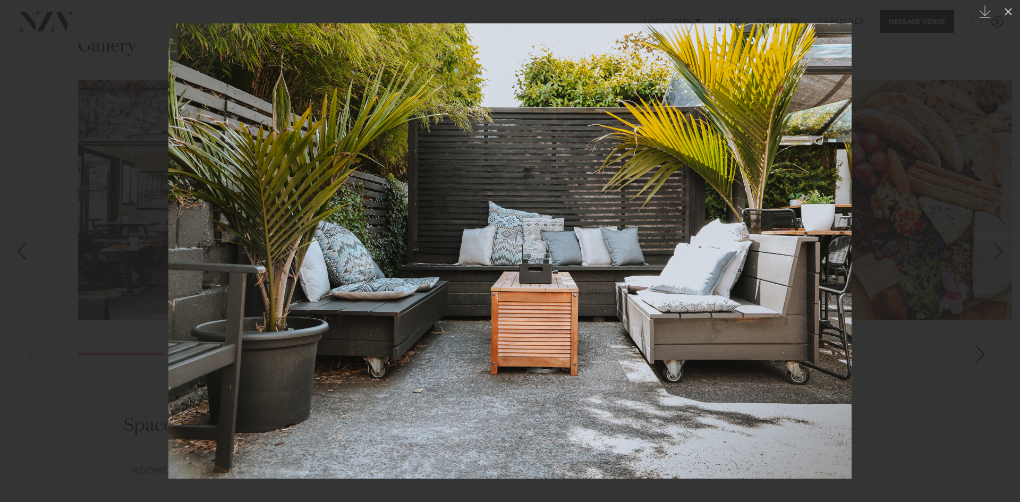
click at [998, 245] on div "Next slide" at bounding box center [999, 251] width 14 height 20
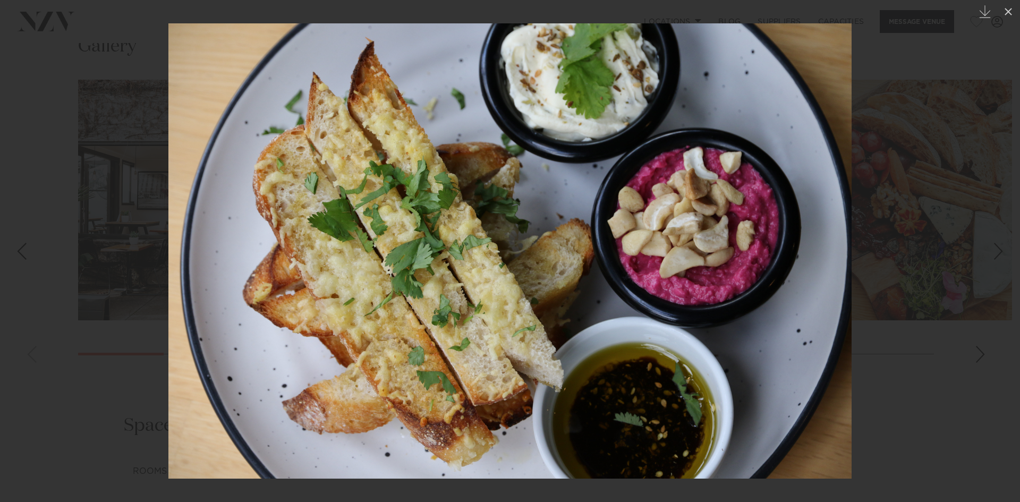
click at [998, 245] on div "Next slide" at bounding box center [999, 251] width 14 height 20
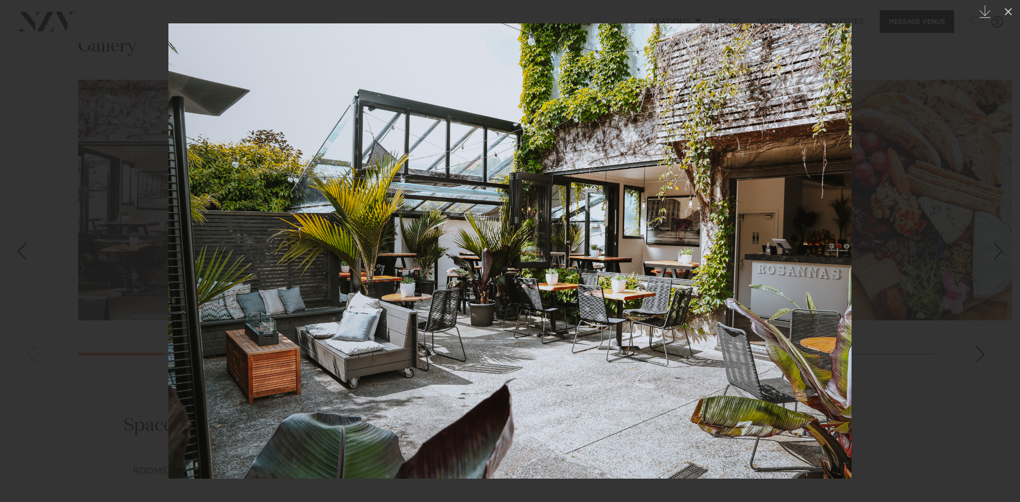
click at [998, 245] on div "Next slide" at bounding box center [999, 251] width 14 height 20
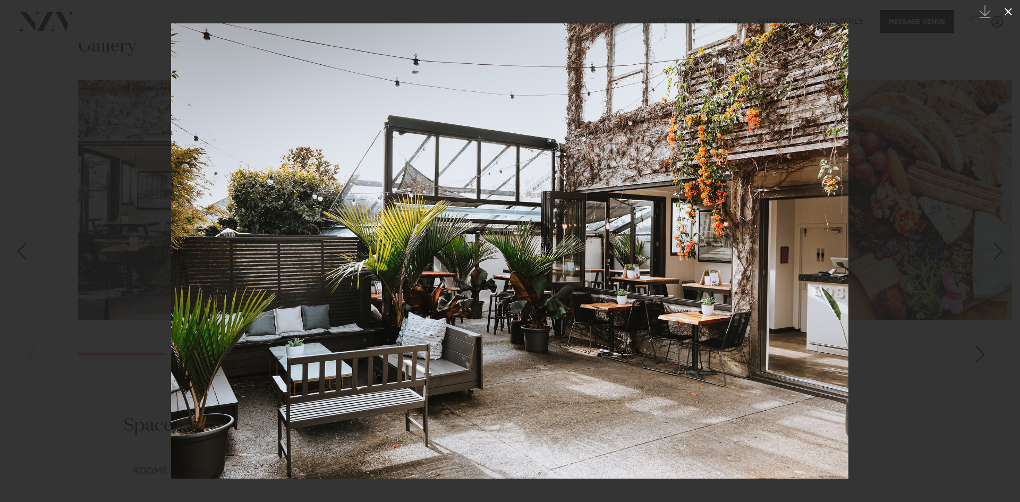
click at [1006, 11] on icon at bounding box center [1008, 11] width 13 height 13
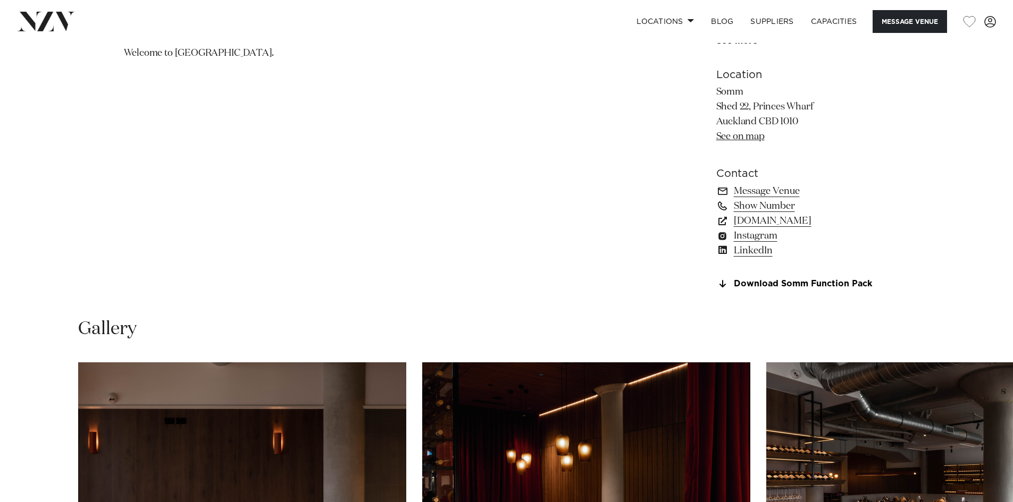
scroll to position [1010, 0]
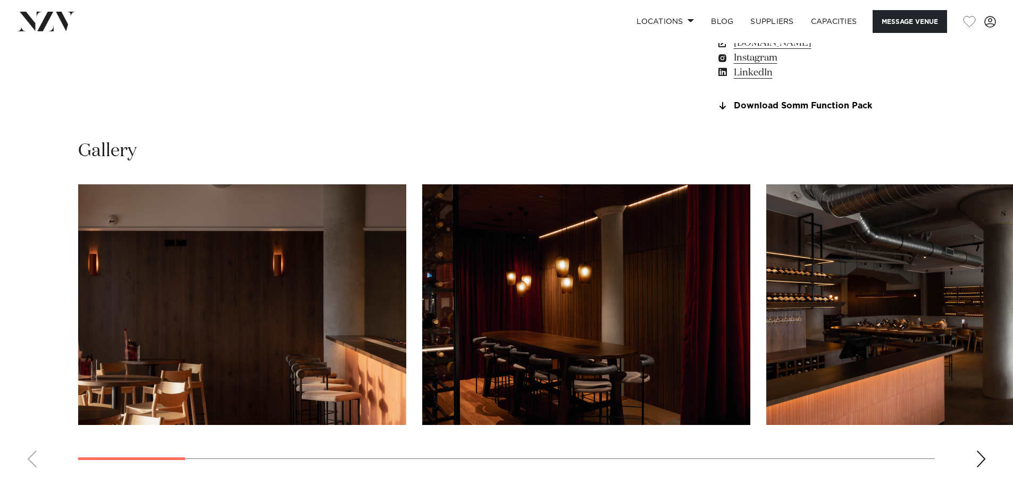
click at [380, 254] on img "1 / 20" at bounding box center [242, 304] width 328 height 241
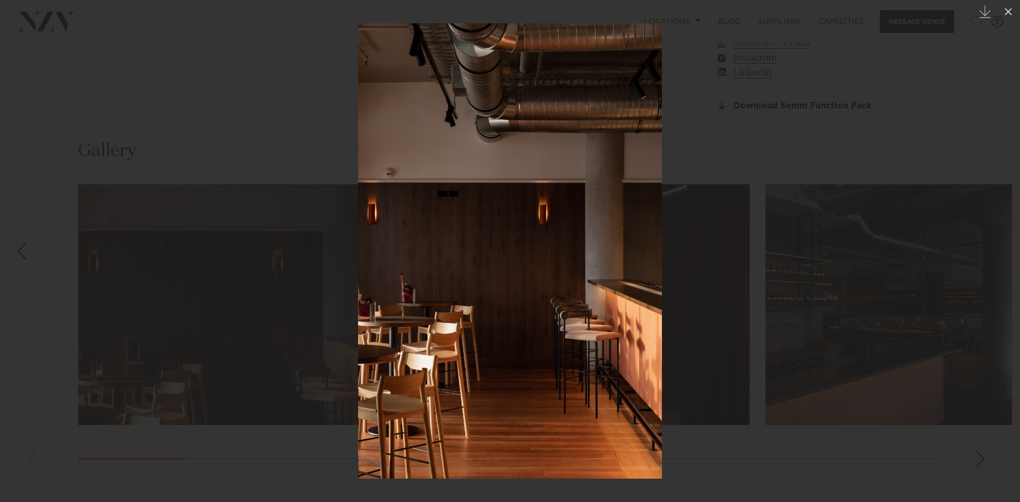
click at [985, 242] on link at bounding box center [1001, 251] width 37 height 53
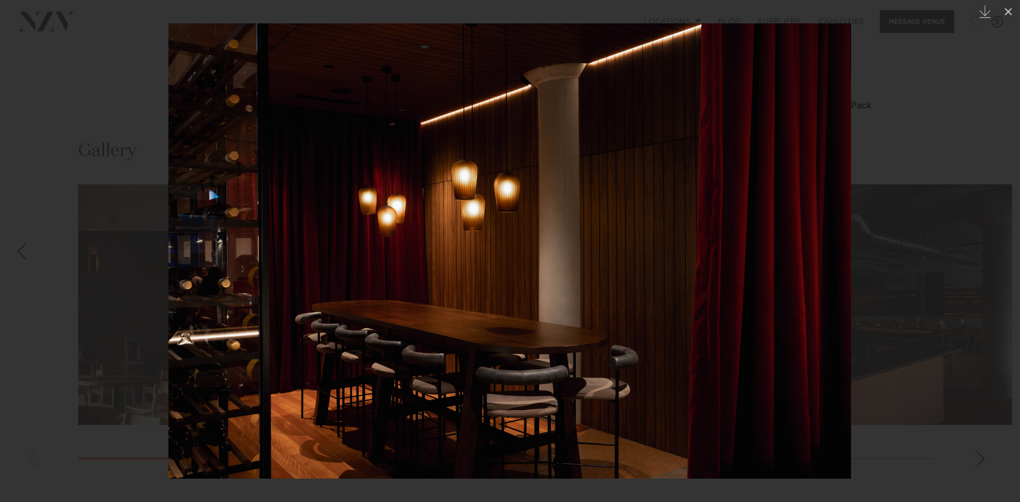
click at [985, 242] on link at bounding box center [1001, 251] width 37 height 53
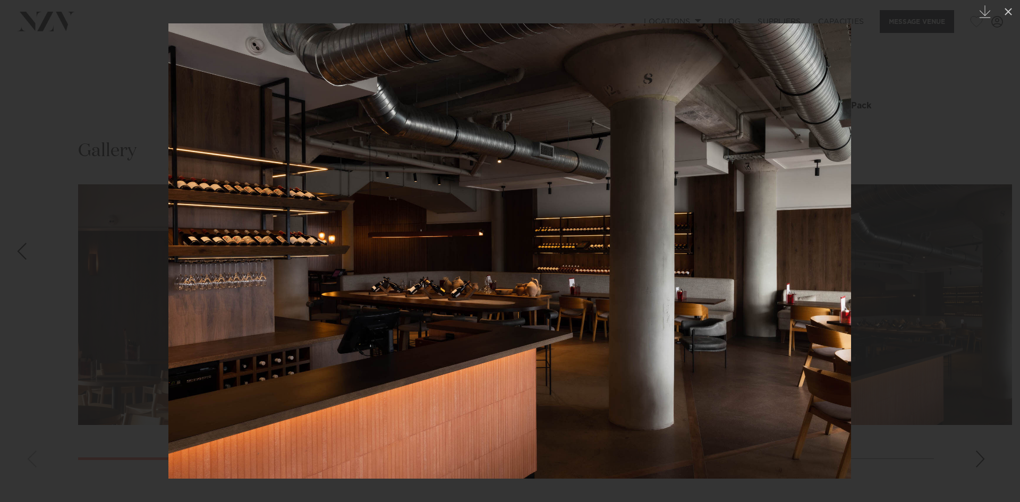
click at [985, 241] on link at bounding box center [1001, 251] width 37 height 53
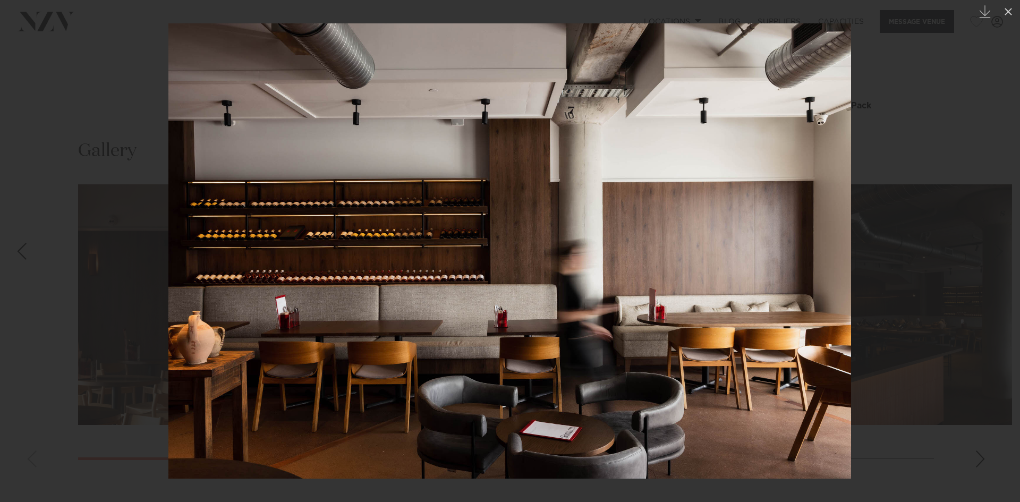
click at [985, 241] on link at bounding box center [1001, 251] width 37 height 53
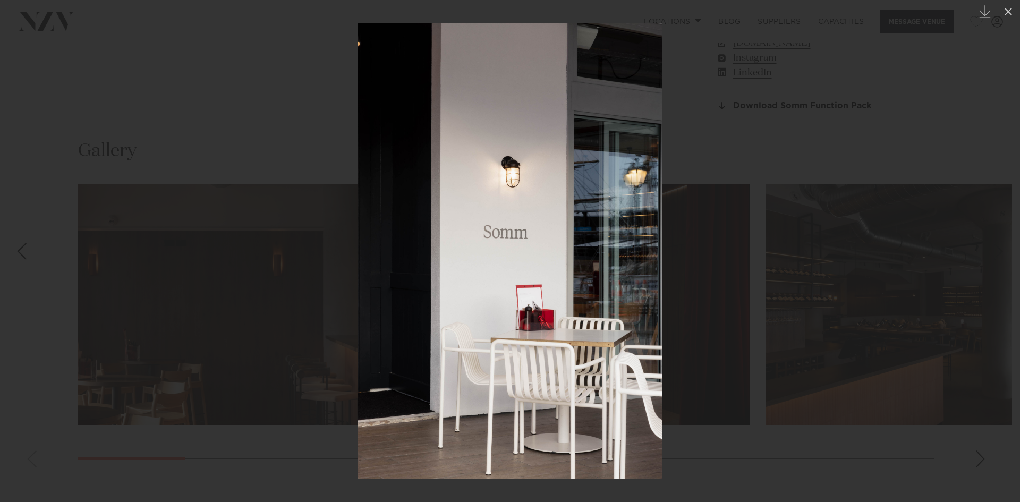
click at [985, 241] on link at bounding box center [1001, 251] width 37 height 53
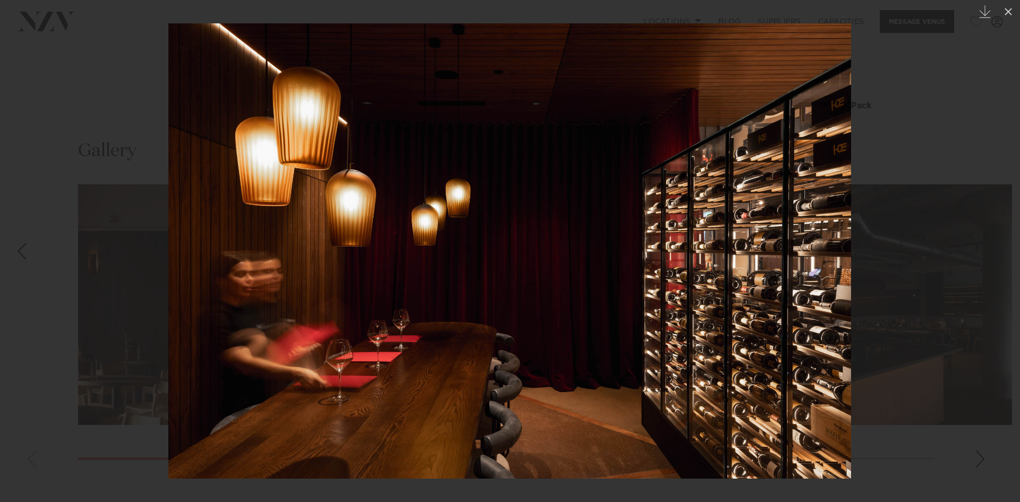
click at [985, 241] on link at bounding box center [1001, 251] width 37 height 53
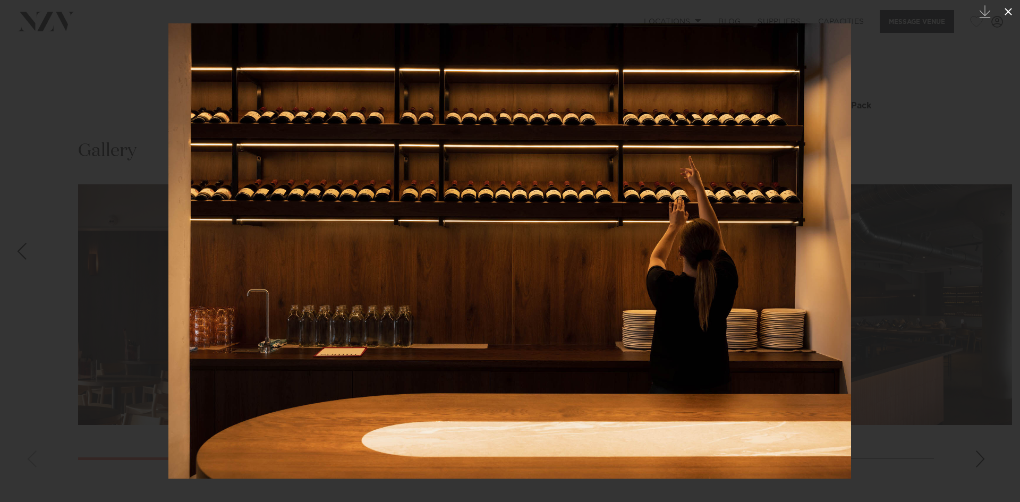
click at [1005, 12] on icon at bounding box center [1008, 11] width 13 height 13
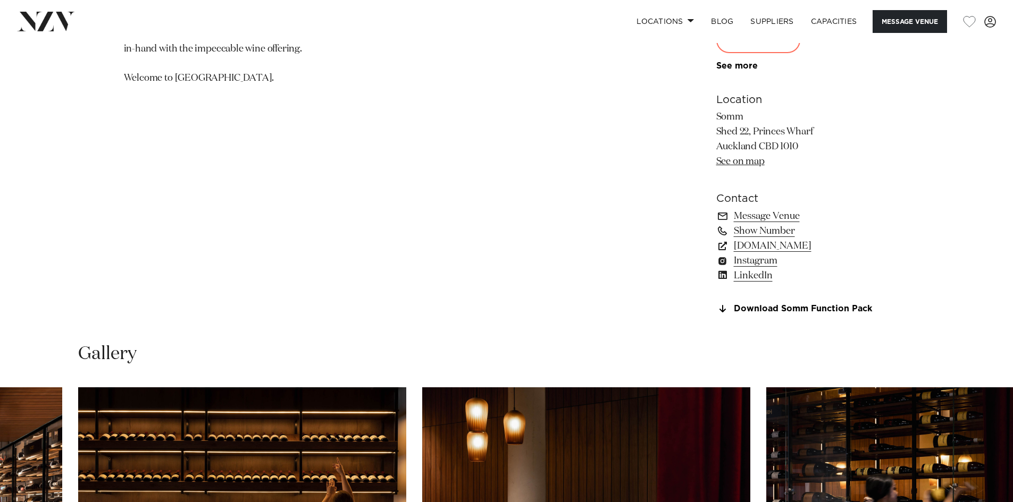
scroll to position [744, 0]
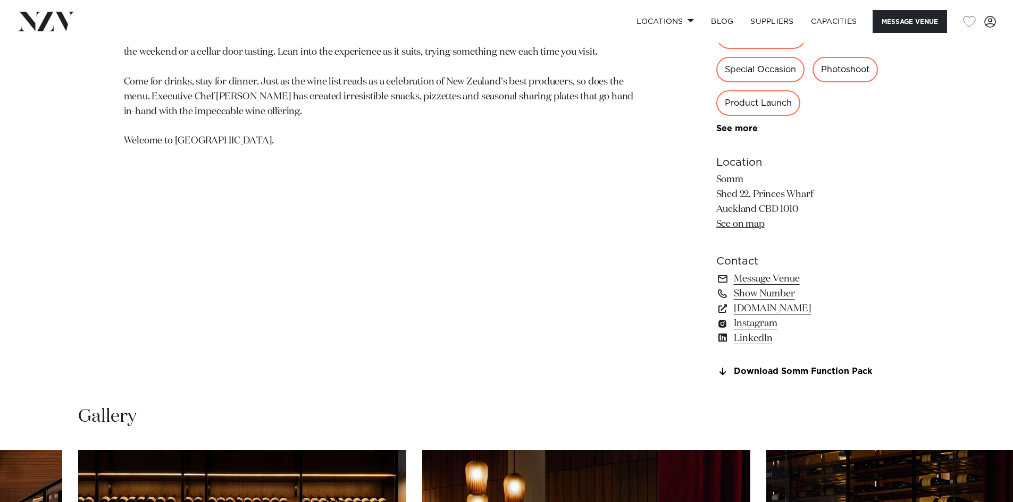
drag, startPoint x: 806, startPoint y: 207, endPoint x: 716, endPoint y: 182, distance: 93.7
click at [716, 182] on p "Somm Shed 22, Princes Wharf [GEOGRAPHIC_DATA] 1010 See on map" at bounding box center [802, 203] width 173 height 60
copy p "[STREET_ADDRESS]"
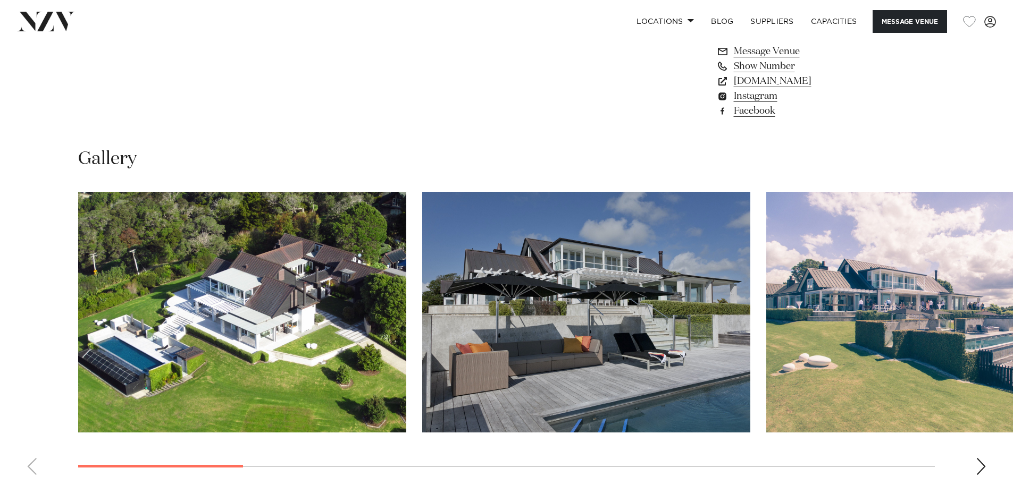
scroll to position [957, 0]
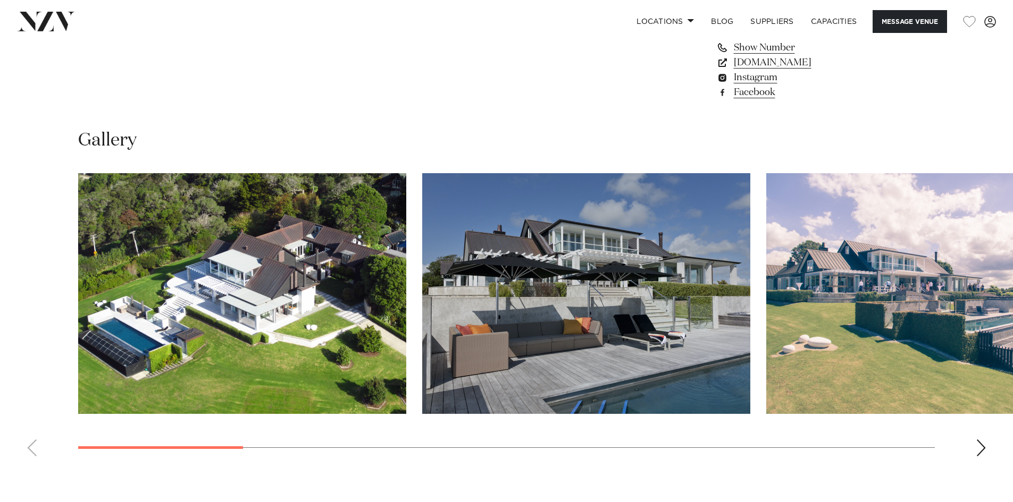
click at [308, 280] on img "1 / 13" at bounding box center [242, 293] width 328 height 241
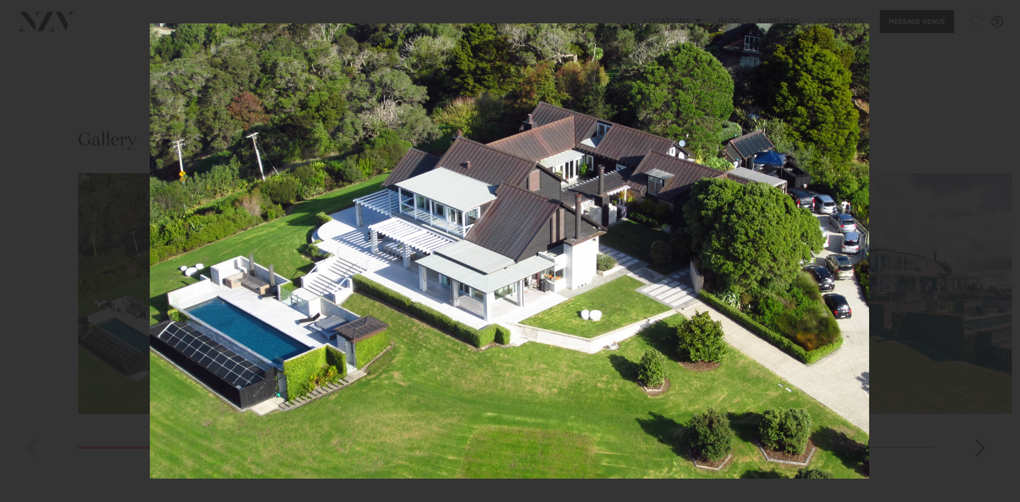
click at [997, 250] on div "1 / 13 Created with Sketch." at bounding box center [510, 251] width 1020 height 502
click at [1000, 255] on div "Next slide" at bounding box center [999, 251] width 14 height 20
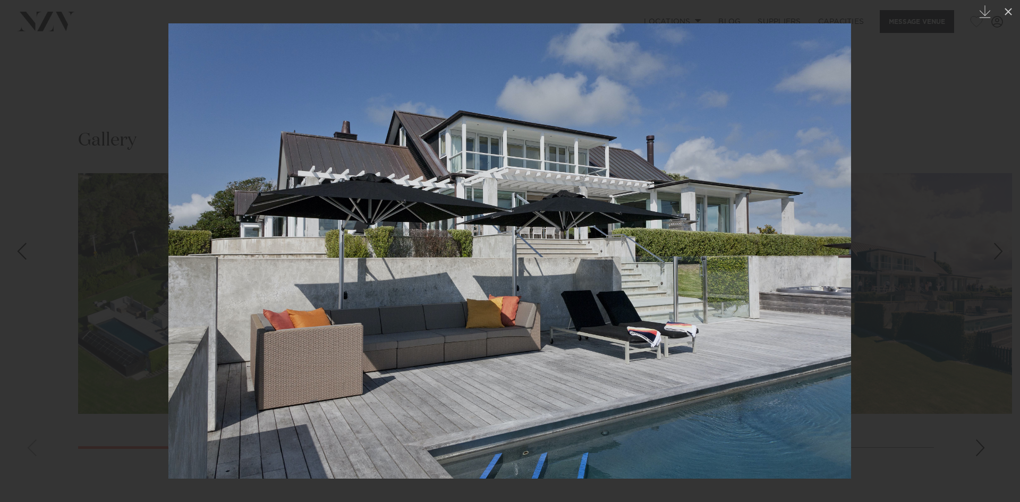
click at [1000, 254] on div "Next slide" at bounding box center [999, 251] width 14 height 20
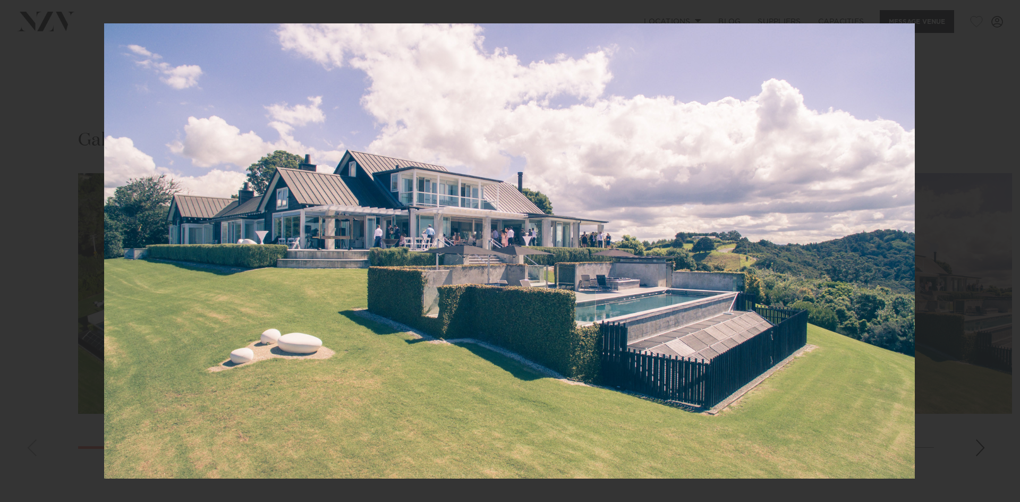
click at [1000, 254] on div "3 / 13 Created with Sketch." at bounding box center [510, 251] width 1020 height 502
click at [1000, 254] on div "Next slide" at bounding box center [999, 251] width 14 height 20
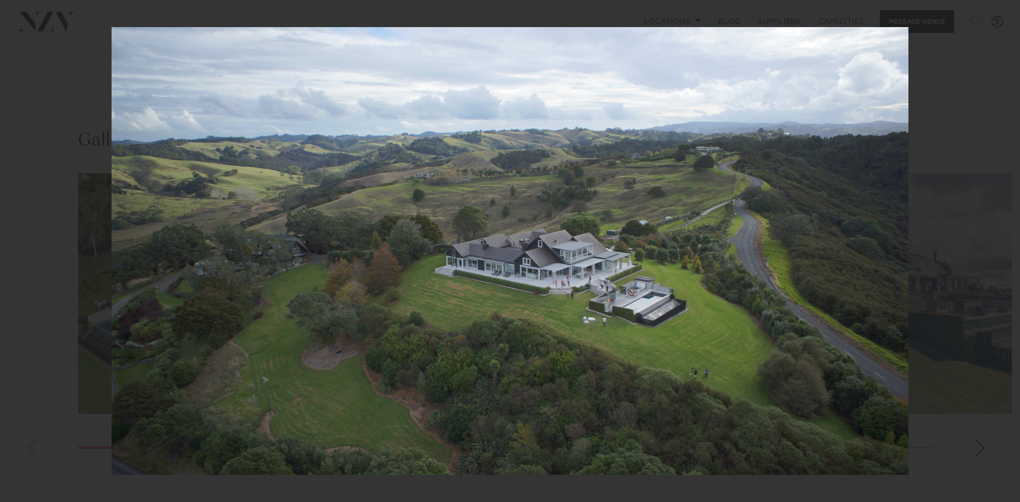
click at [1000, 254] on div "4 / 13 Created with Sketch." at bounding box center [510, 251] width 1020 height 502
click at [1000, 254] on div "Next slide" at bounding box center [999, 251] width 14 height 20
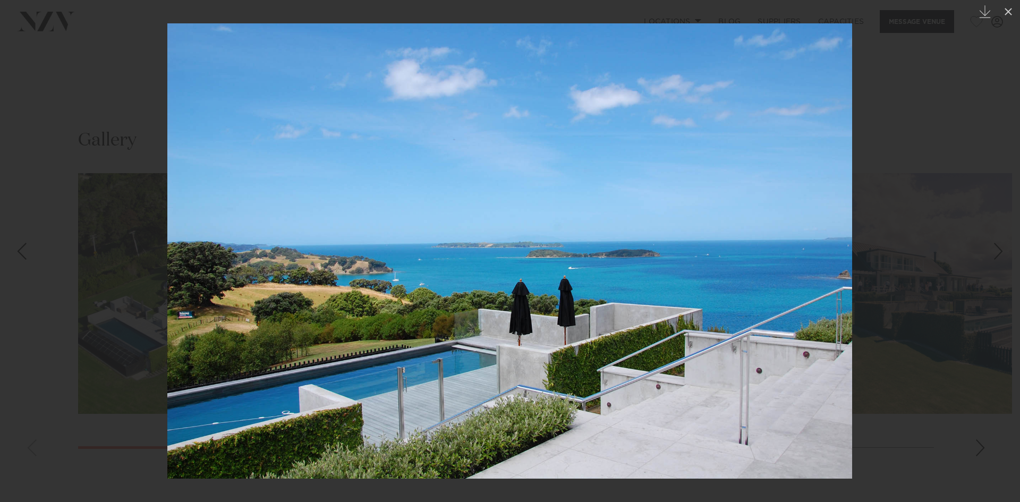
click at [1004, 254] on div "Next slide" at bounding box center [999, 251] width 14 height 20
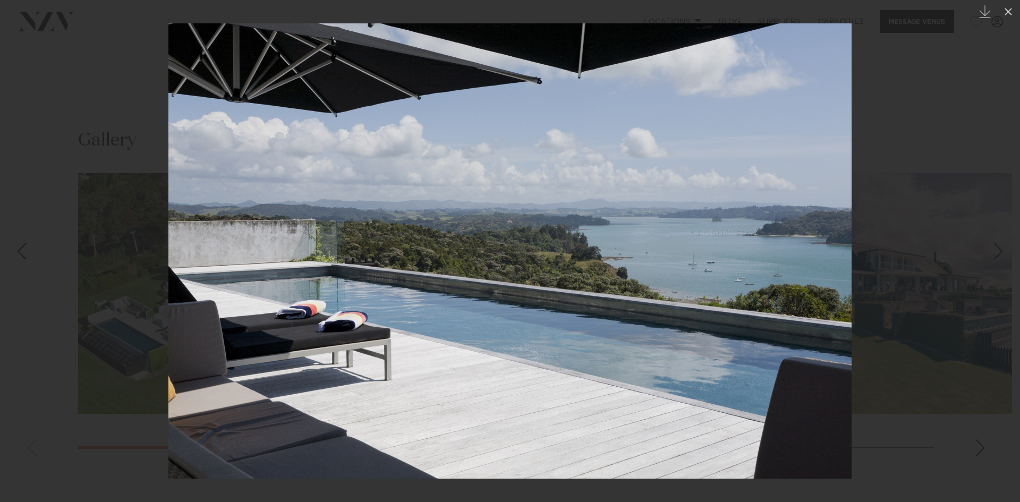
click at [1004, 254] on div "Next slide" at bounding box center [999, 251] width 14 height 20
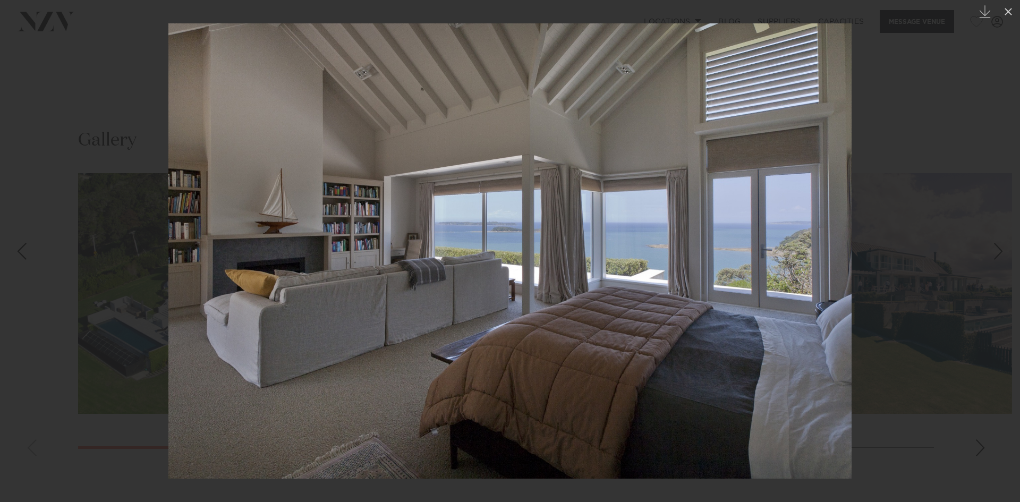
click at [1004, 254] on div "Next slide" at bounding box center [999, 251] width 14 height 20
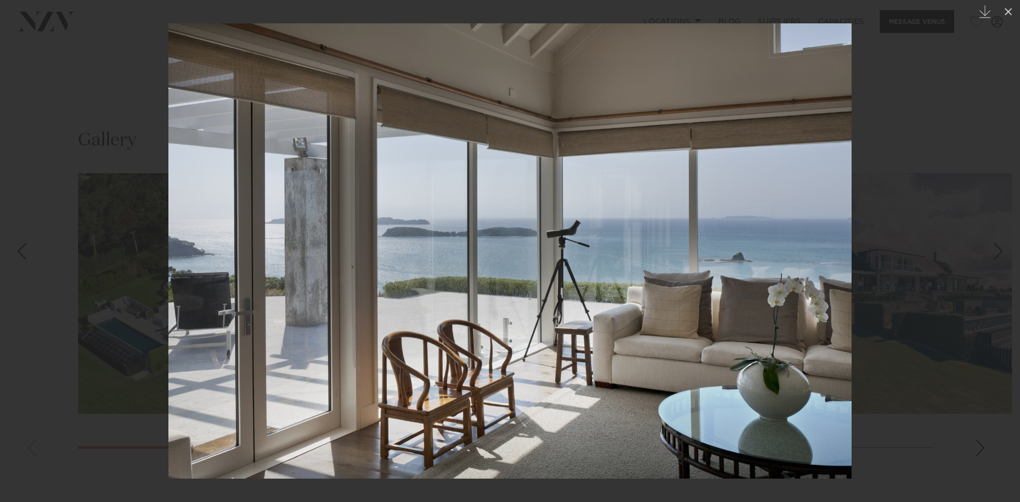
click at [1004, 254] on div "Next slide" at bounding box center [999, 251] width 14 height 20
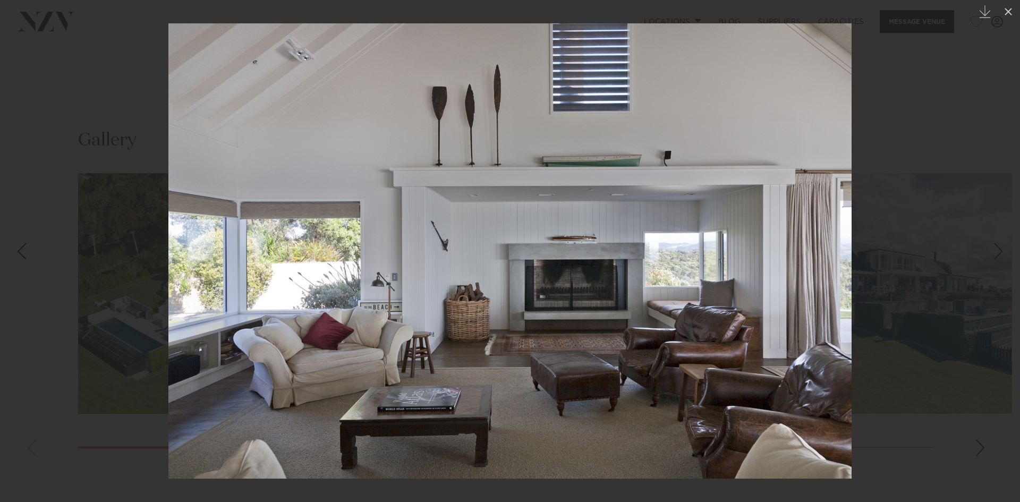
click at [1004, 254] on div "Next slide" at bounding box center [999, 251] width 14 height 20
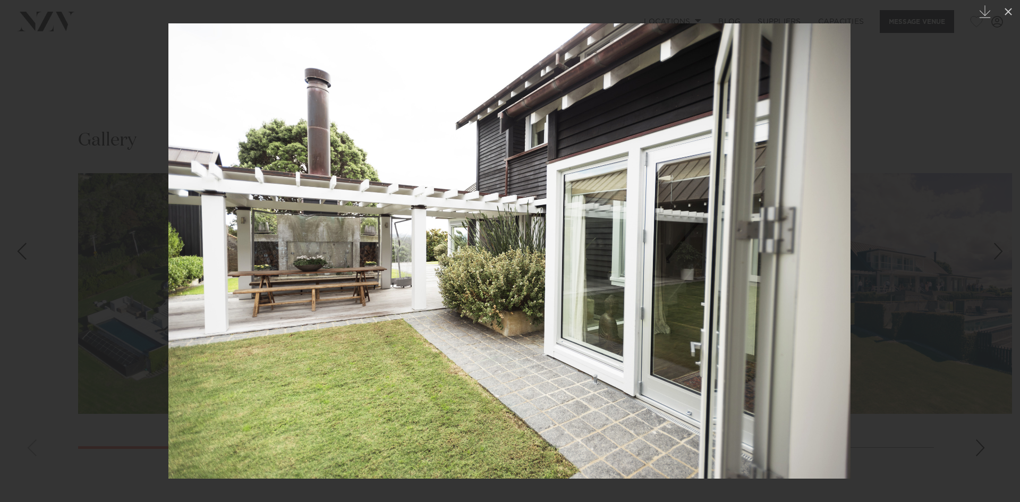
click at [1004, 254] on div "Next slide" at bounding box center [999, 251] width 14 height 20
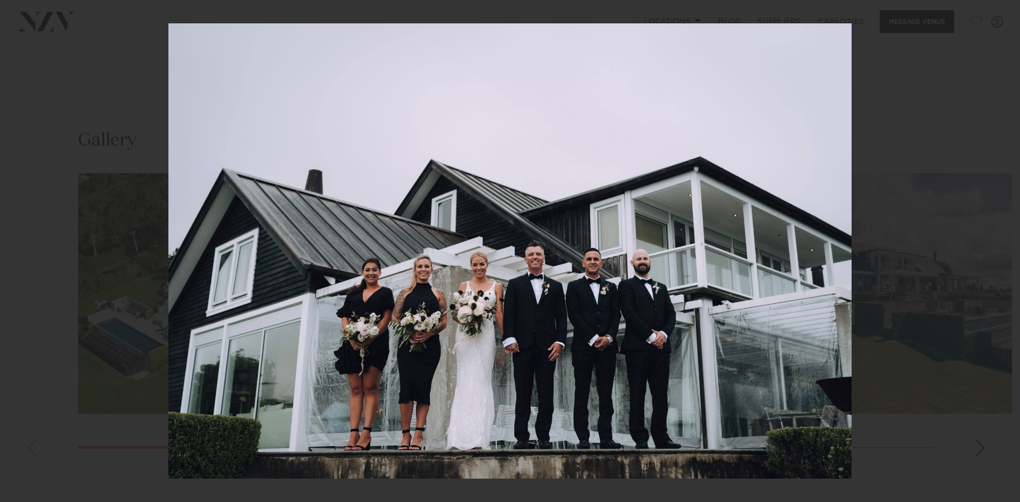
click at [1004, 254] on div "11 / 13 Created with Sketch." at bounding box center [510, 251] width 1020 height 502
click at [1004, 254] on div "Next slide" at bounding box center [999, 251] width 14 height 20
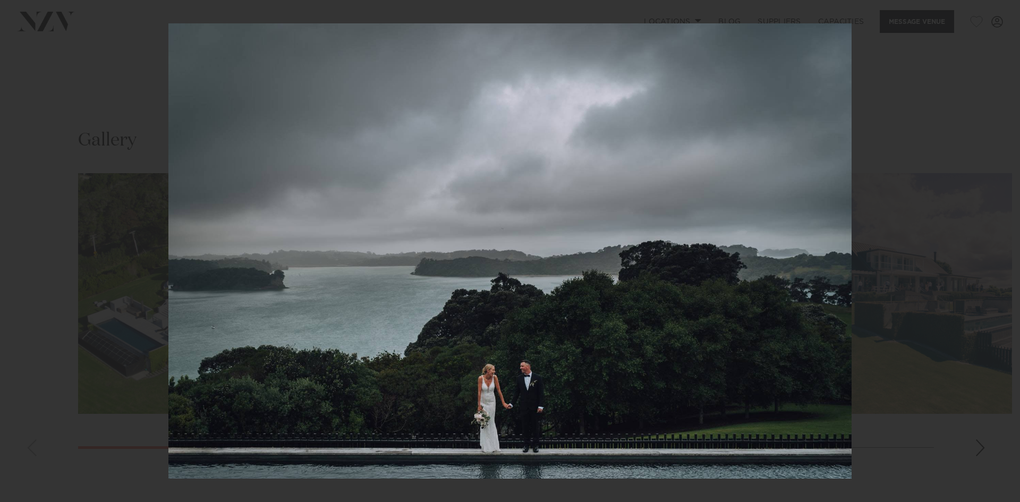
click at [1004, 254] on div "12 / 13 Created with Sketch." at bounding box center [510, 251] width 1020 height 502
click at [1004, 254] on div "Next slide" at bounding box center [999, 251] width 14 height 20
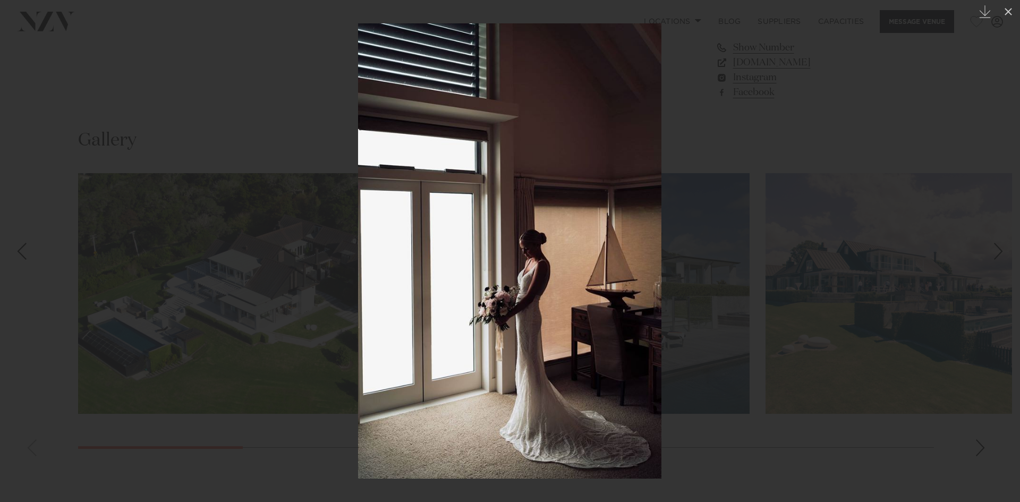
click at [1004, 254] on div "Next slide" at bounding box center [999, 251] width 14 height 20
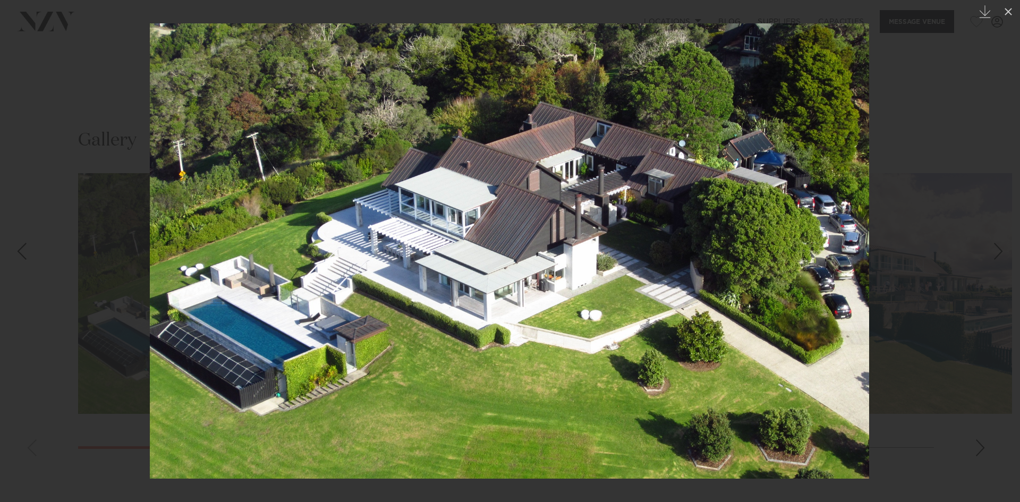
click at [1004, 254] on div "Next slide" at bounding box center [999, 251] width 14 height 20
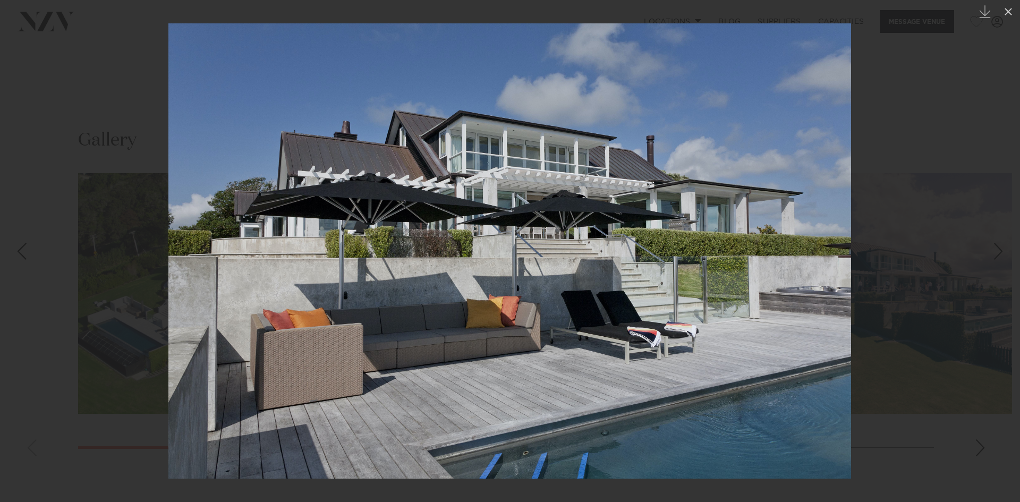
click at [1004, 254] on div "Next slide" at bounding box center [999, 251] width 14 height 20
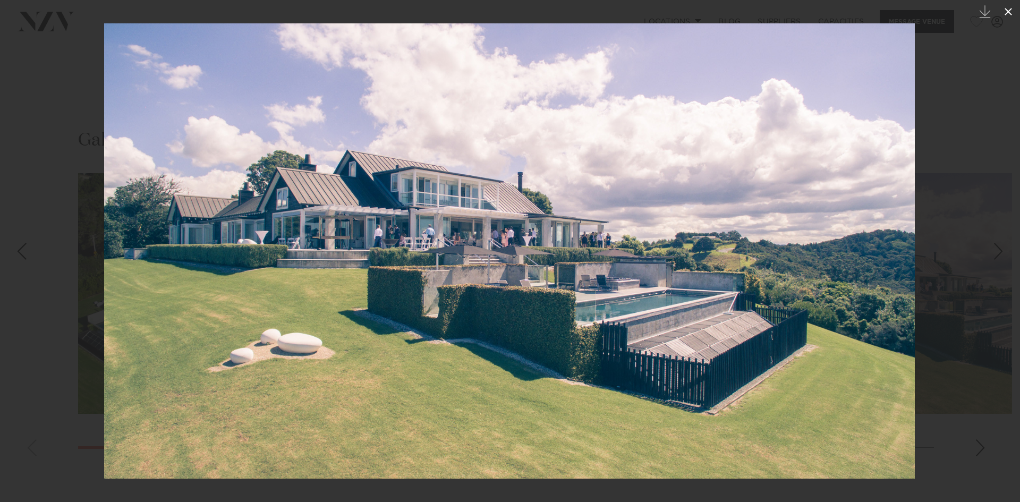
click at [1010, 5] on button at bounding box center [1008, 11] width 23 height 23
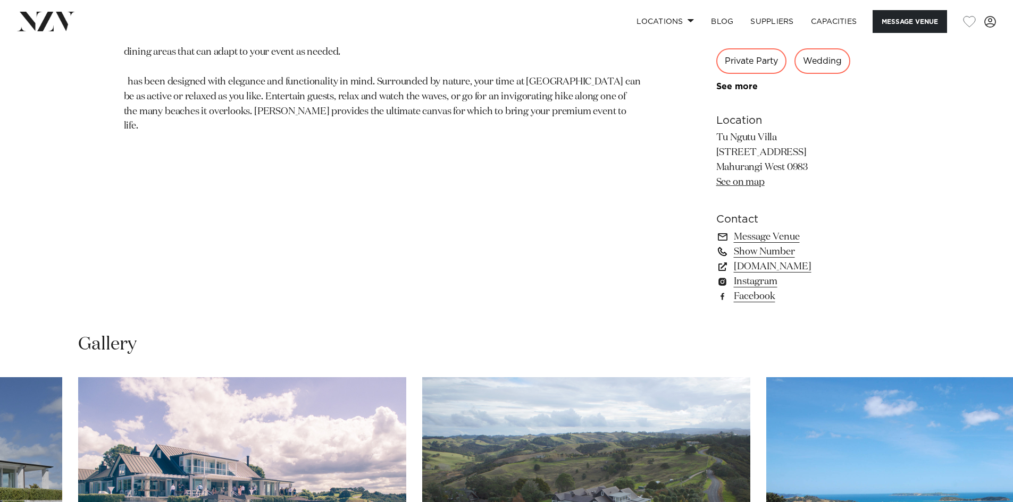
scroll to position [744, 0]
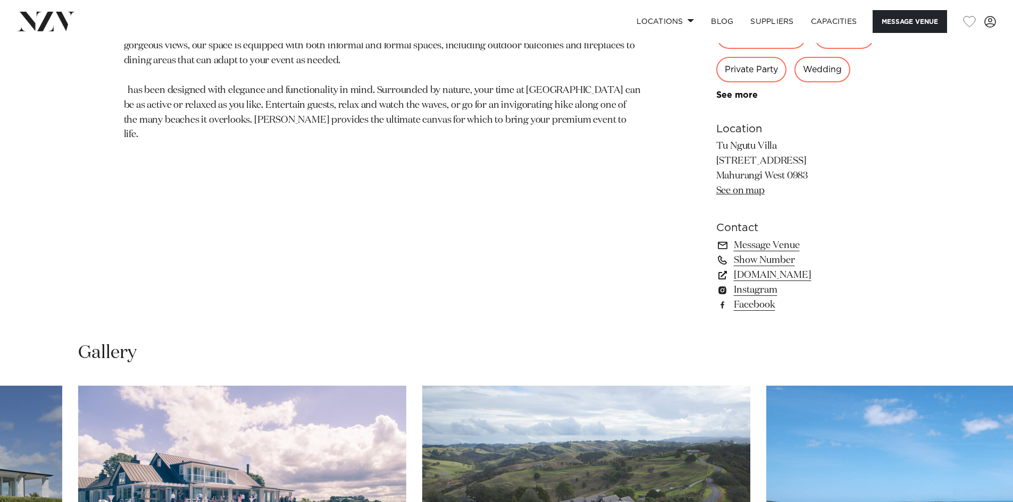
drag, startPoint x: 716, startPoint y: 146, endPoint x: 809, endPoint y: 172, distance: 96.6
click at [809, 172] on p "Tu Ngutu Villa 106 Ngarewa Drive Mahurangi West 0983 See on map" at bounding box center [802, 169] width 173 height 60
copy p "Tu Ngutu Villa 106 Ngarewa Drive Mahurangi West 0983"
